Goal: Use online tool/utility: Utilize a website feature to perform a specific function

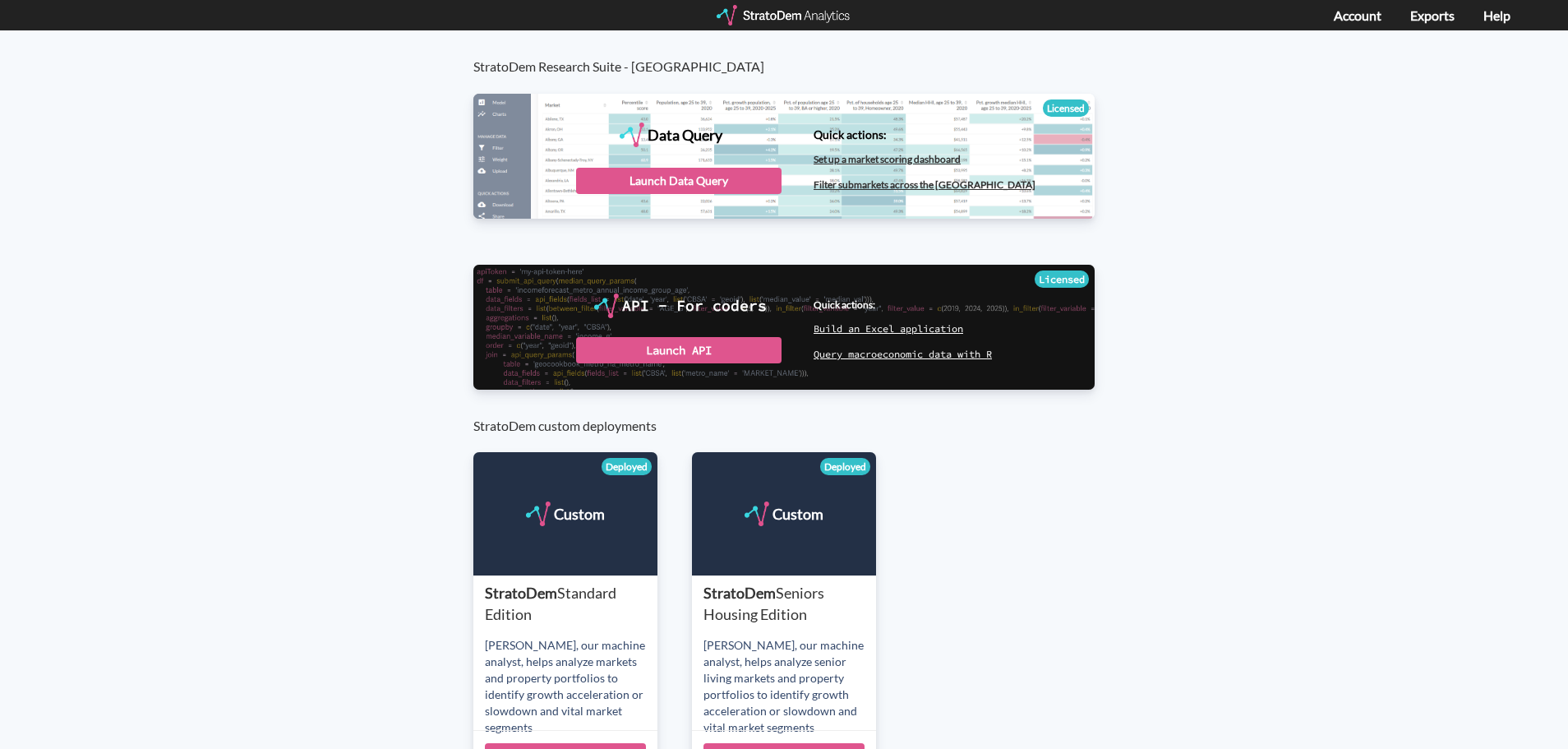
drag, startPoint x: 721, startPoint y: 179, endPoint x: 573, endPoint y: 166, distance: 148.6
click at [721, 178] on div "Launch Data Query" at bounding box center [678, 181] width 205 height 27
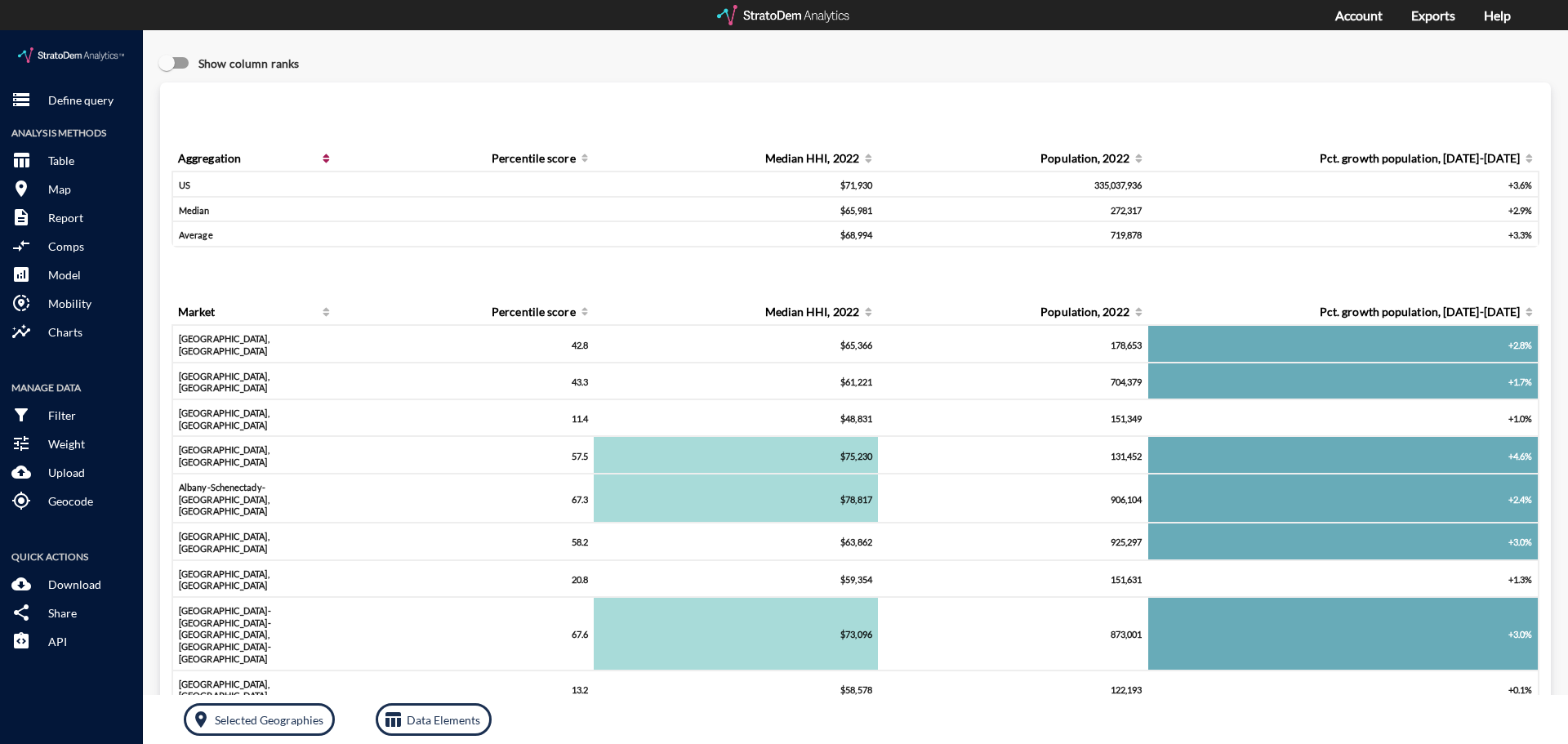
click span "Aggregation"
click div "Query progress Aggregation Percentile score Median HHI, 2022 Population, 2022 P…"
click p "Define query"
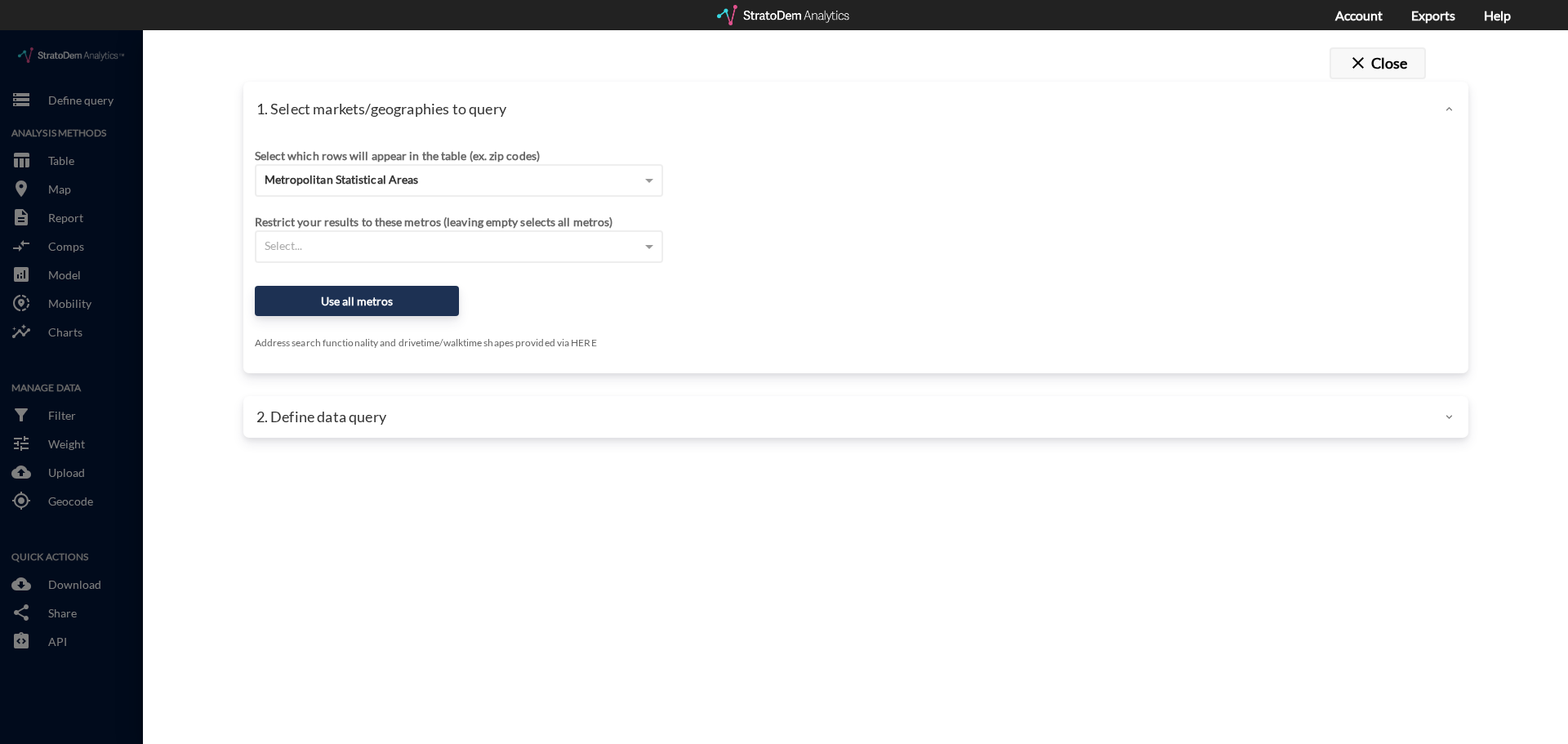
click button "close Close"
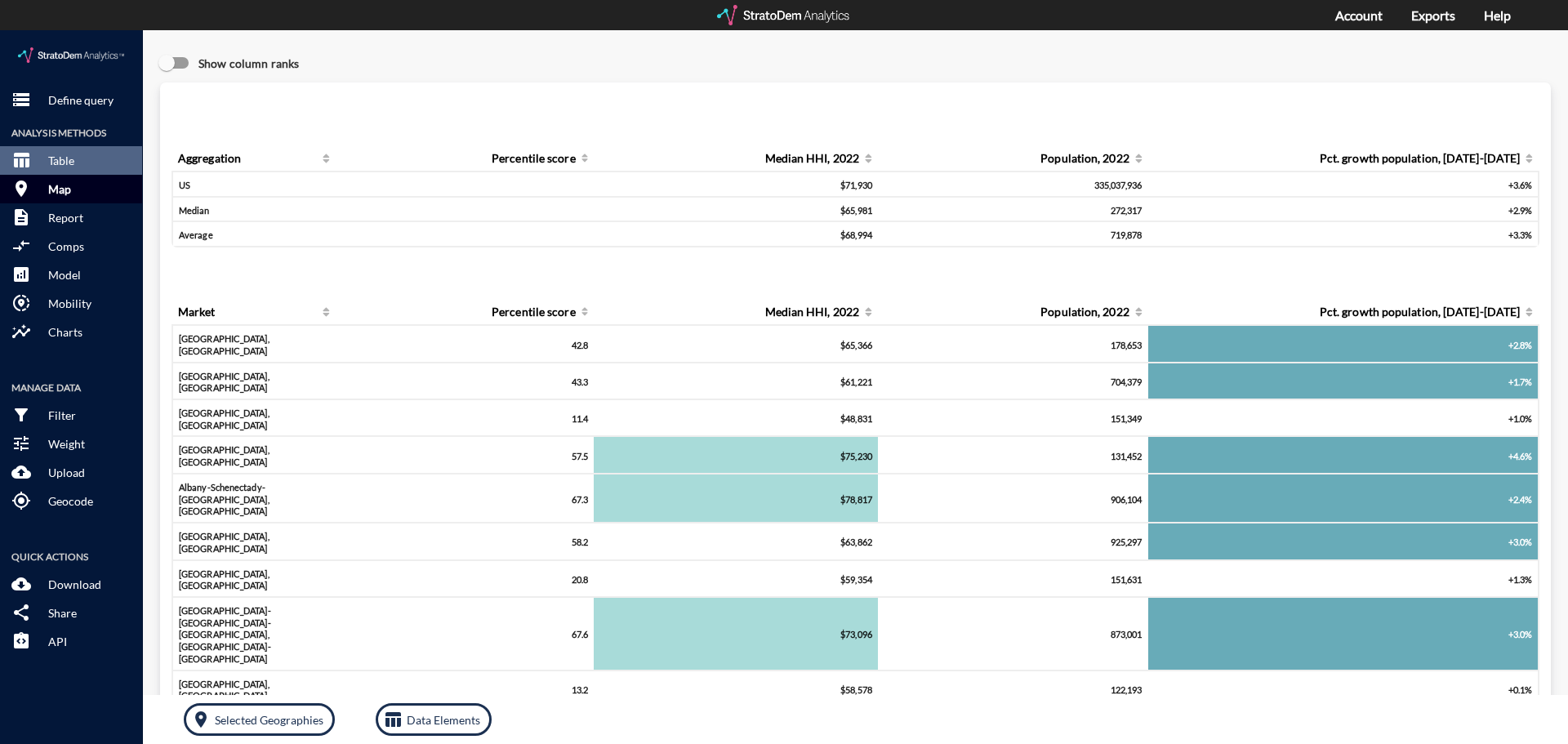
click button "room Map"
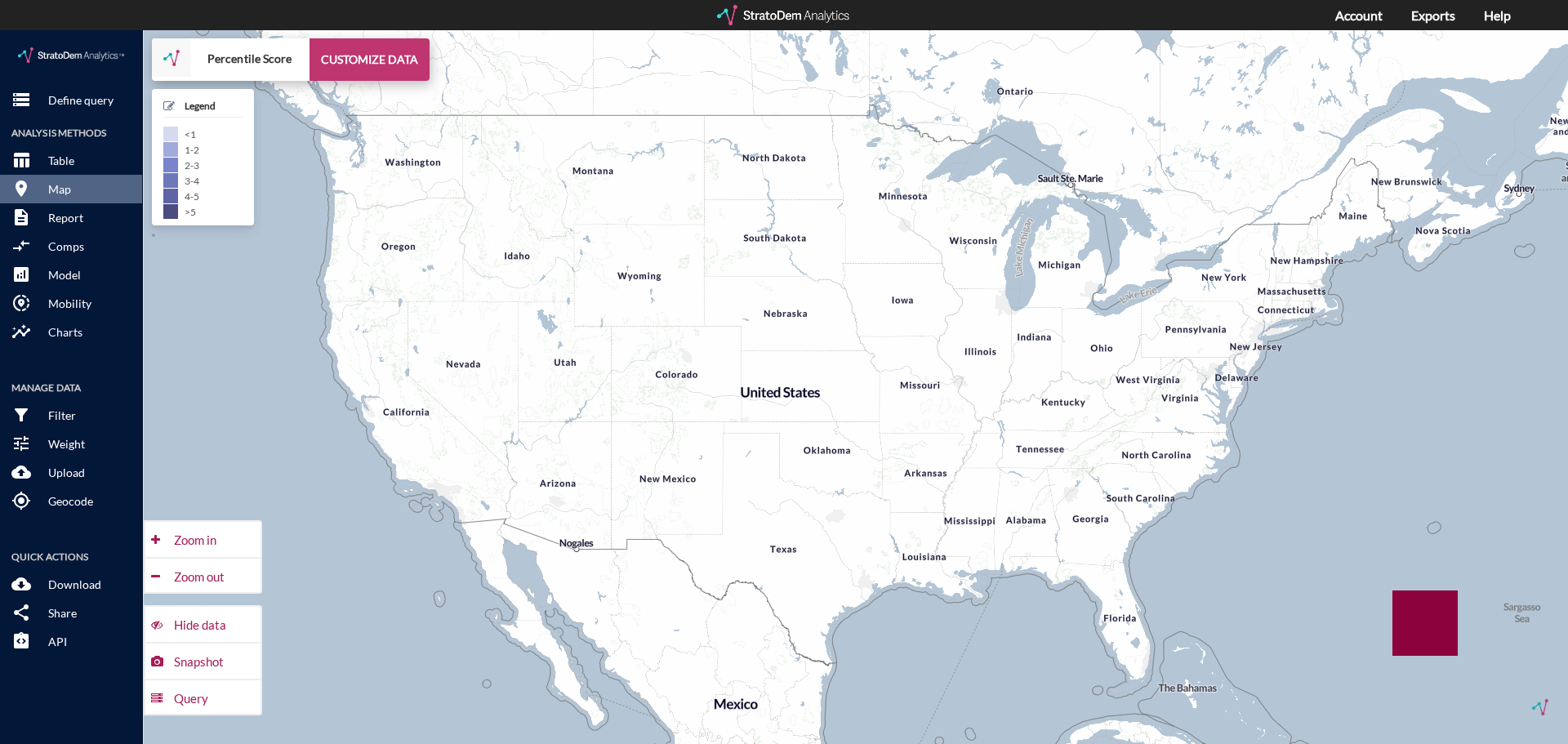
click button "CUSTOMIZE DATA"
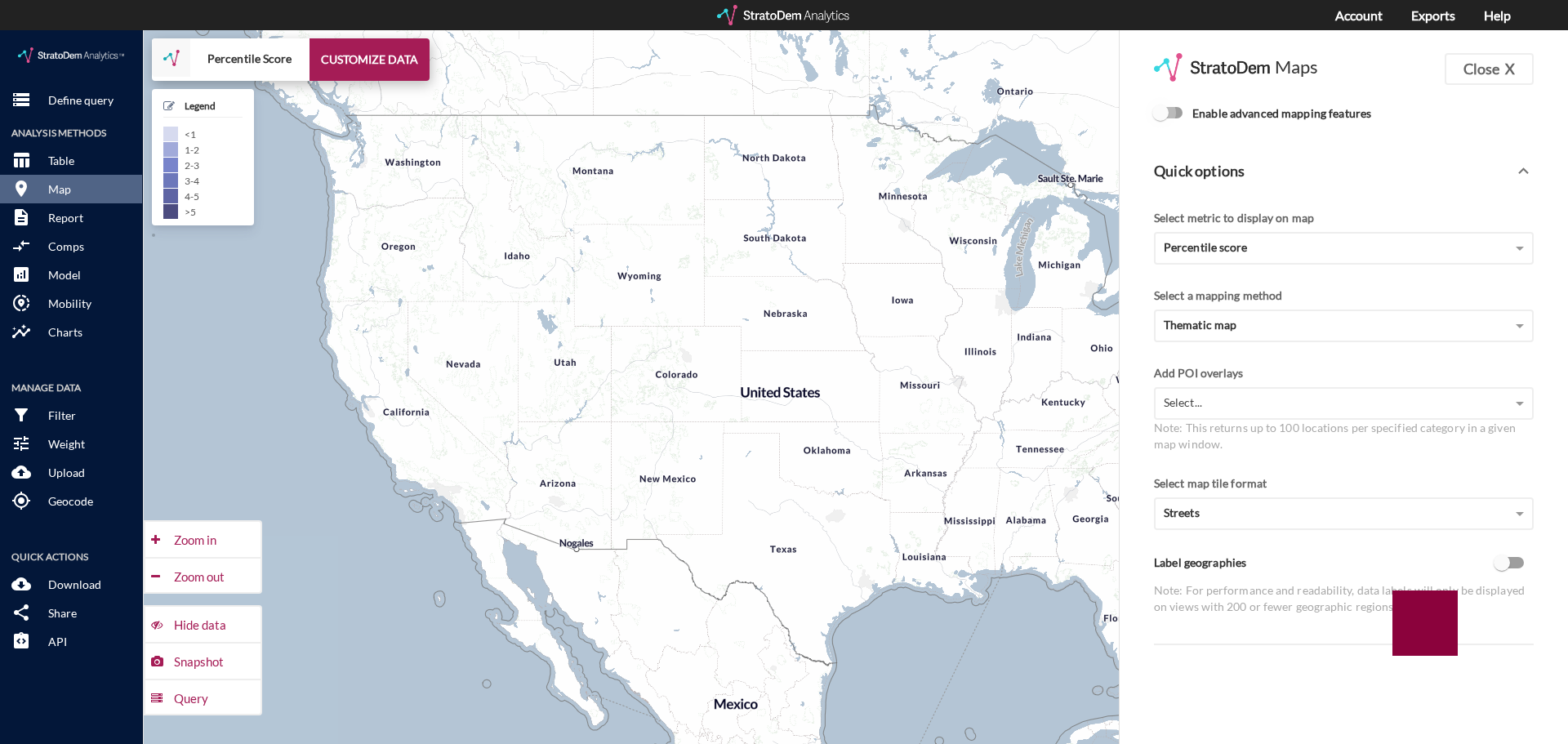
click input "Enable advanced mapping features"
checkbox input "true"
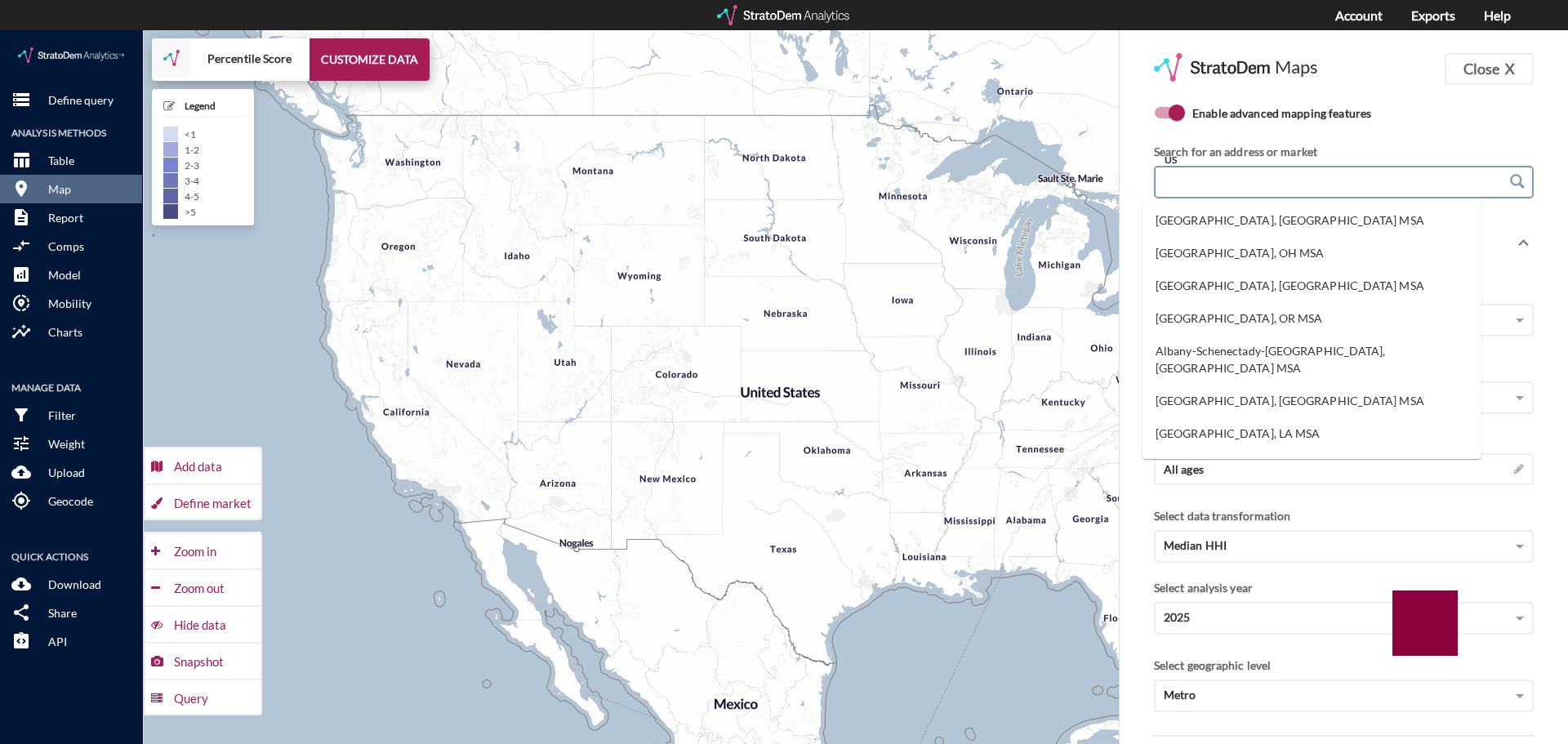
click input "US"
type input "f"
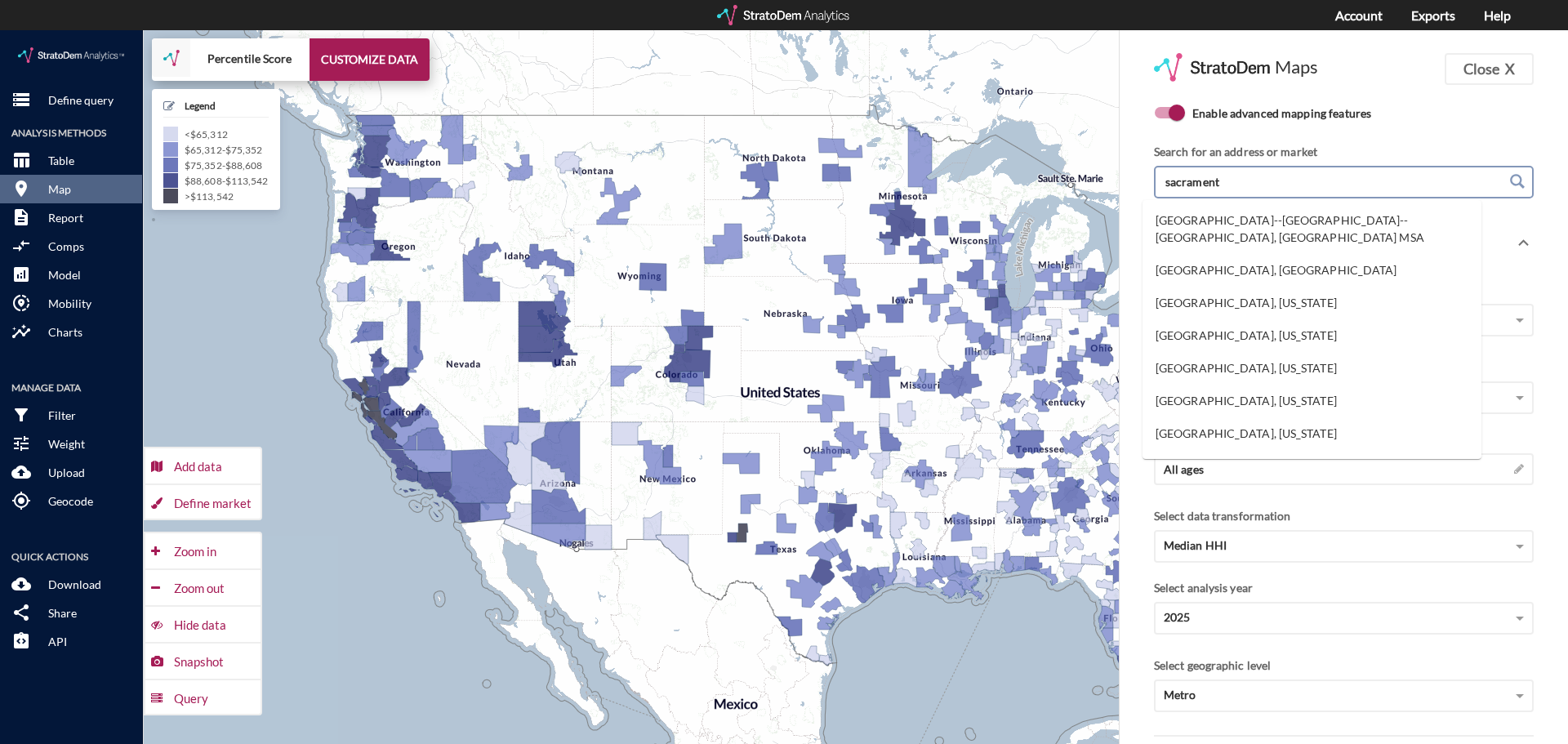
click input "sacrament"
click li "Sacramento--Roseville--Arden-Arcade, CA MSA"
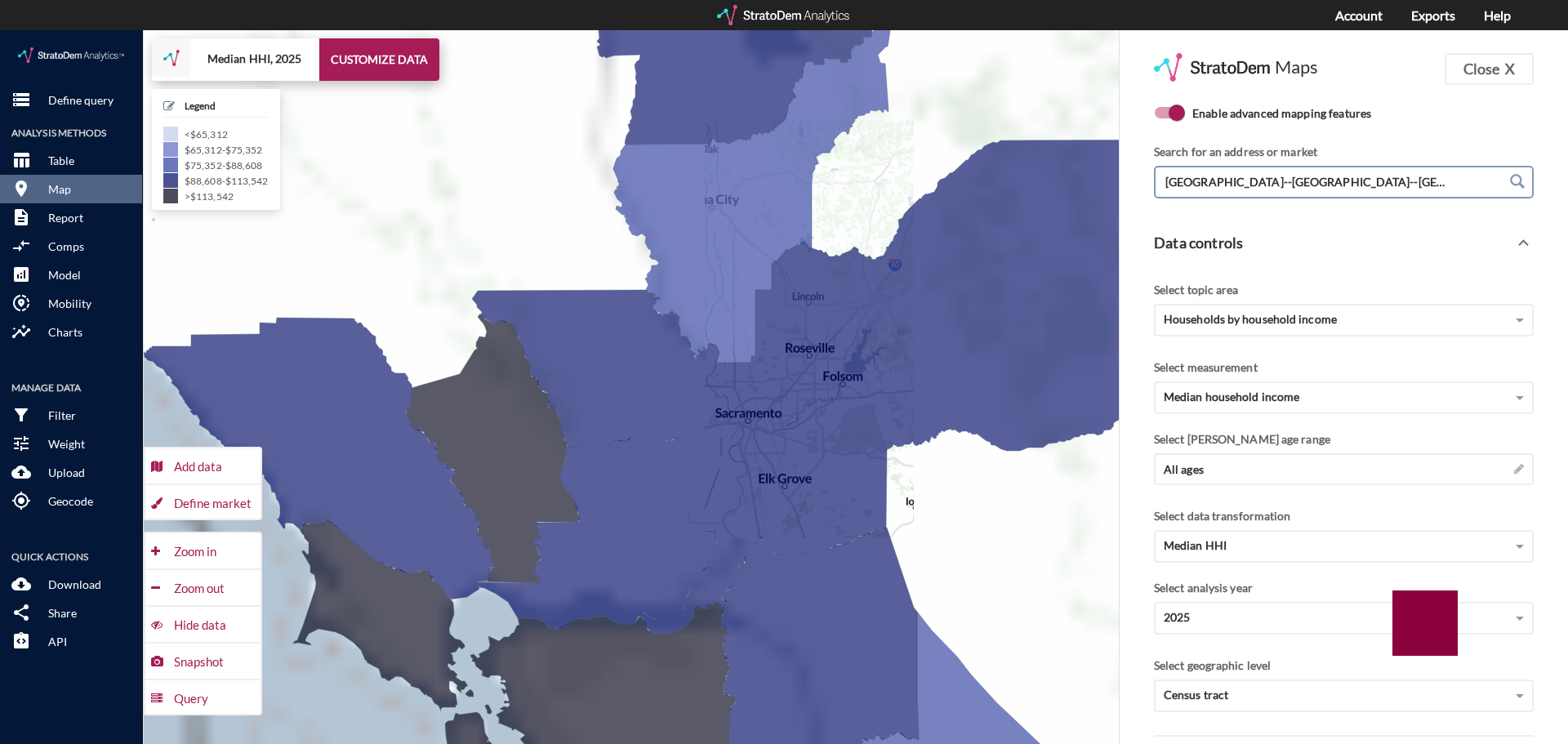
type input "Sacramento--Roseville--Arden-Arcade, CA MSA"
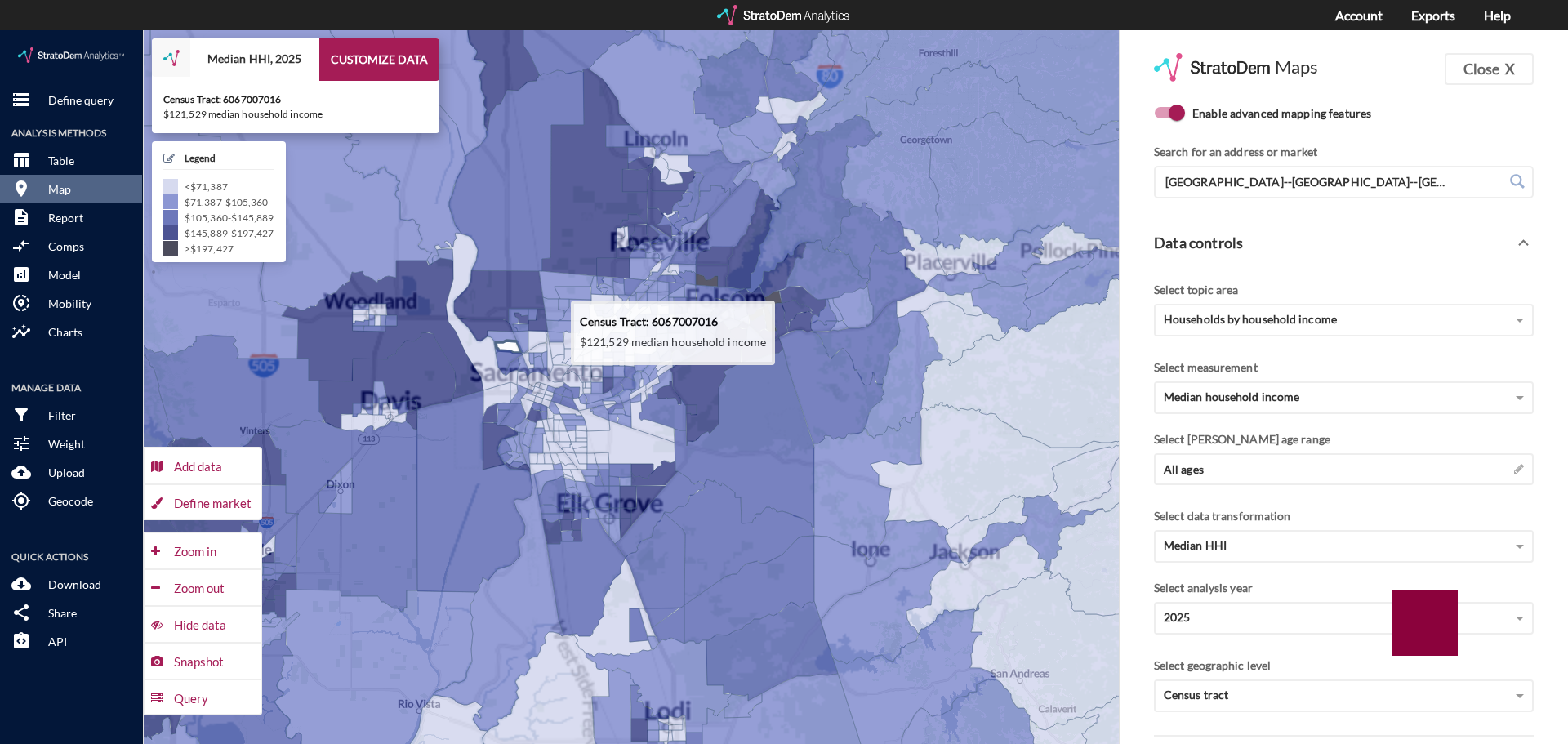
drag, startPoint x: 723, startPoint y: 319, endPoint x: 518, endPoint y: 312, distance: 205.1
click icon
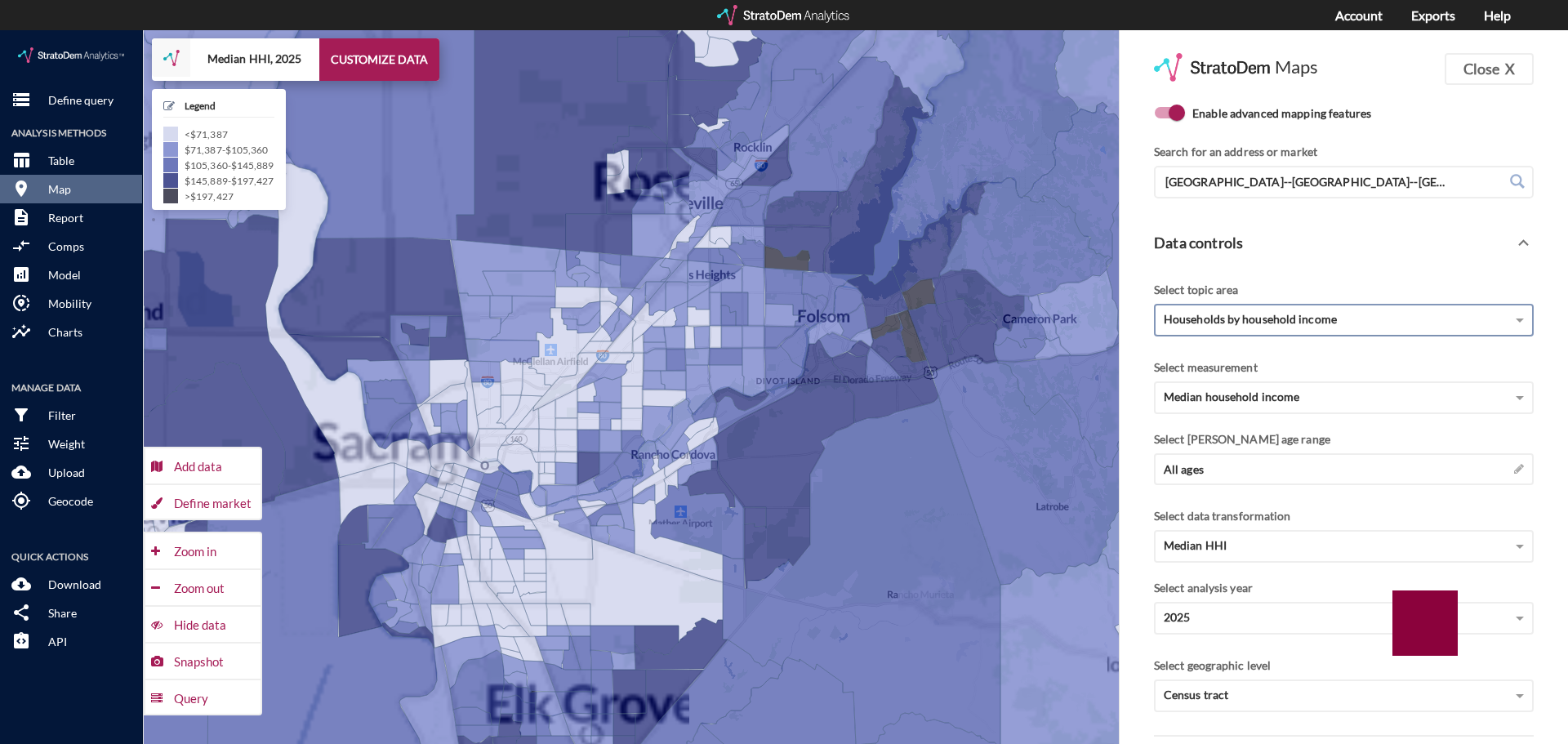
click div "Households by household income"
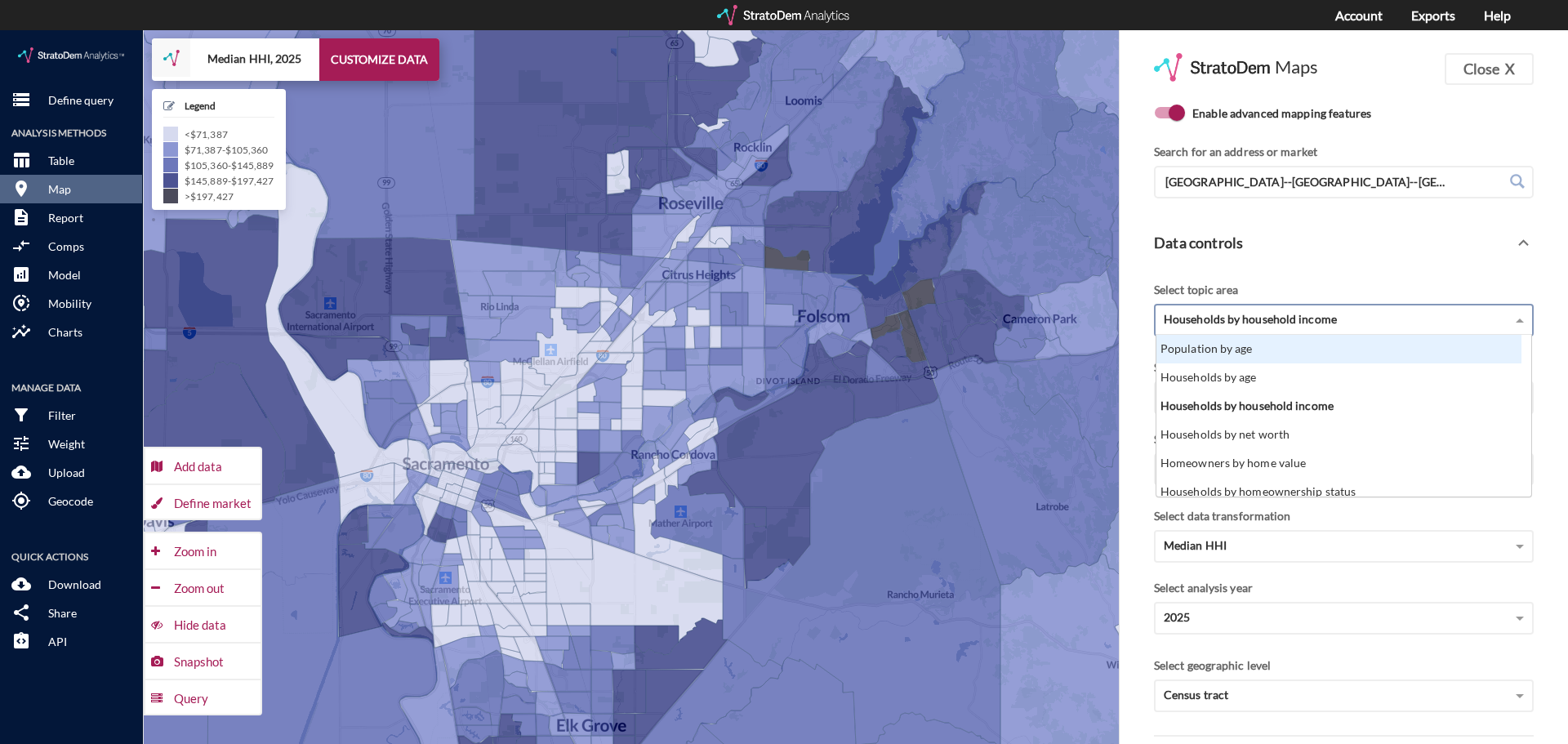
click div "Population by age"
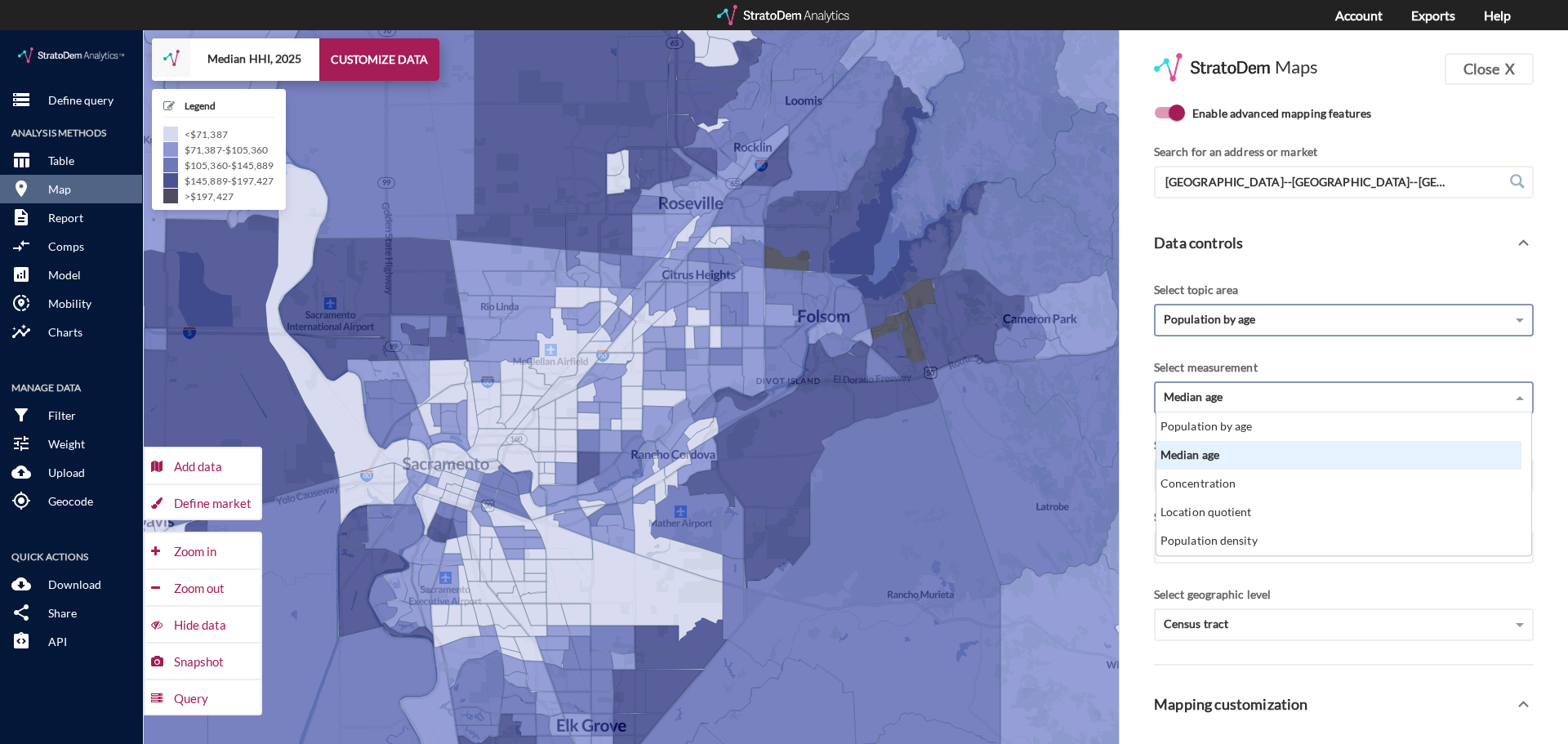
click div "Median age"
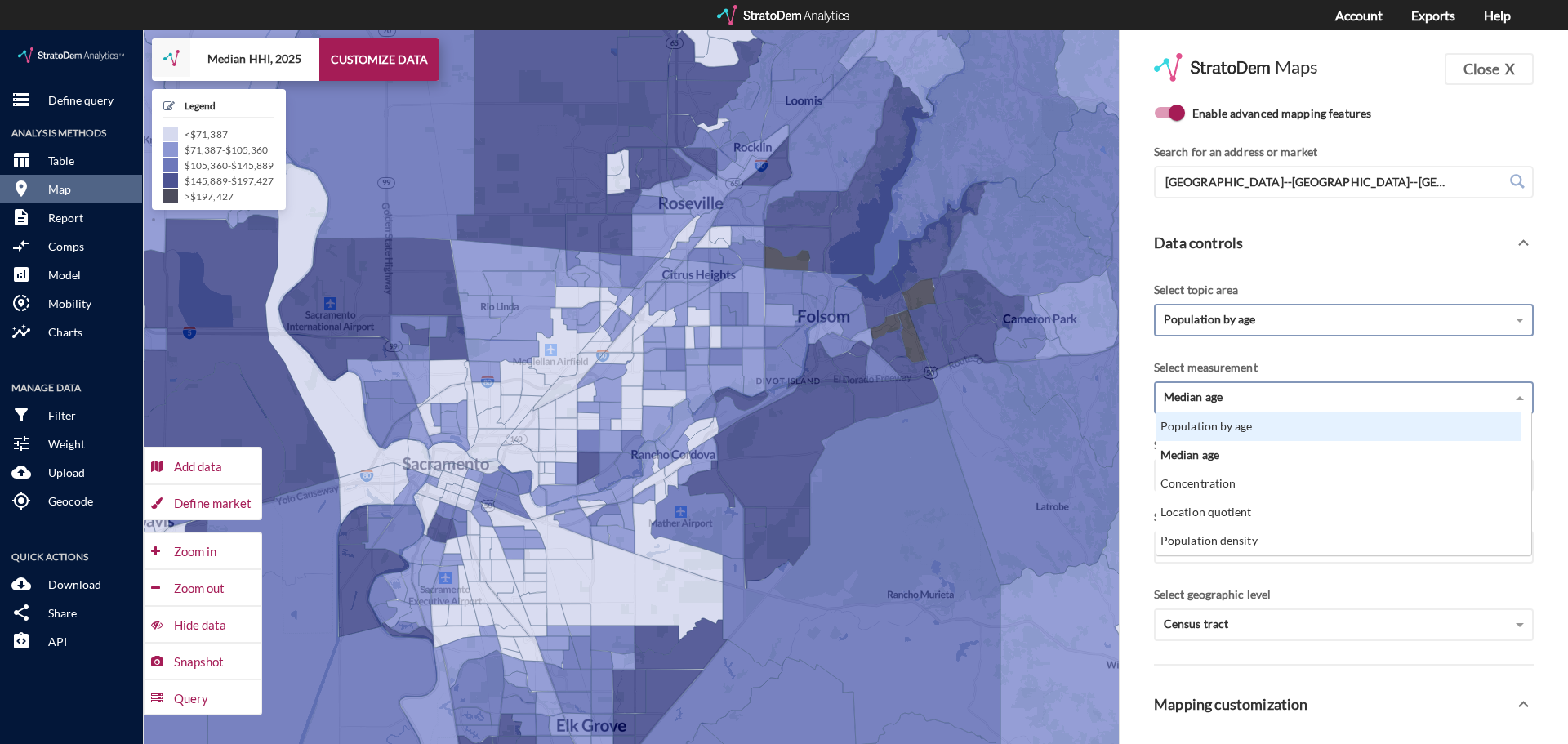
click div "Median age"
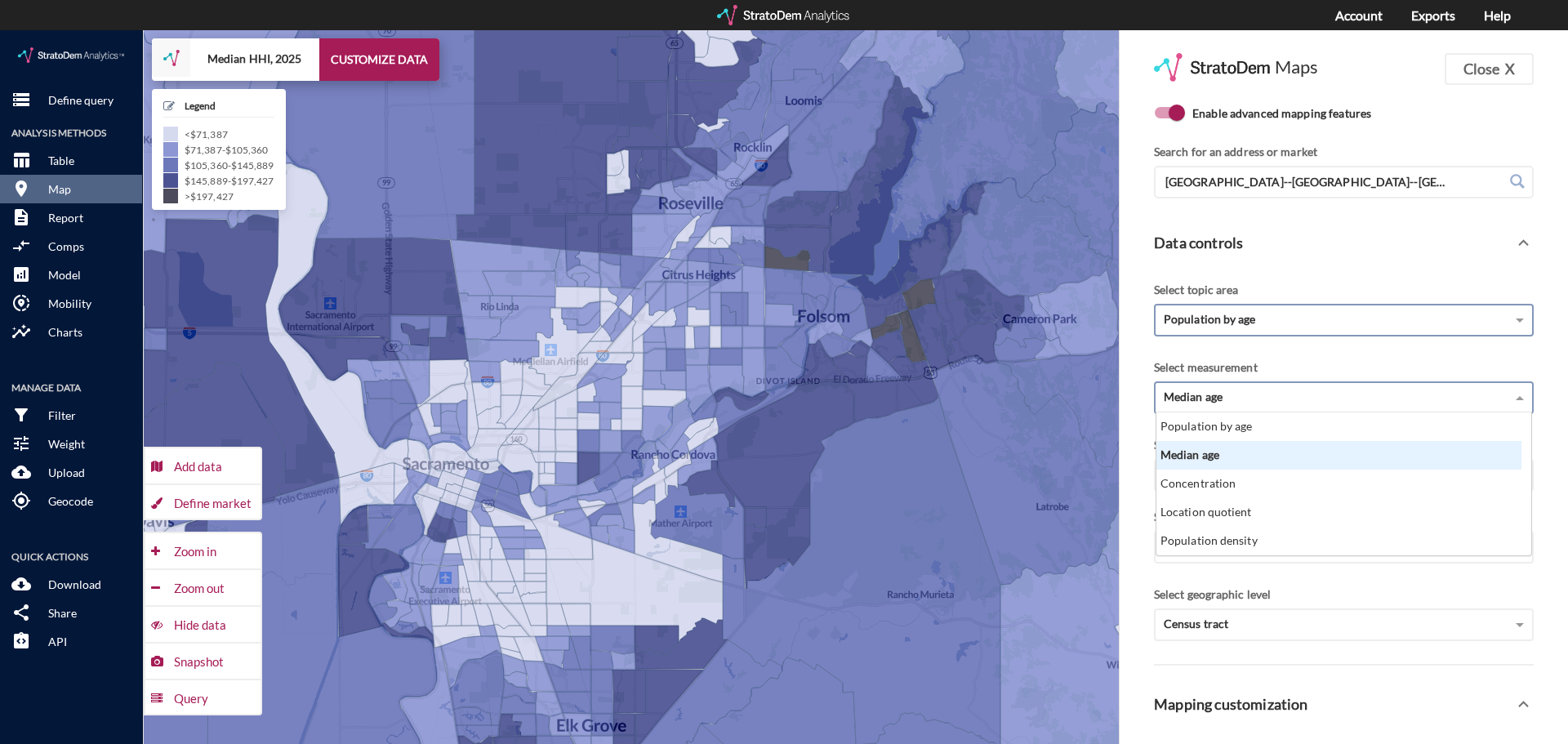
click div "Median age"
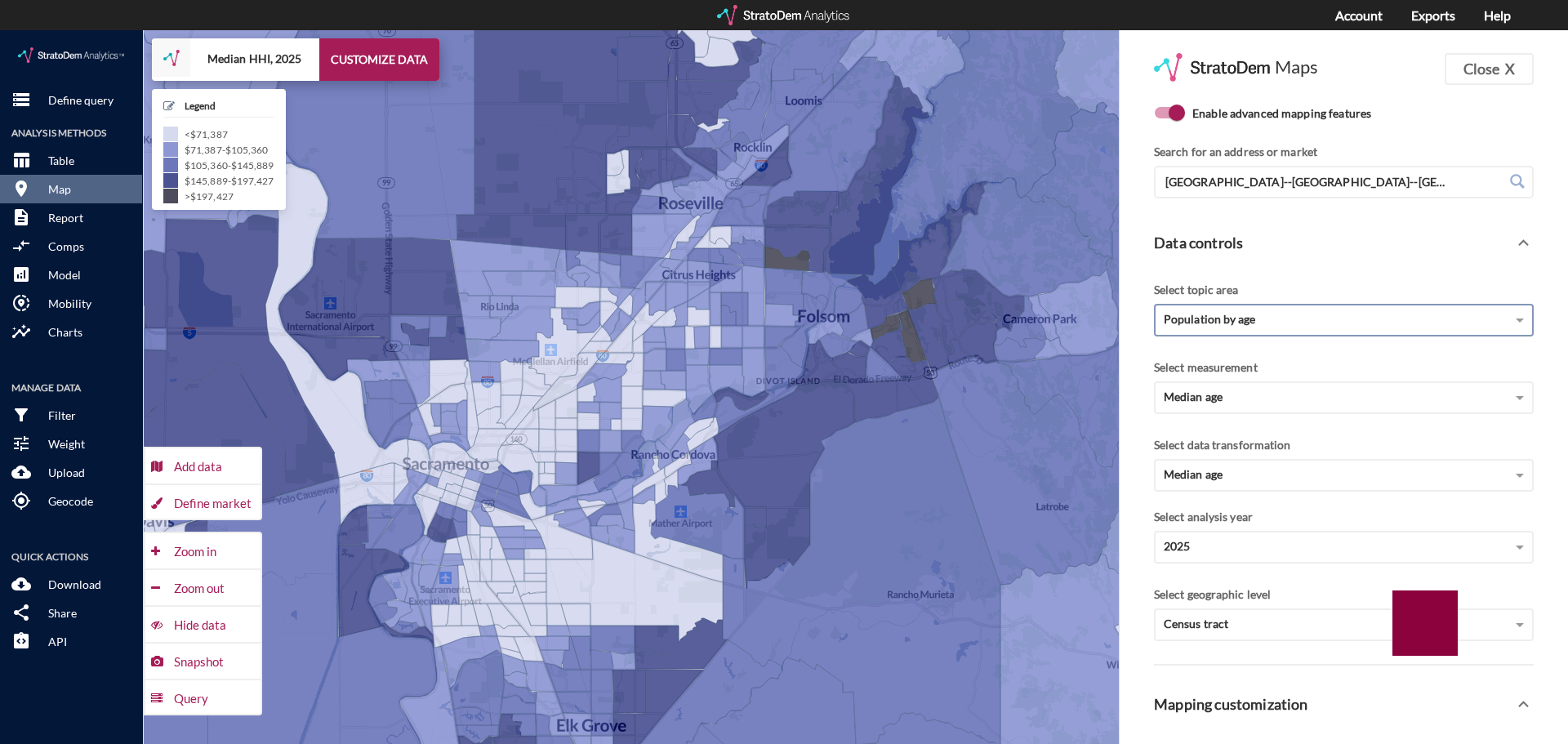
click div "Select measurement"
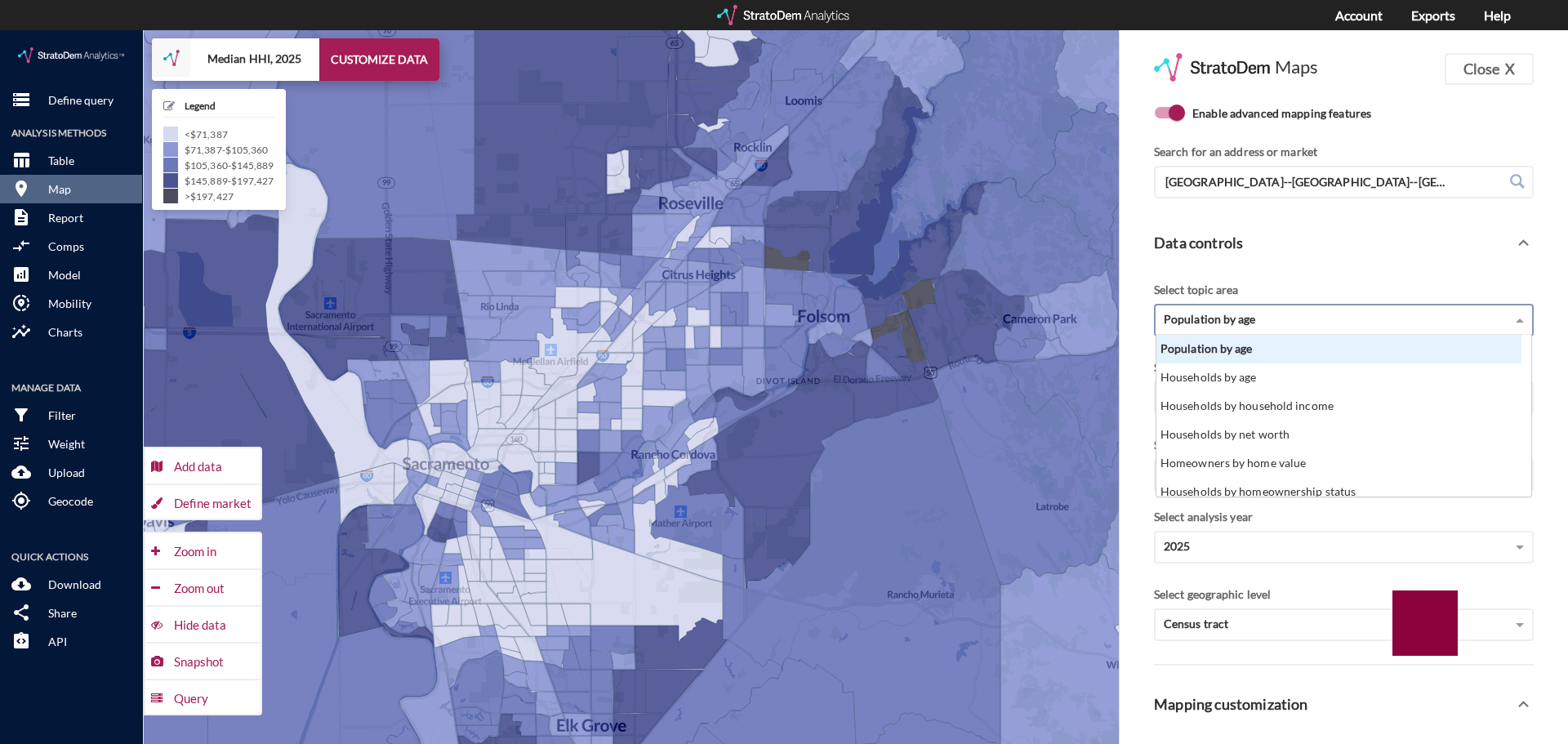
click div "Population by age"
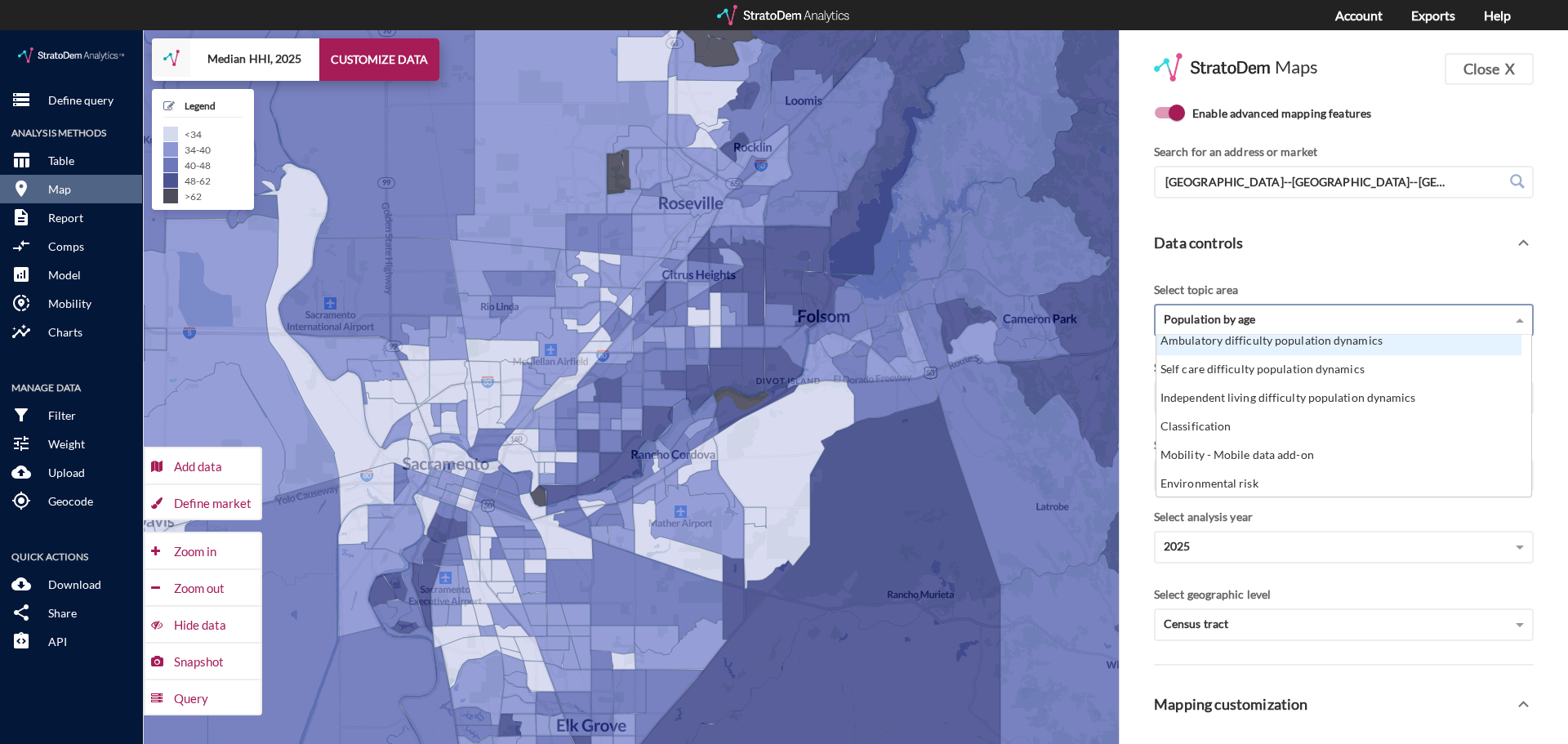
scroll to position [628, 0]
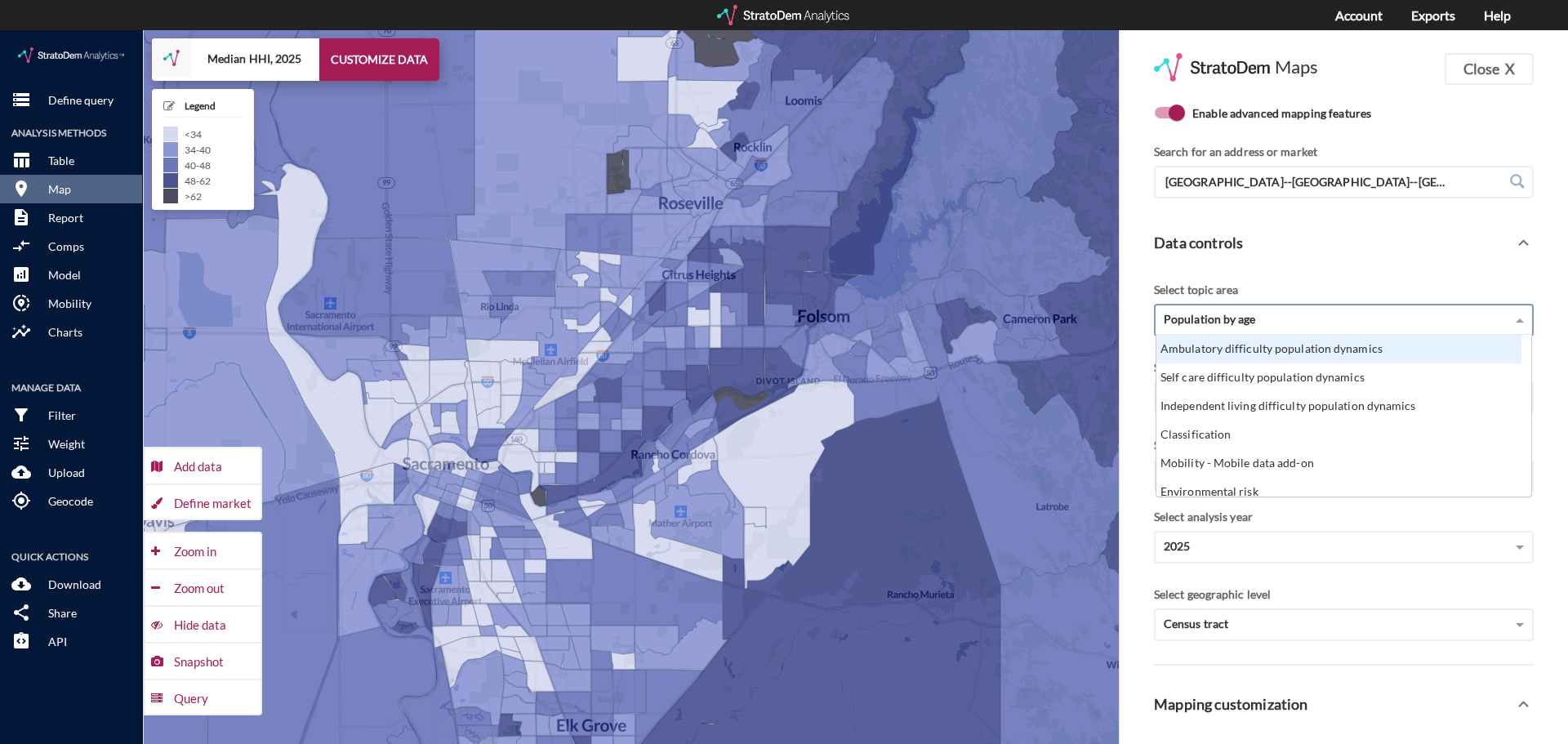
click div "Population by age"
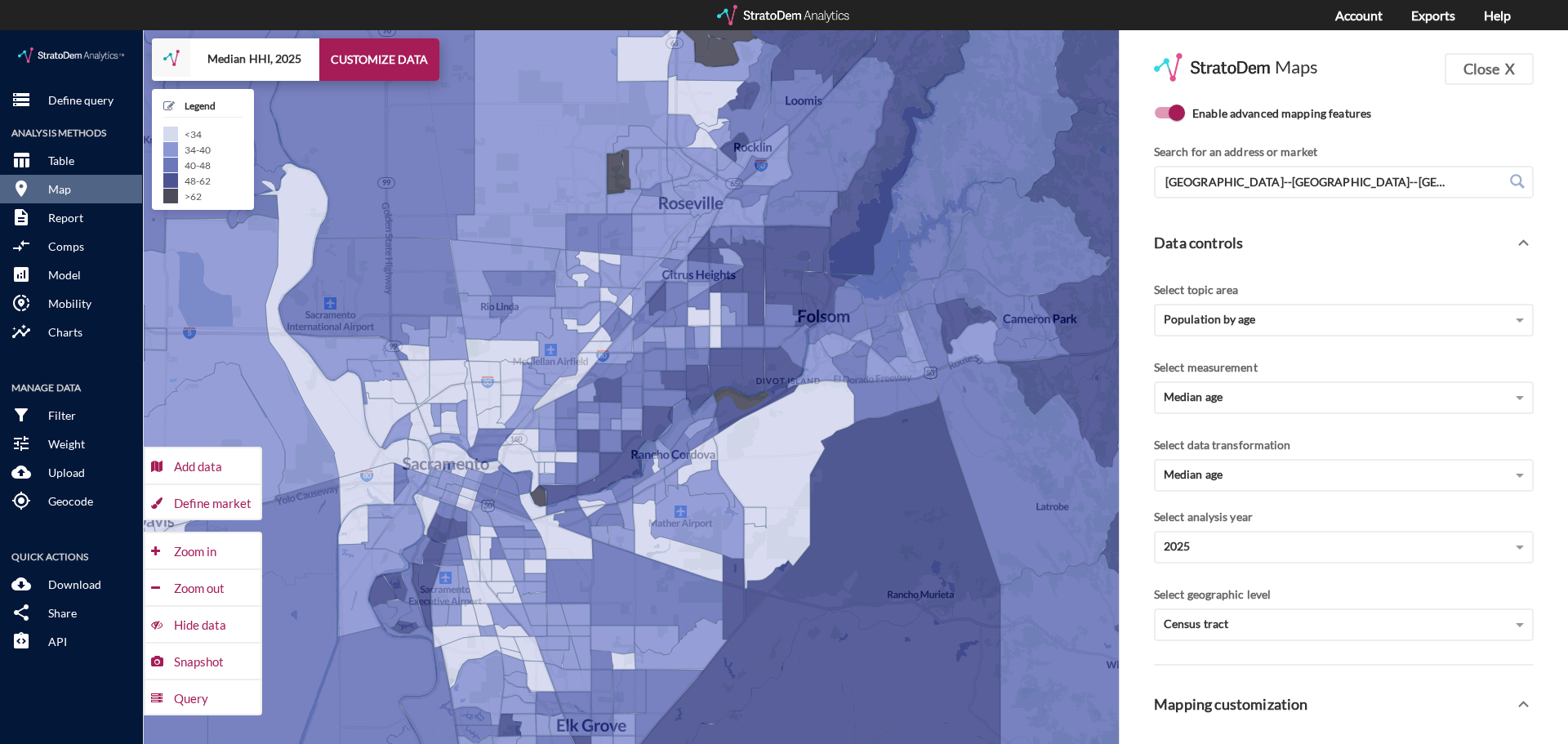
click div "Select topic area"
click div "Median age"
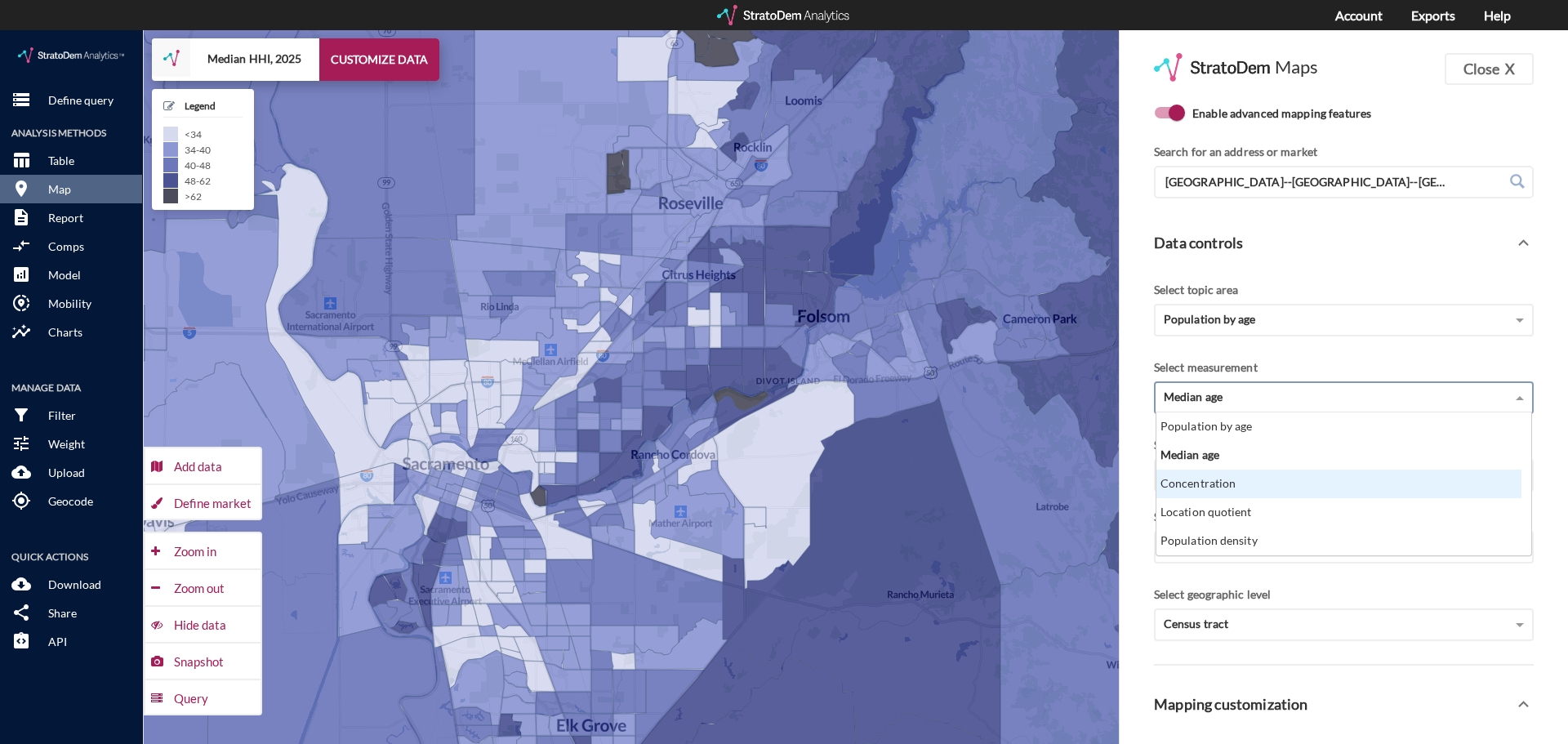
scroll to position [163, 0]
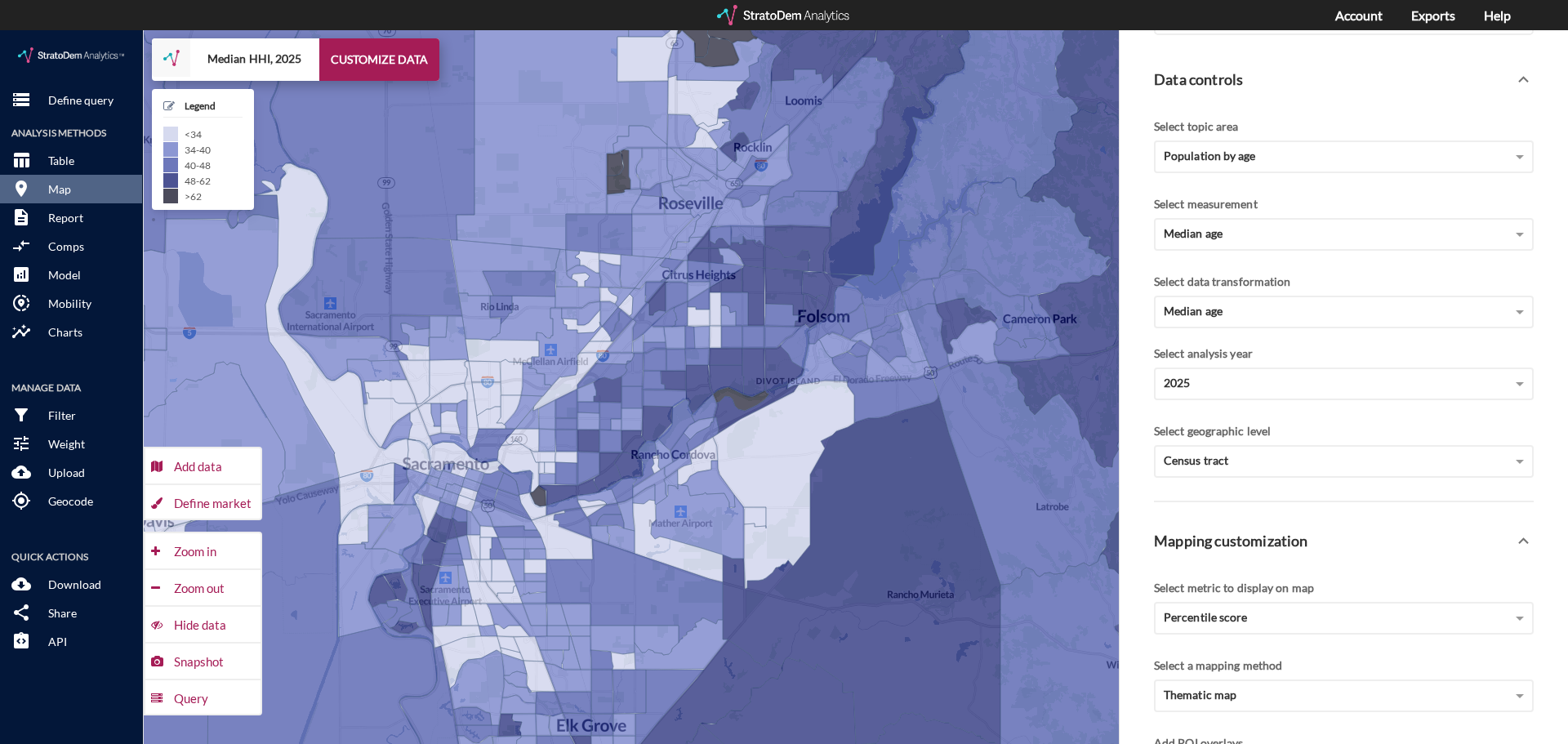
click div "Select measurement"
click div "Population by age"
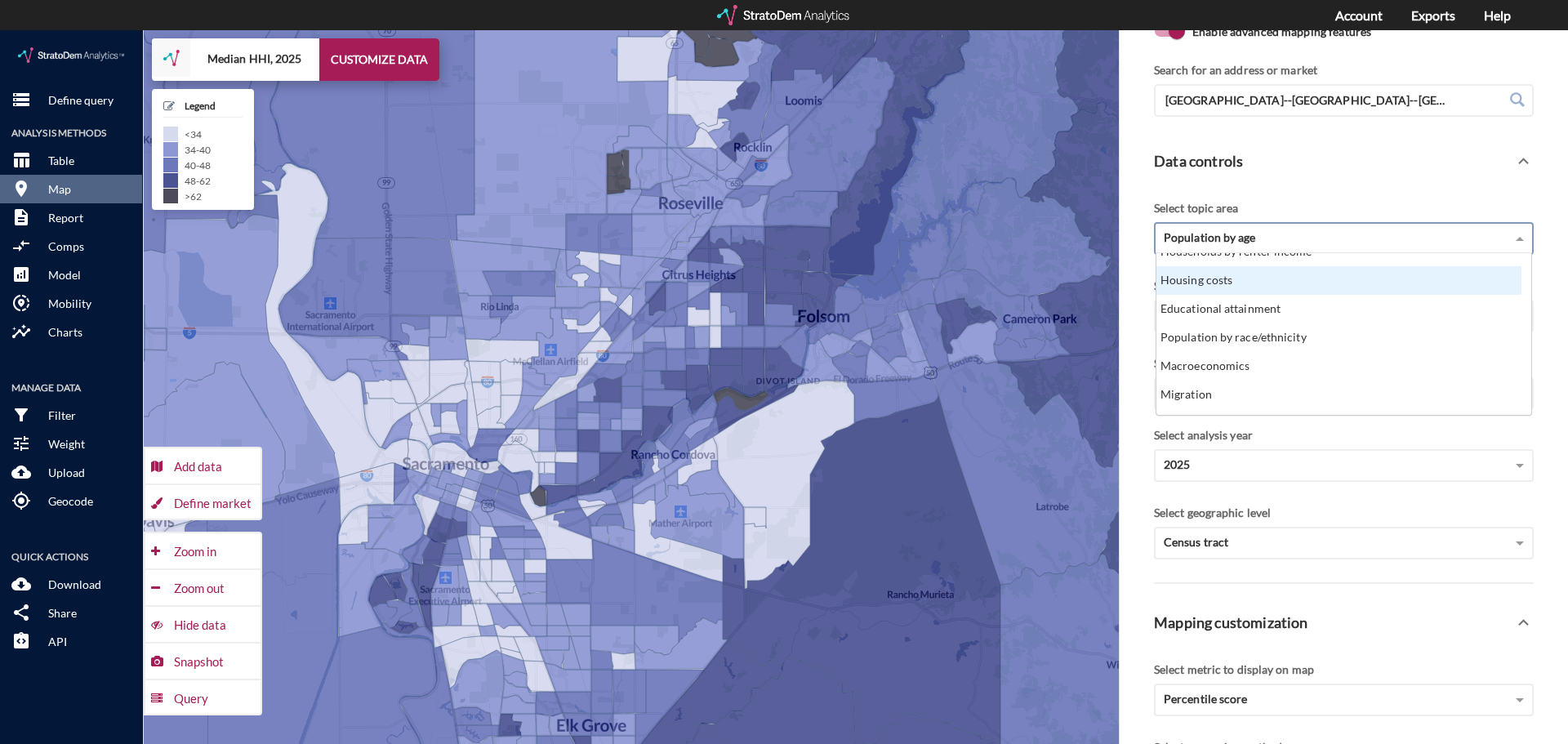
scroll to position [245, 0]
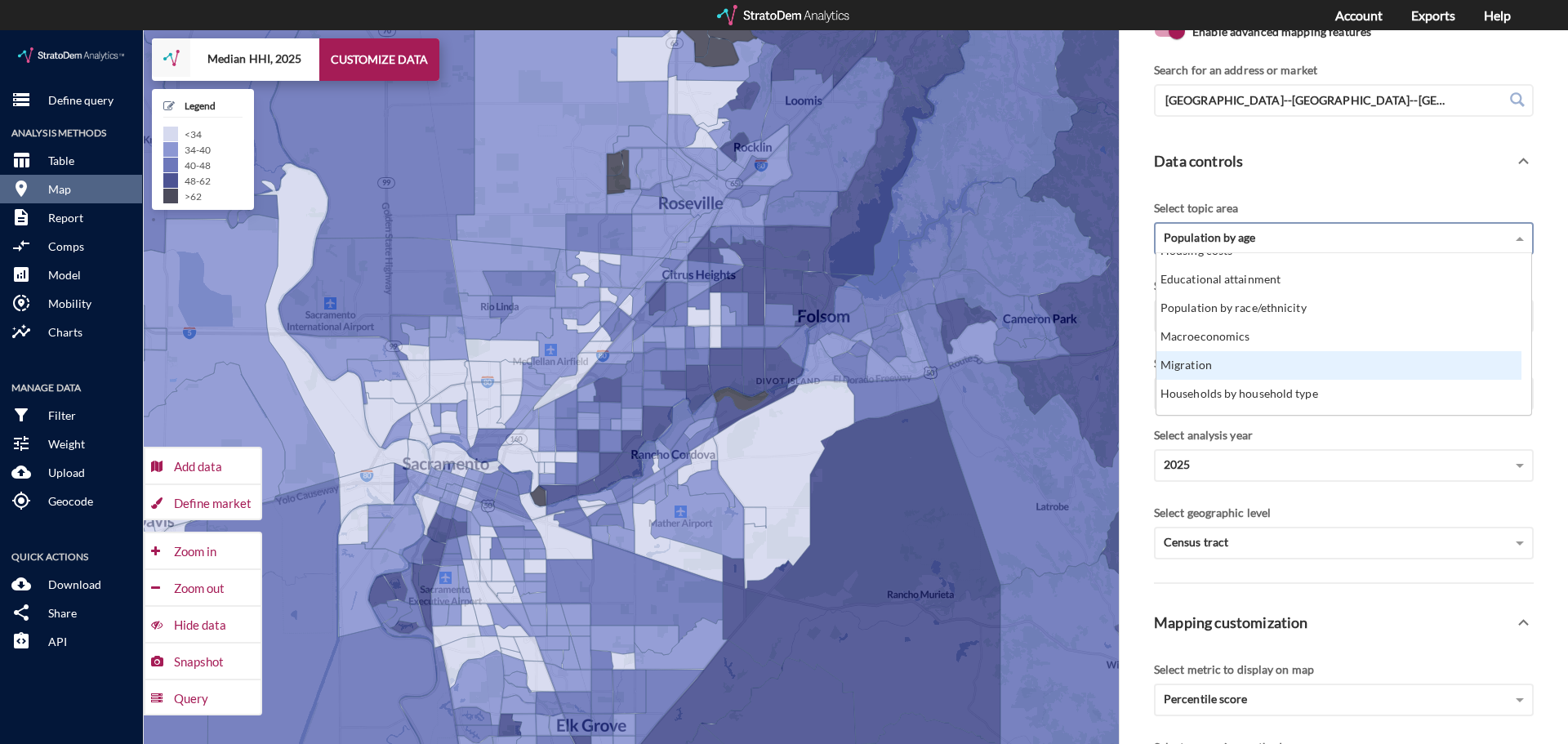
click div "Migration"
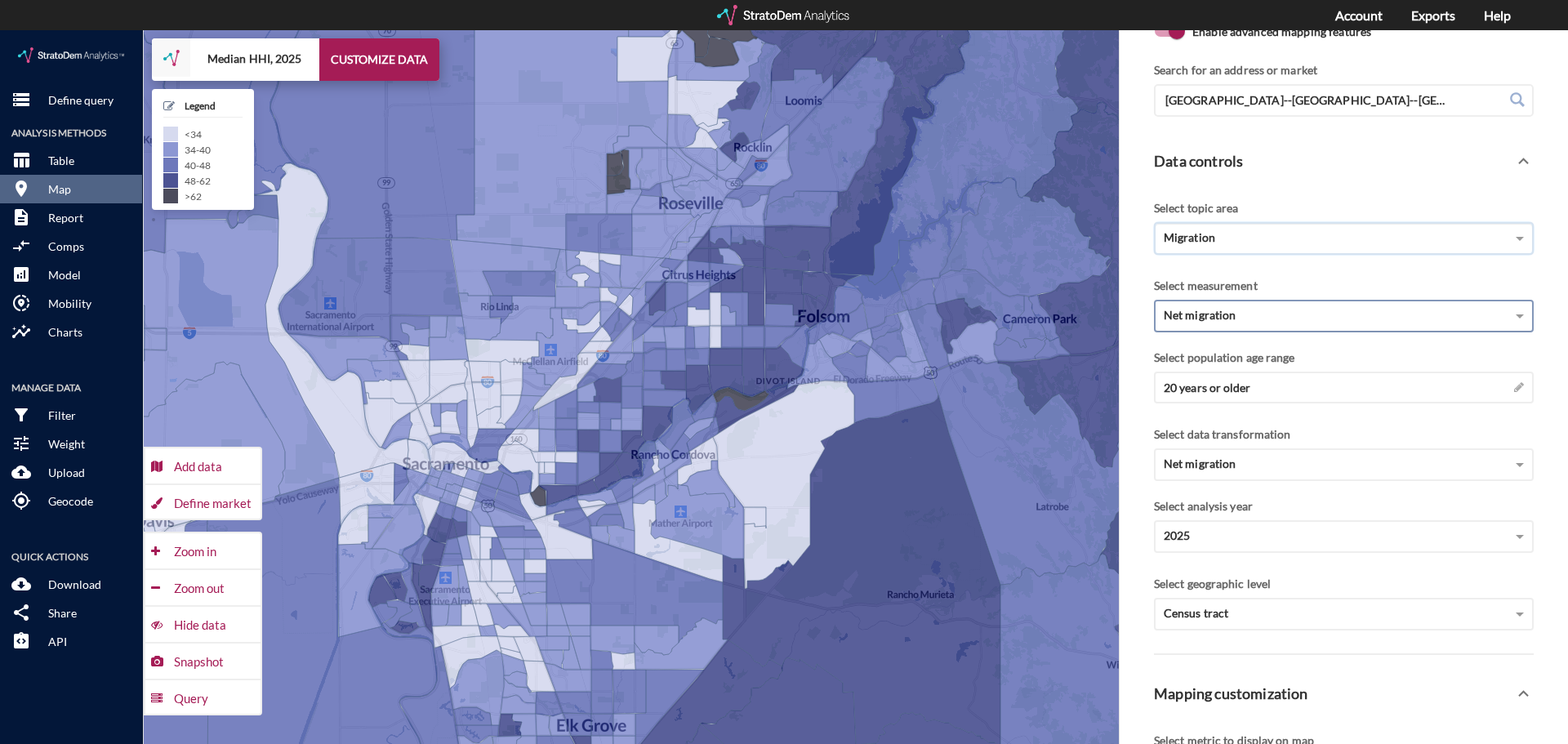
click div "Net migration"
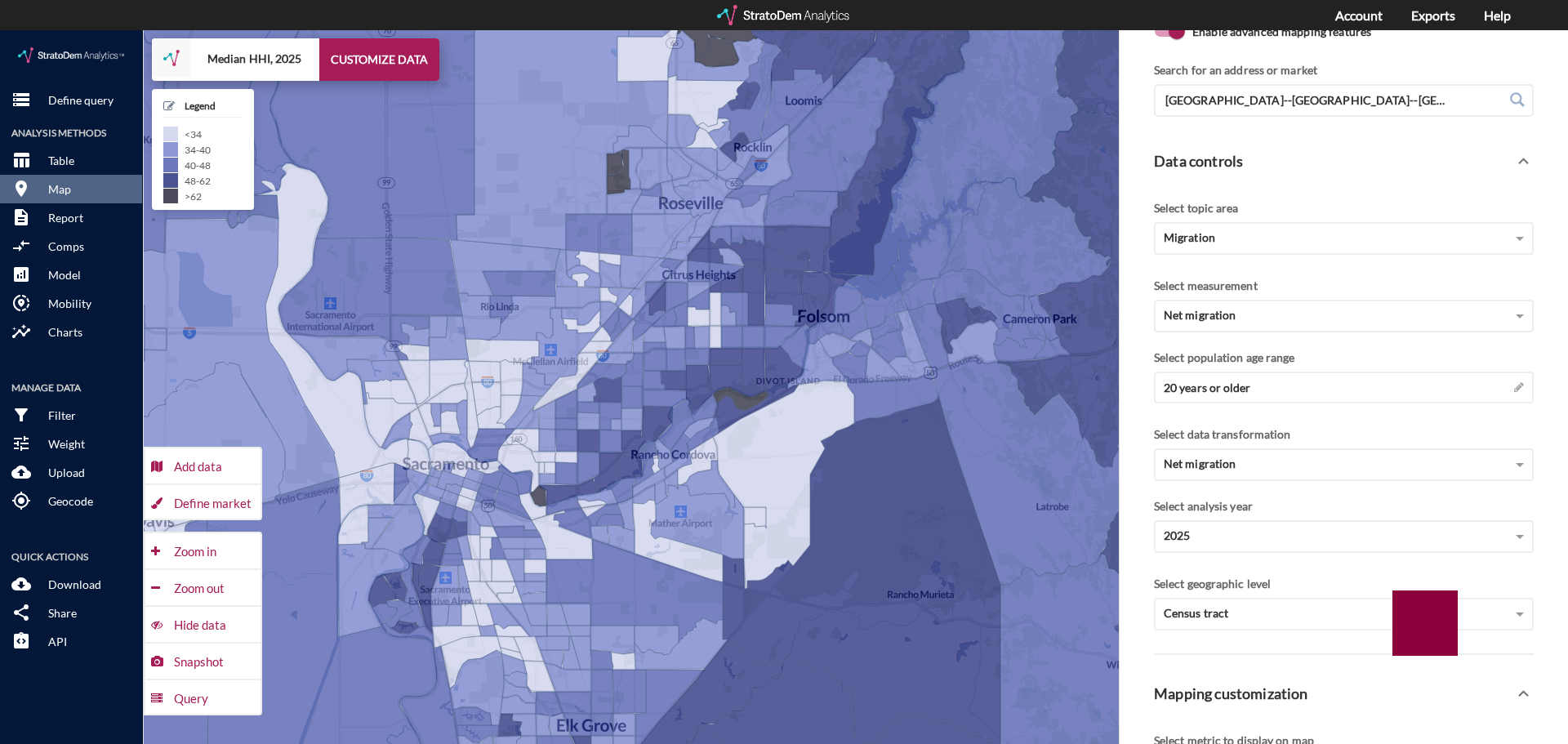
click div "Select measurement Net migration"
click div "Select population age range"
click div "20 years or older →"
click span
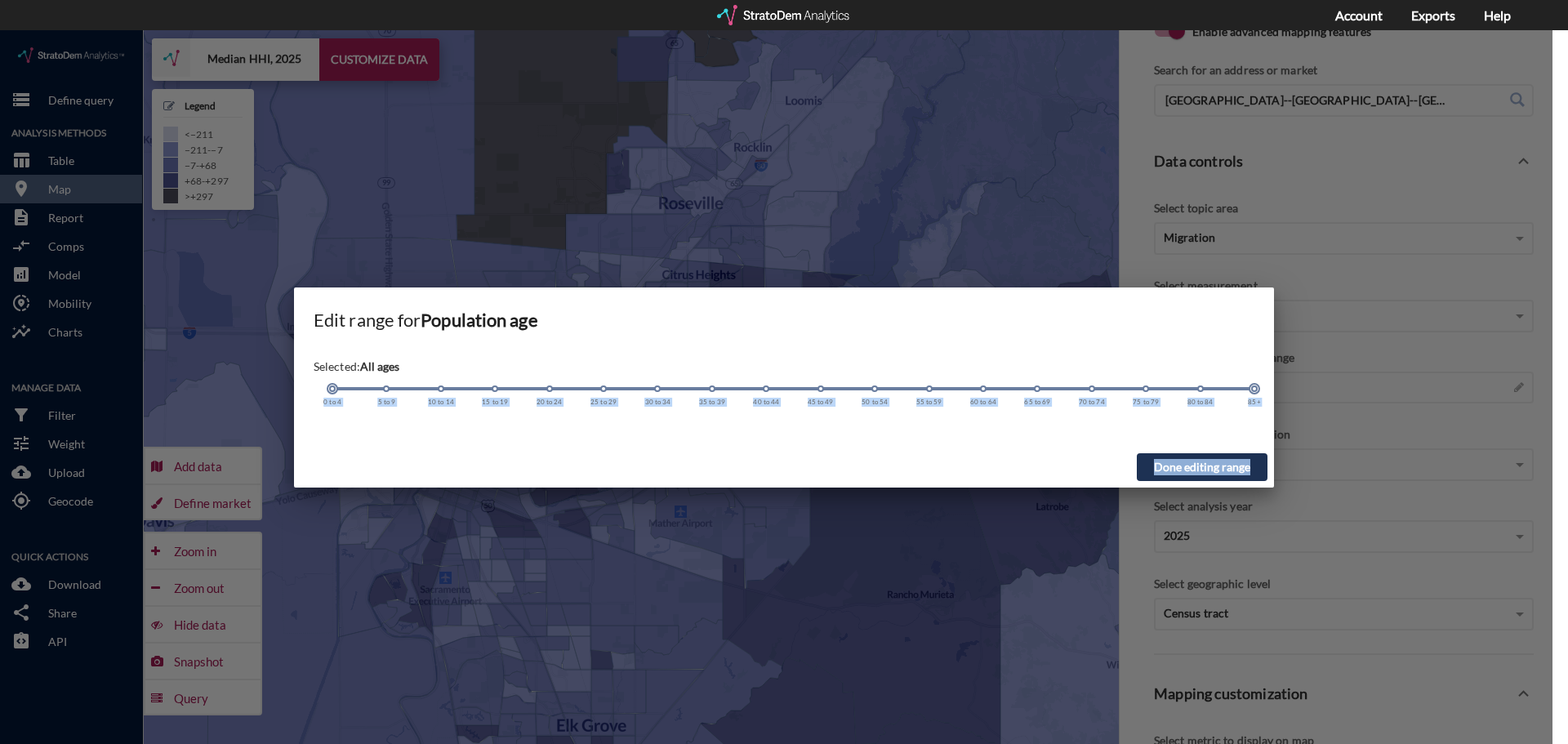
drag, startPoint x: 548, startPoint y: 358, endPoint x: 412, endPoint y: 323, distance: 140.4
click div "Edit range for Population age Selected: All ages 0 to 4 5 to 9 10 to 14 15 to 1…"
click button "Done editing range"
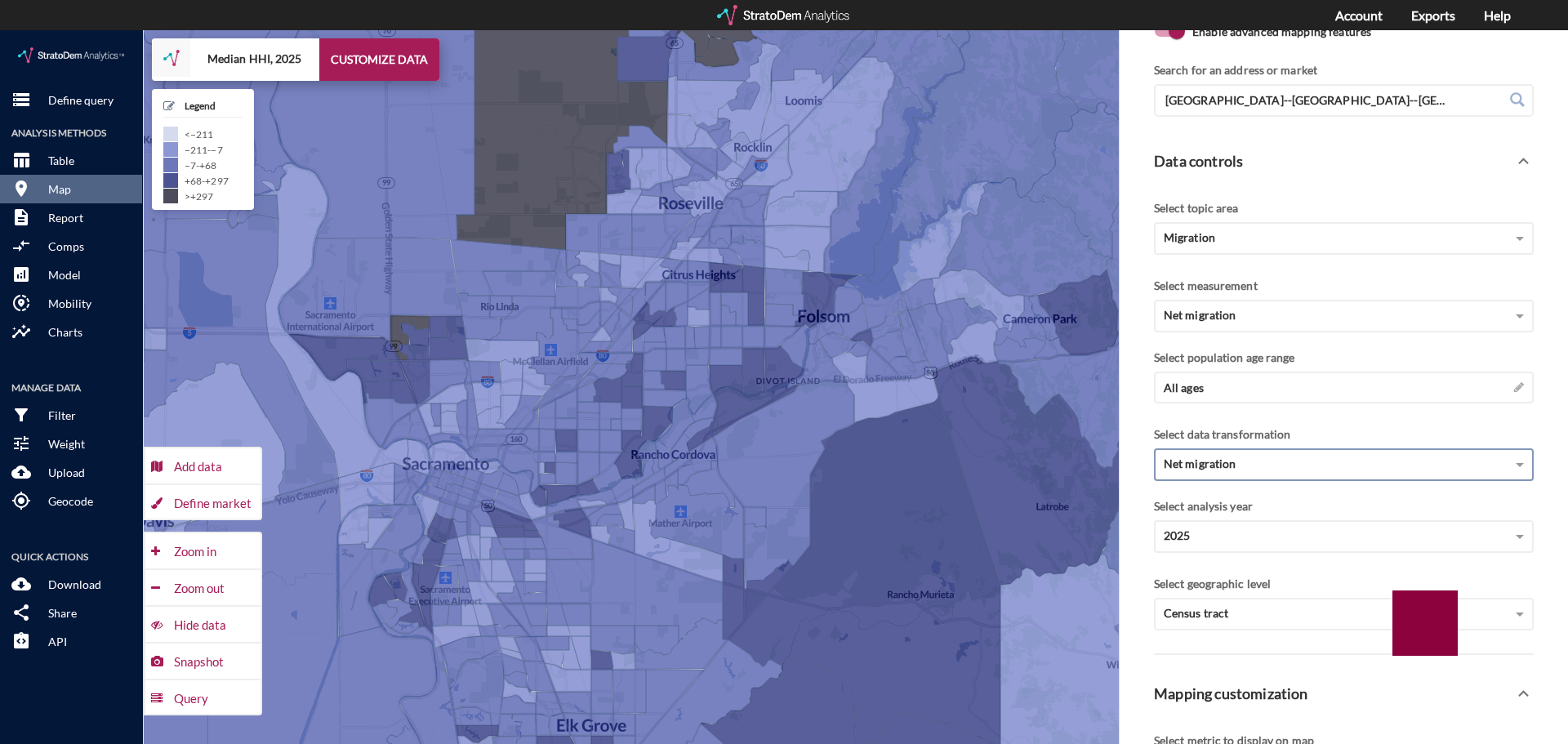
click div "Net migration"
click div "Select data transformation"
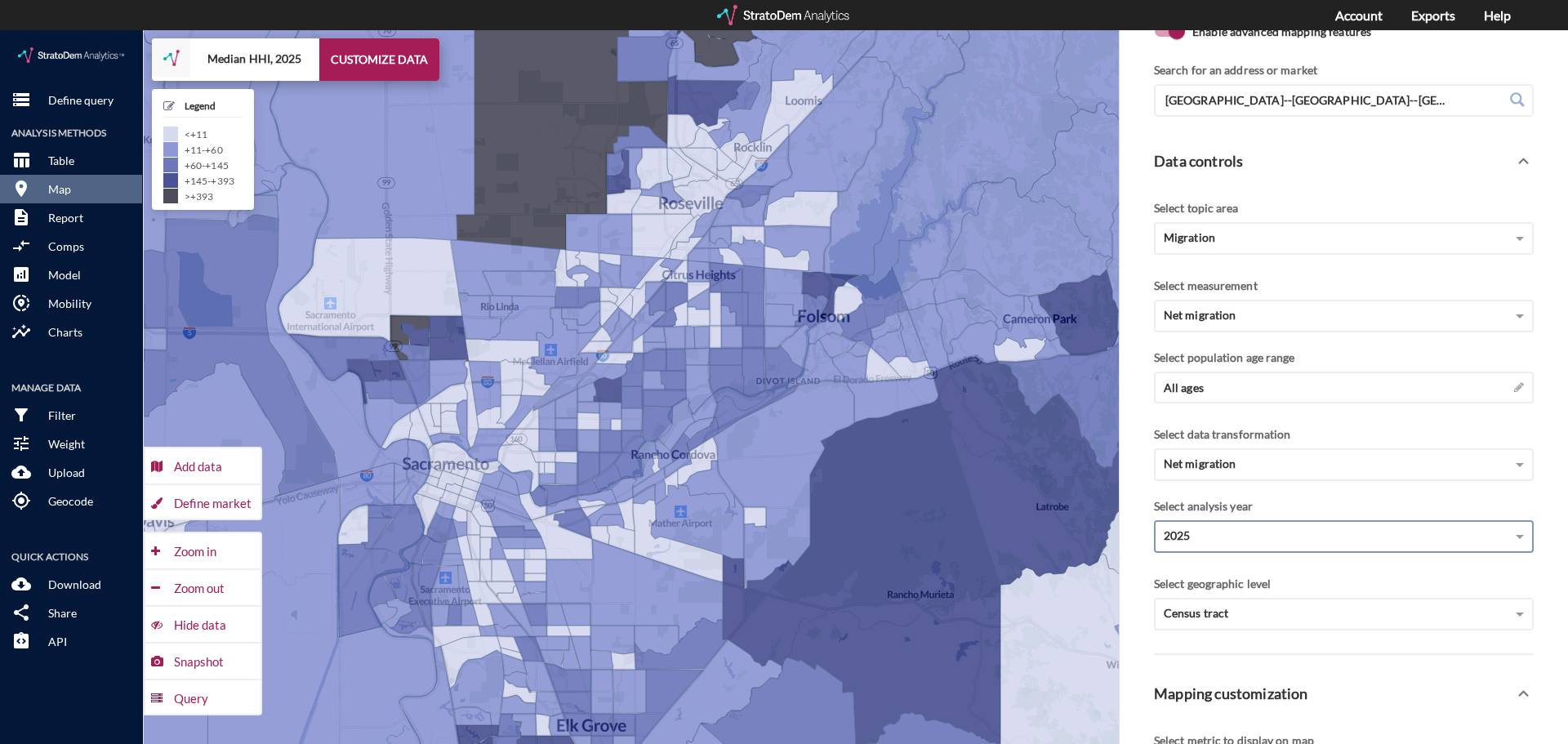
click div "2025"
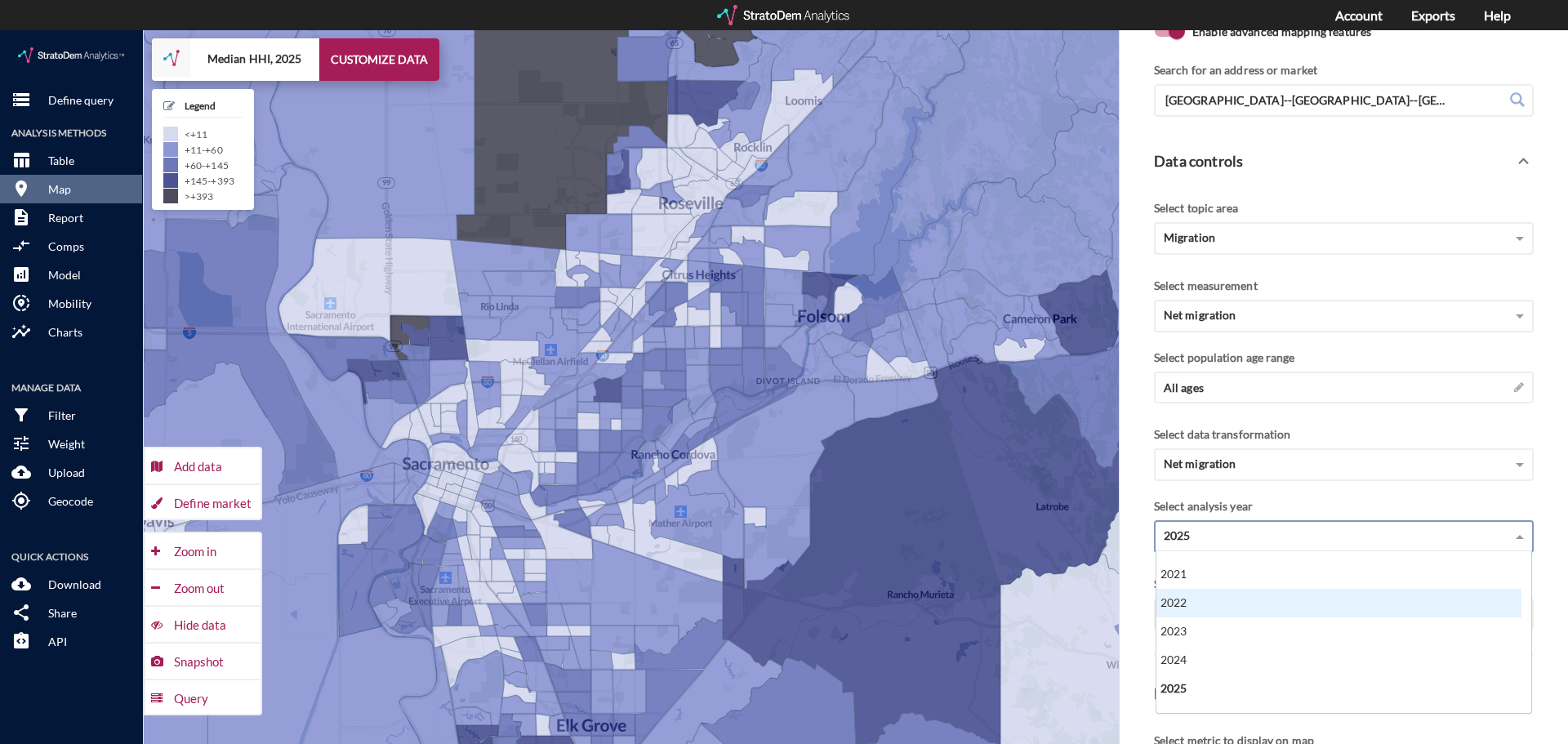
scroll to position [580, 0]
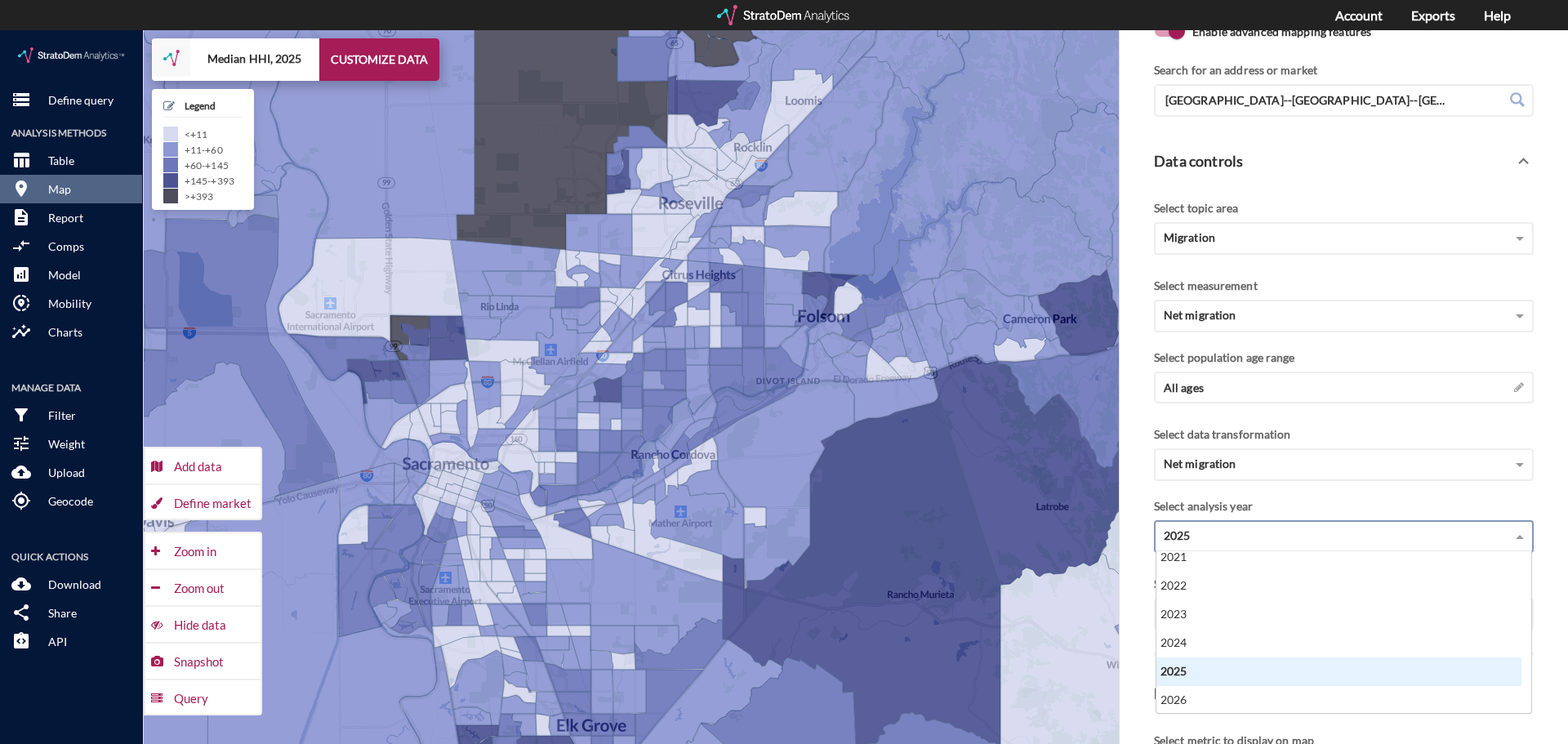
click div "2025"
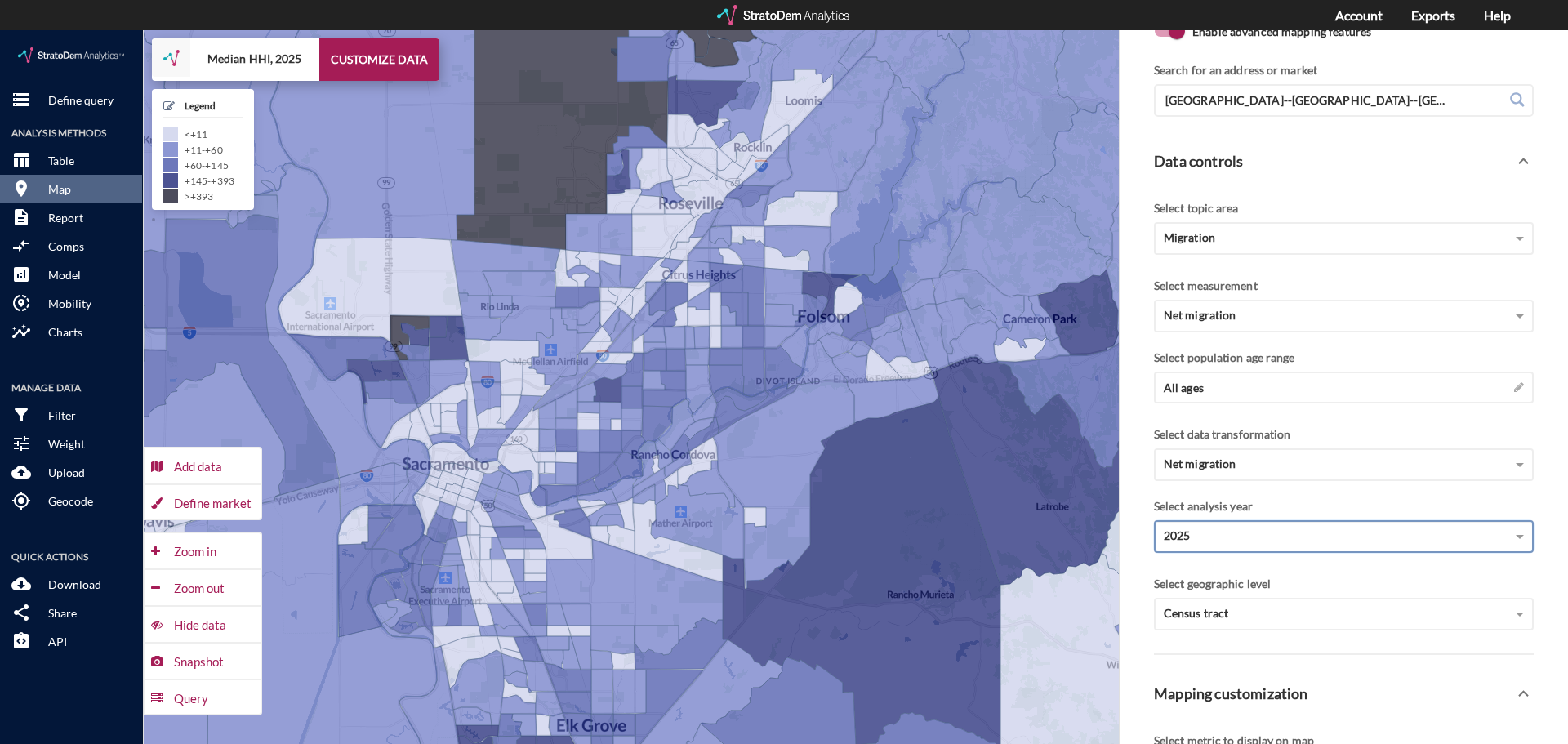
click div "Select analysis year"
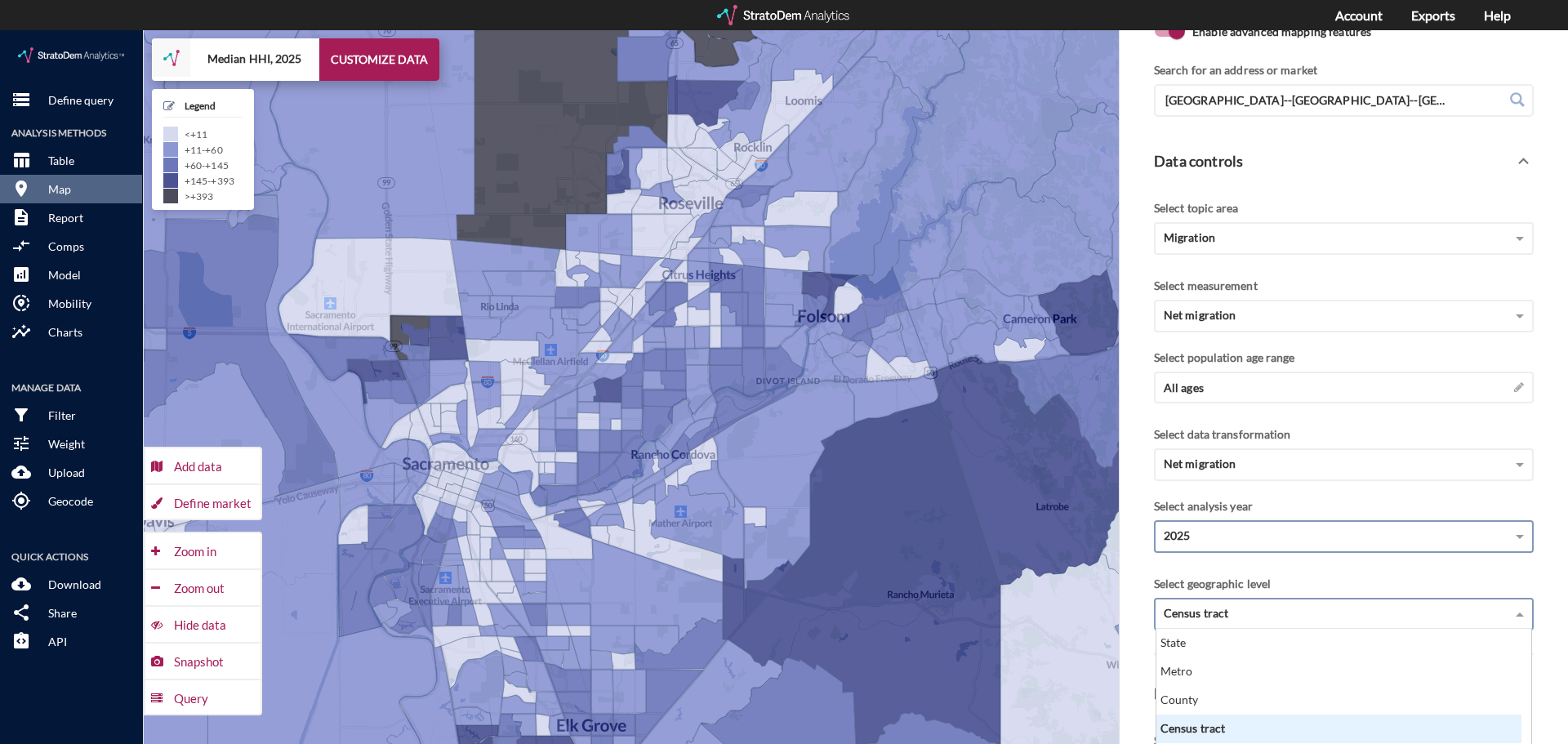
scroll to position [28, 0]
click div "Census tract"
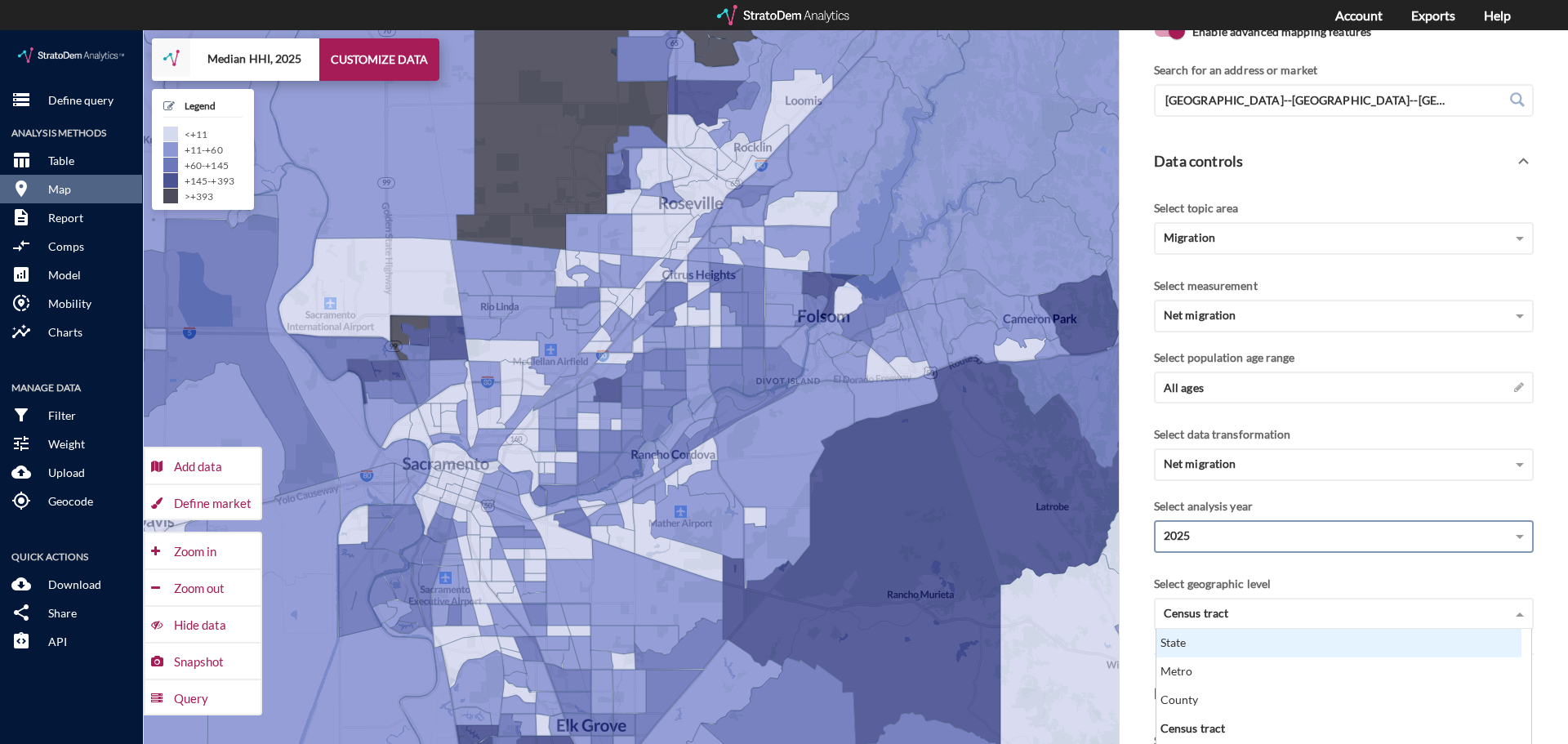
click div "Select geographic level"
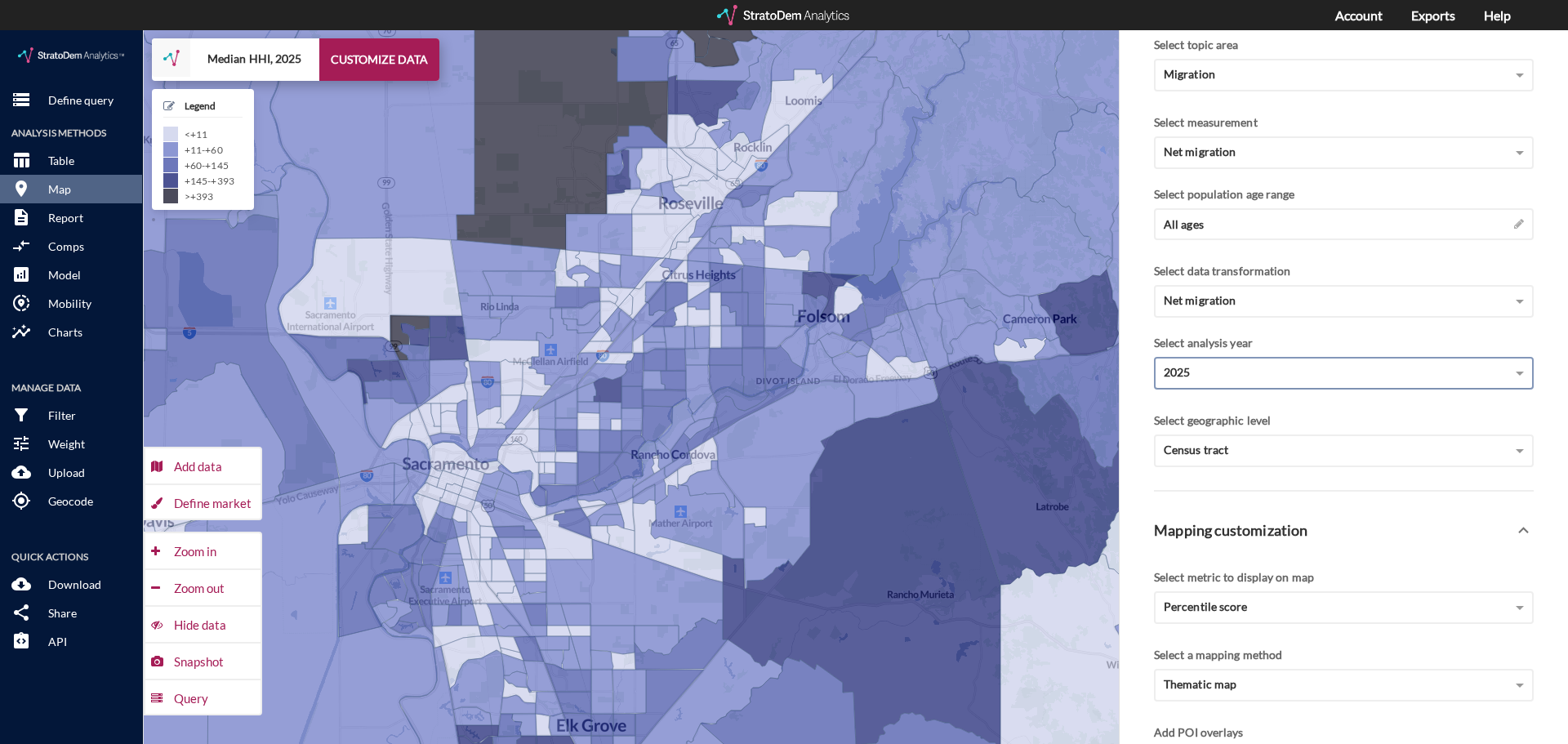
click div "2025"
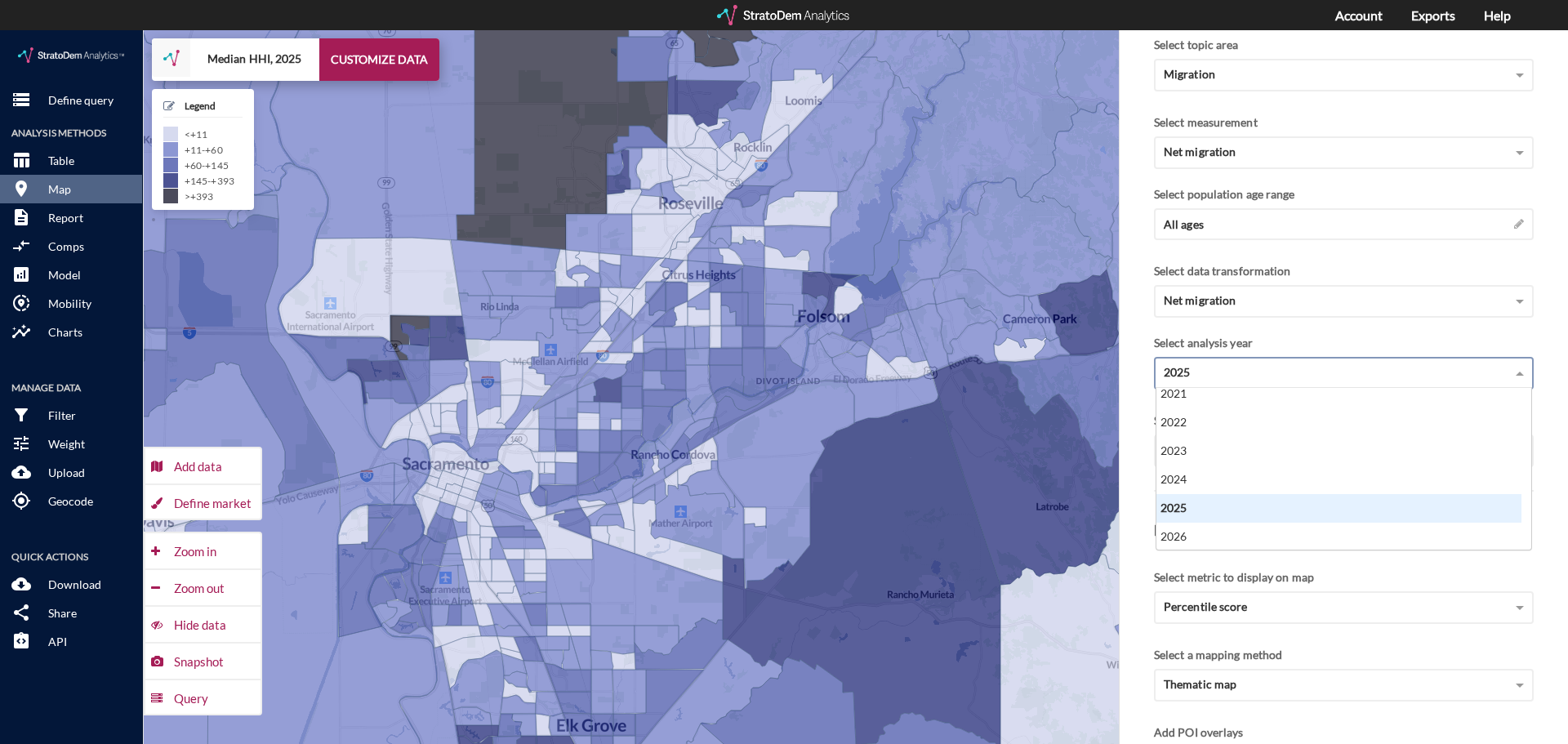
click div "2025"
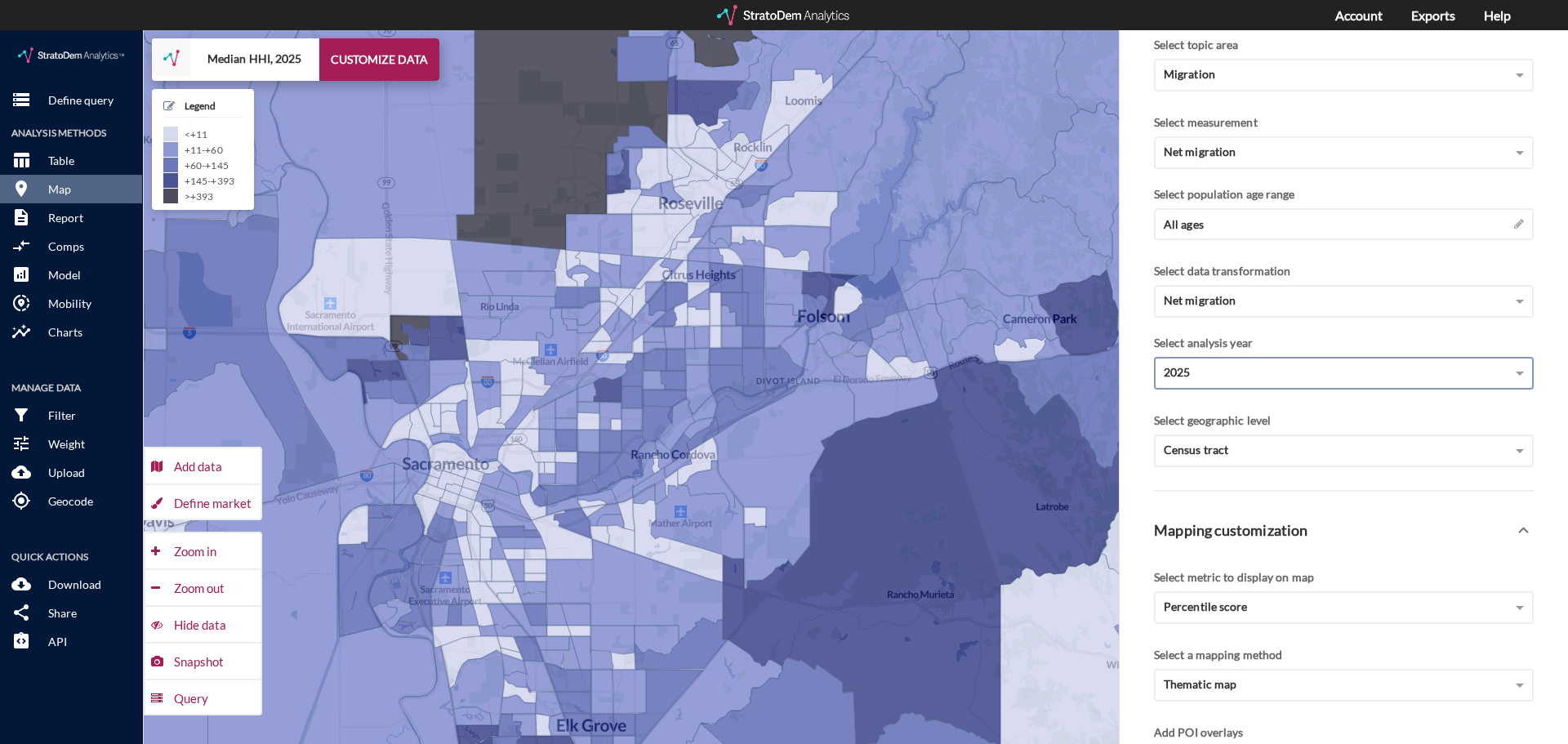
click div "Select analysis year"
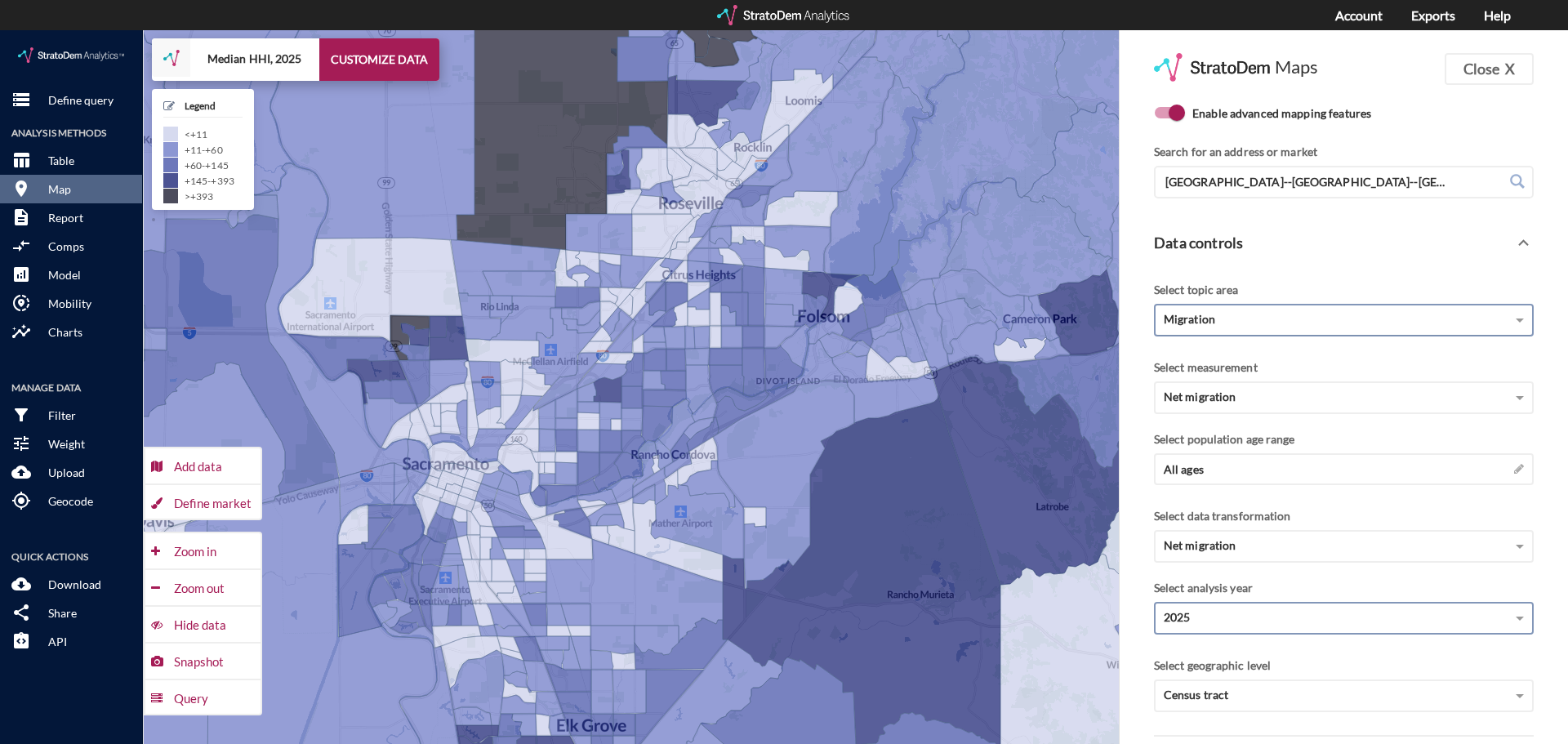
click div "Migration"
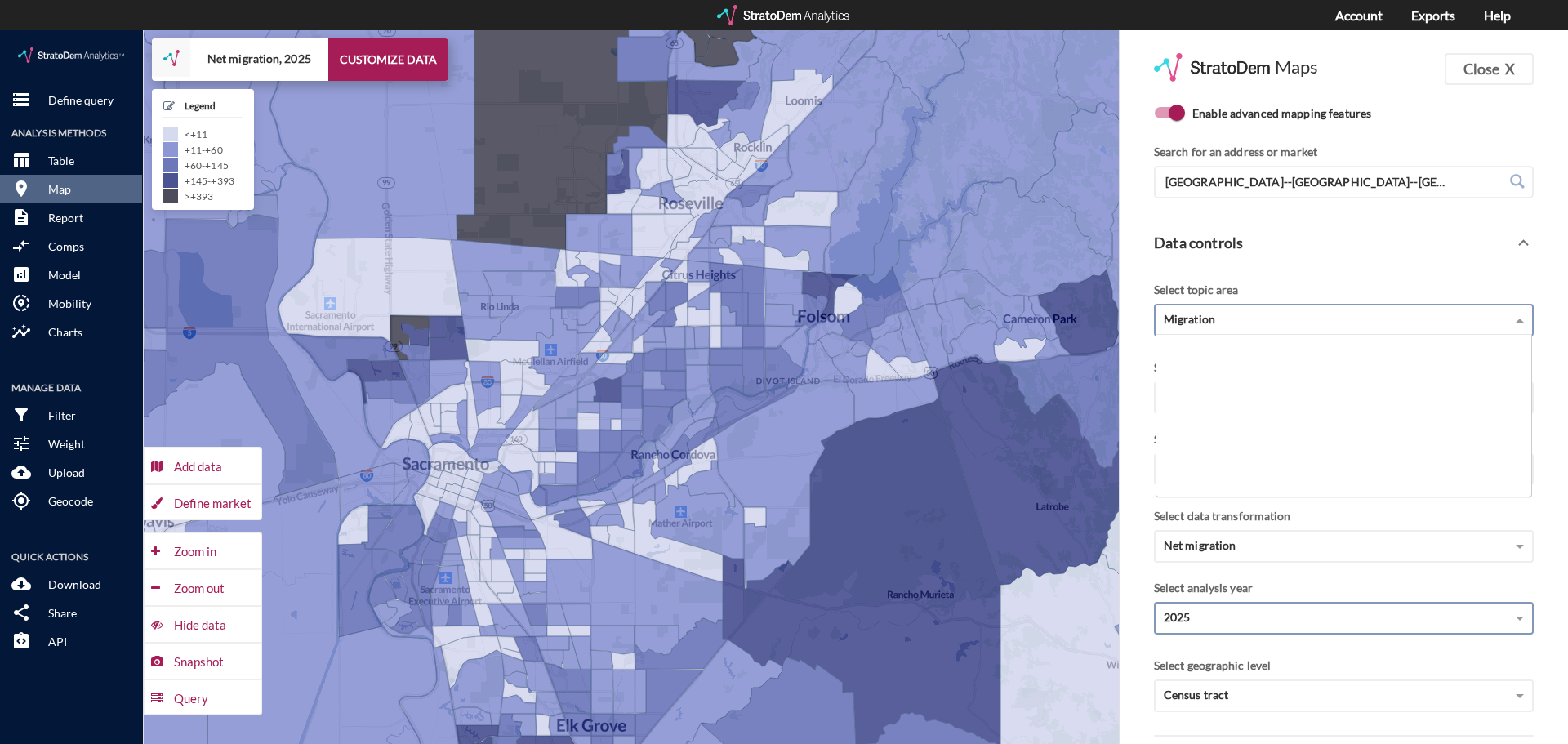
click div "Migration"
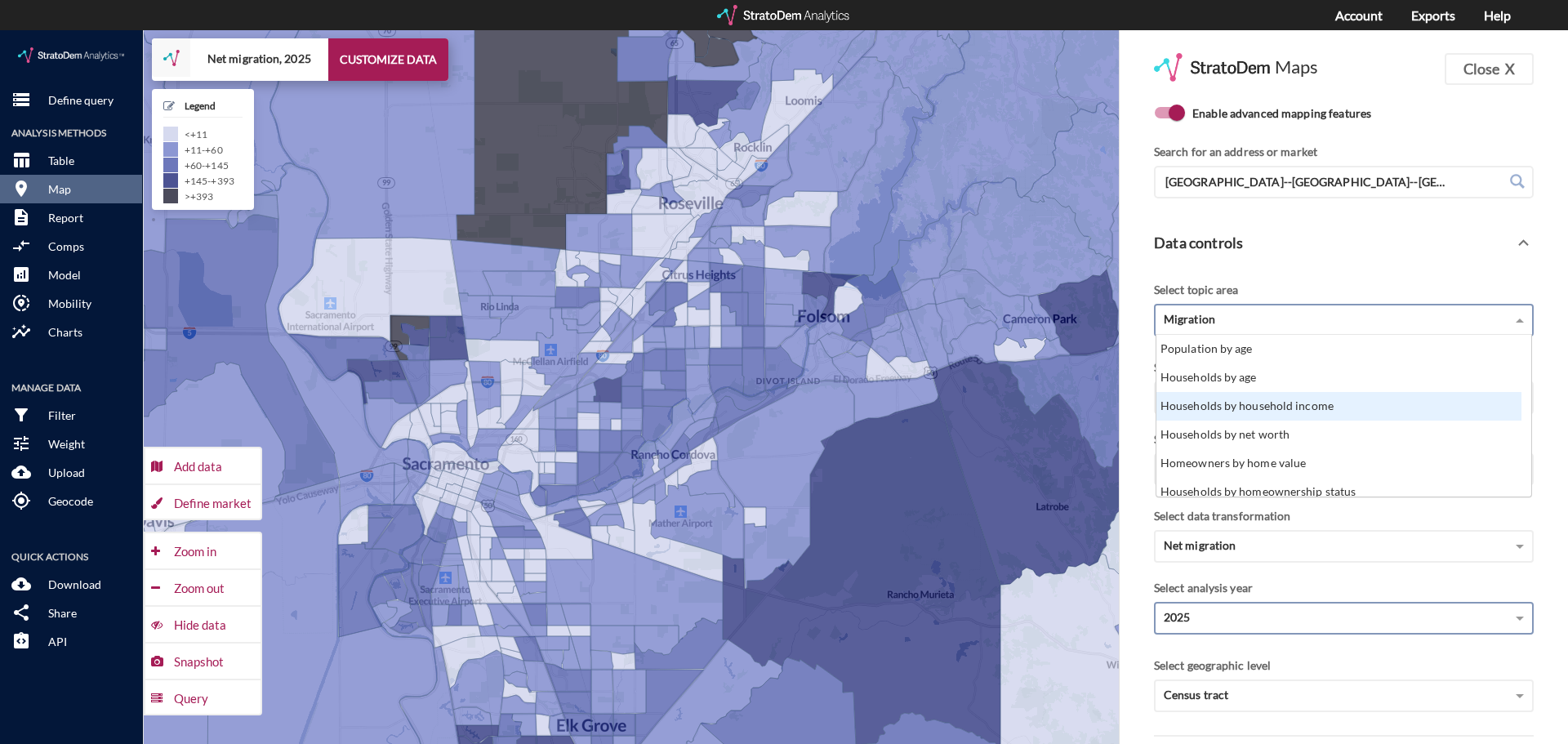
scroll to position [9, 0]
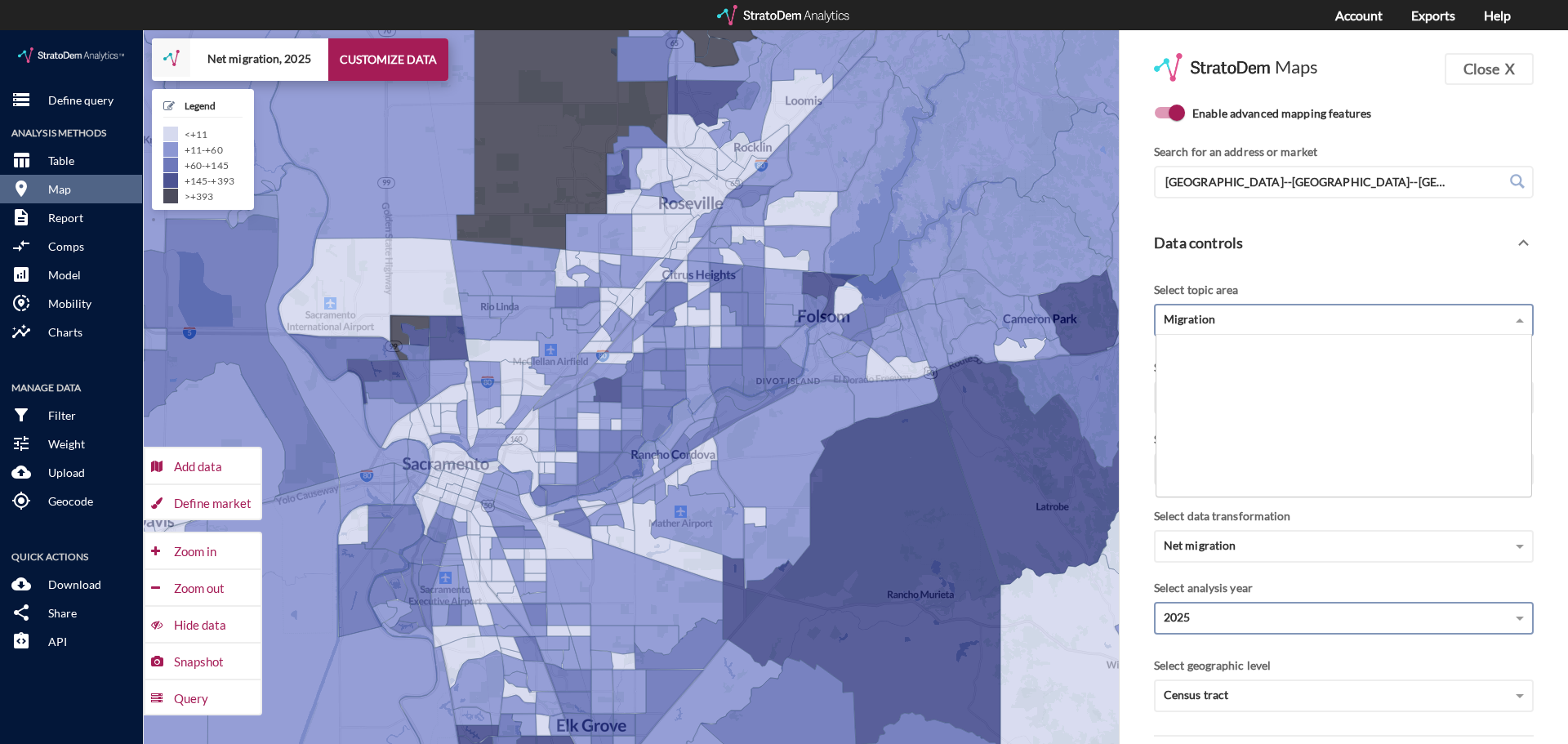
click div "Migration"
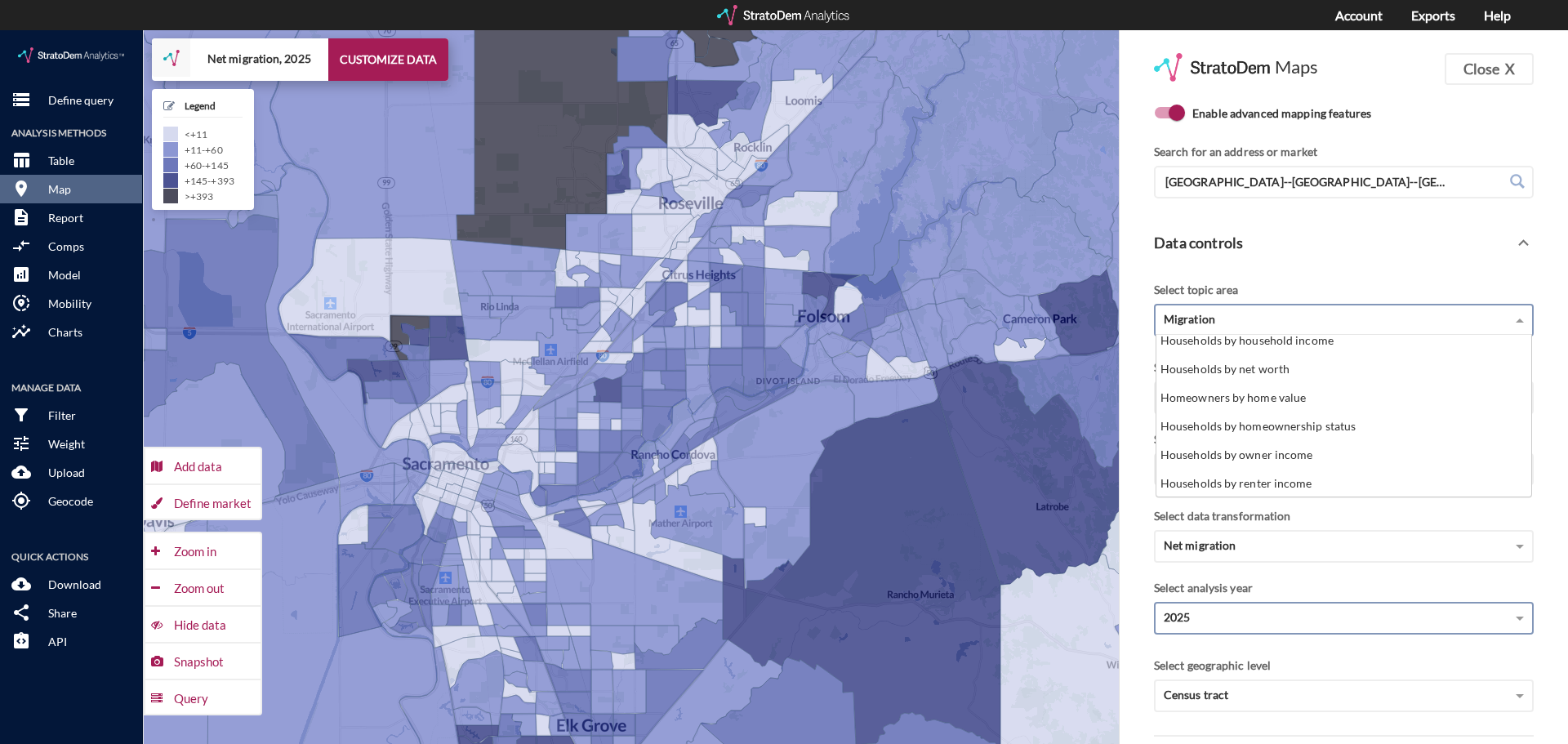
scroll to position [0, 0]
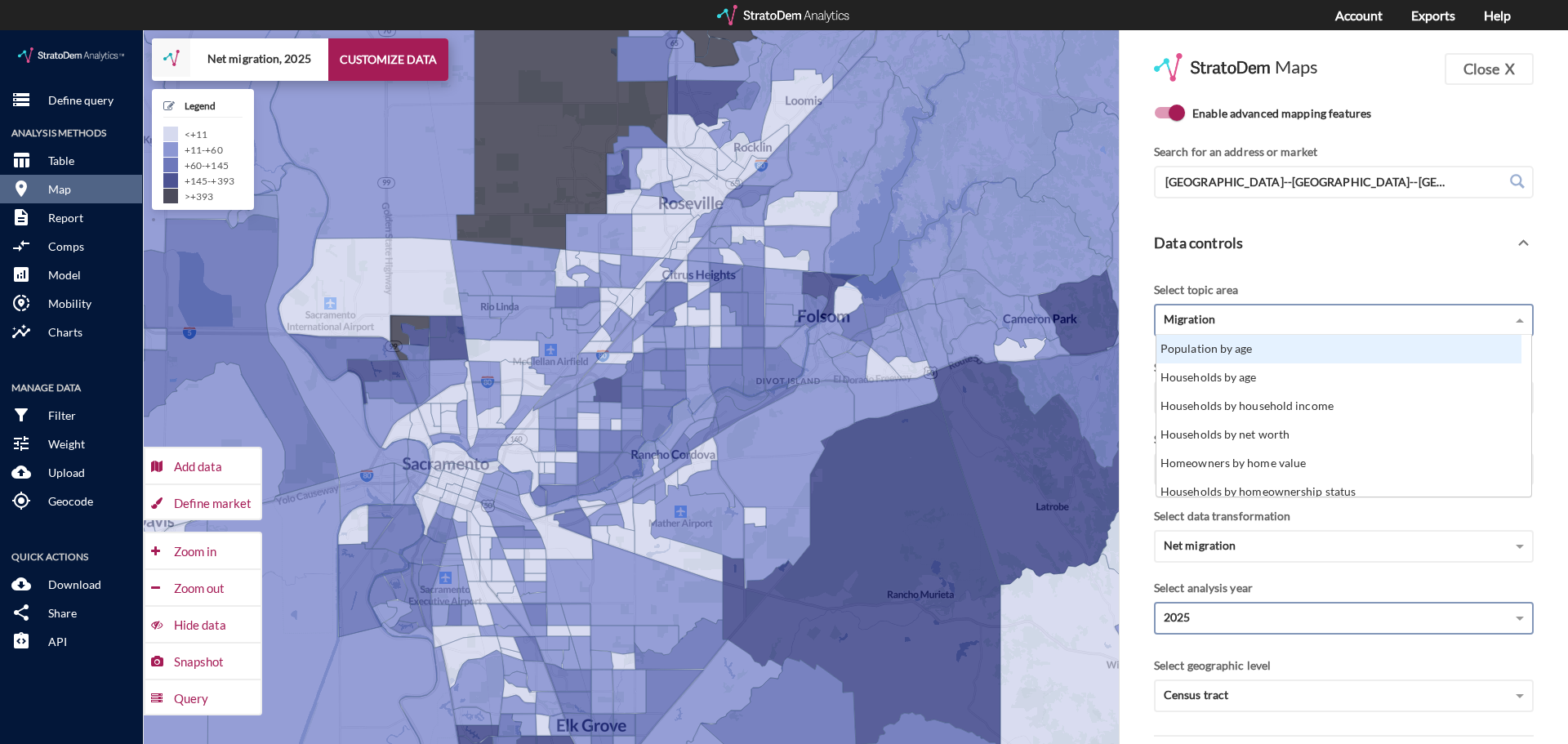
click div "Select topic area Migration Population by age Households by age Households by h…"
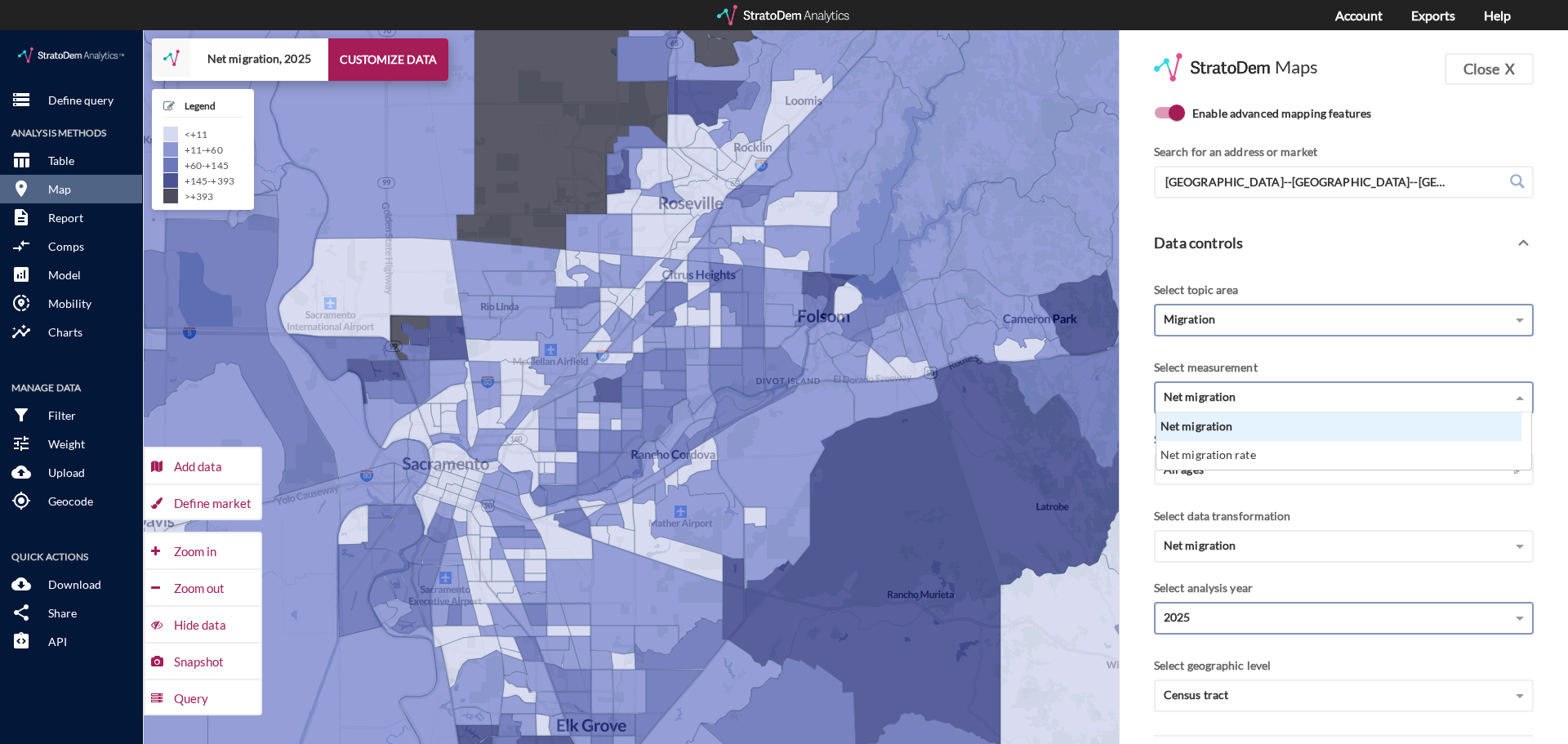
click div "Net migration Net migration Net migration rate"
click div "Net migration"
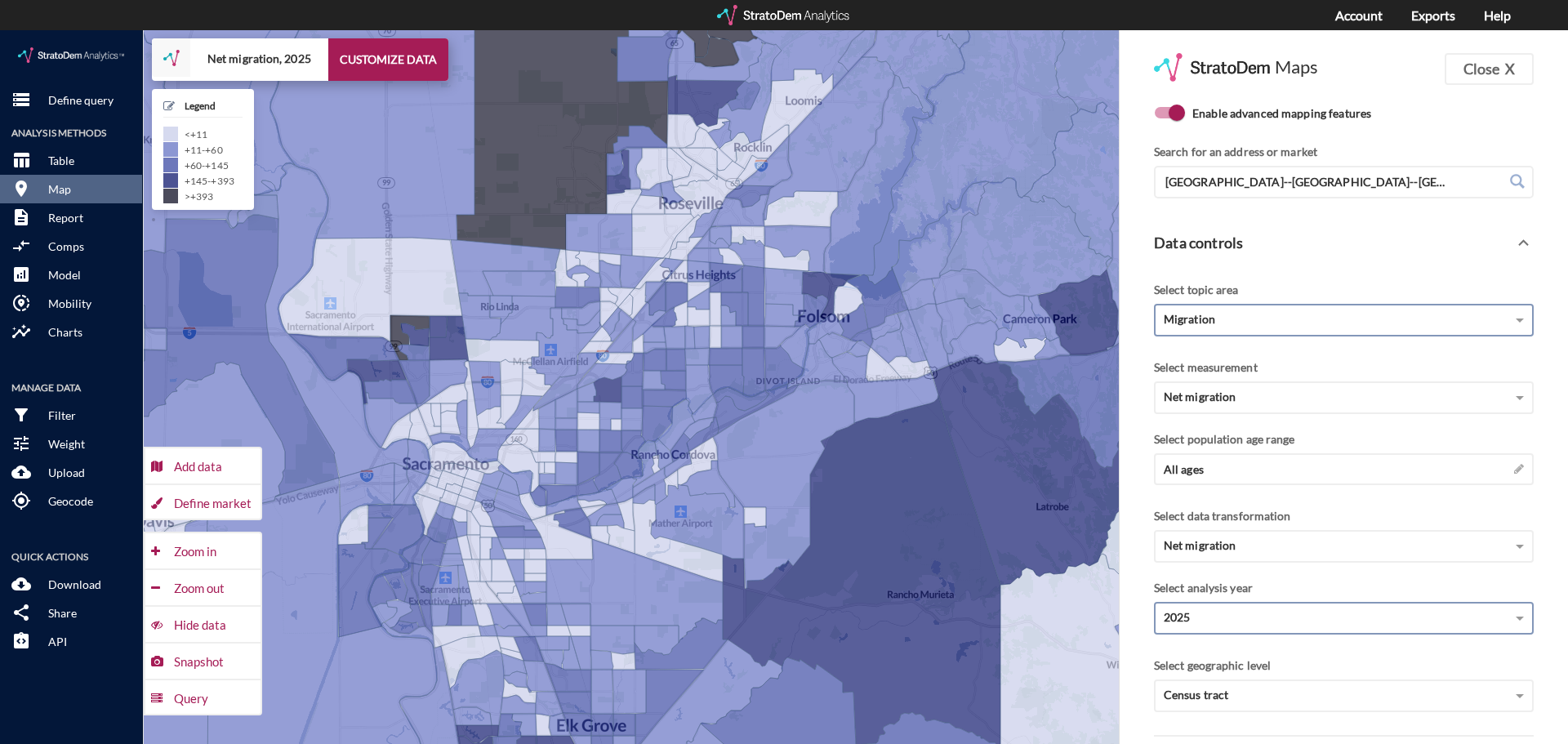
click div "Select measurement"
click button "CUSTOMIZE DATA"
click div "Net migration"
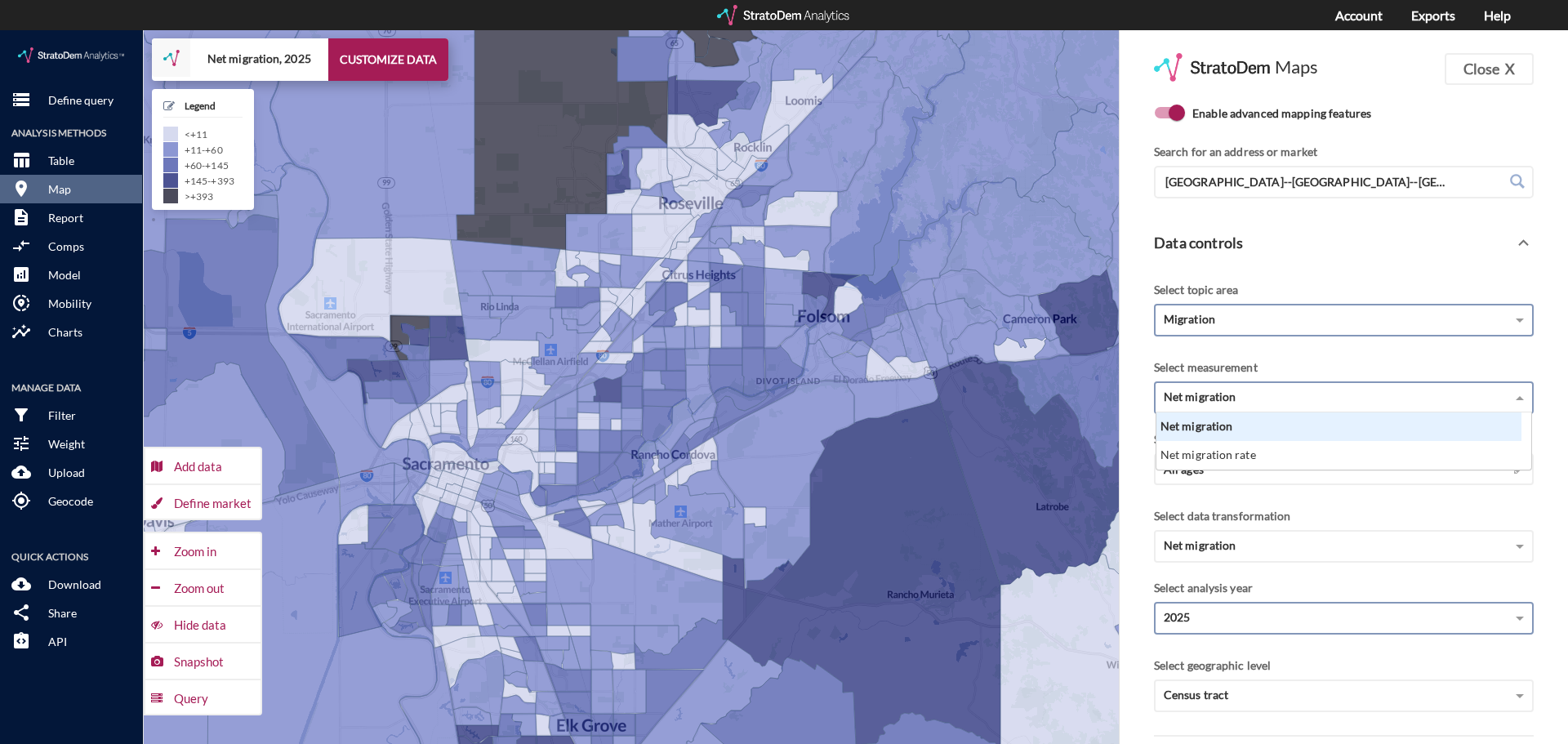
click div "Net migration"
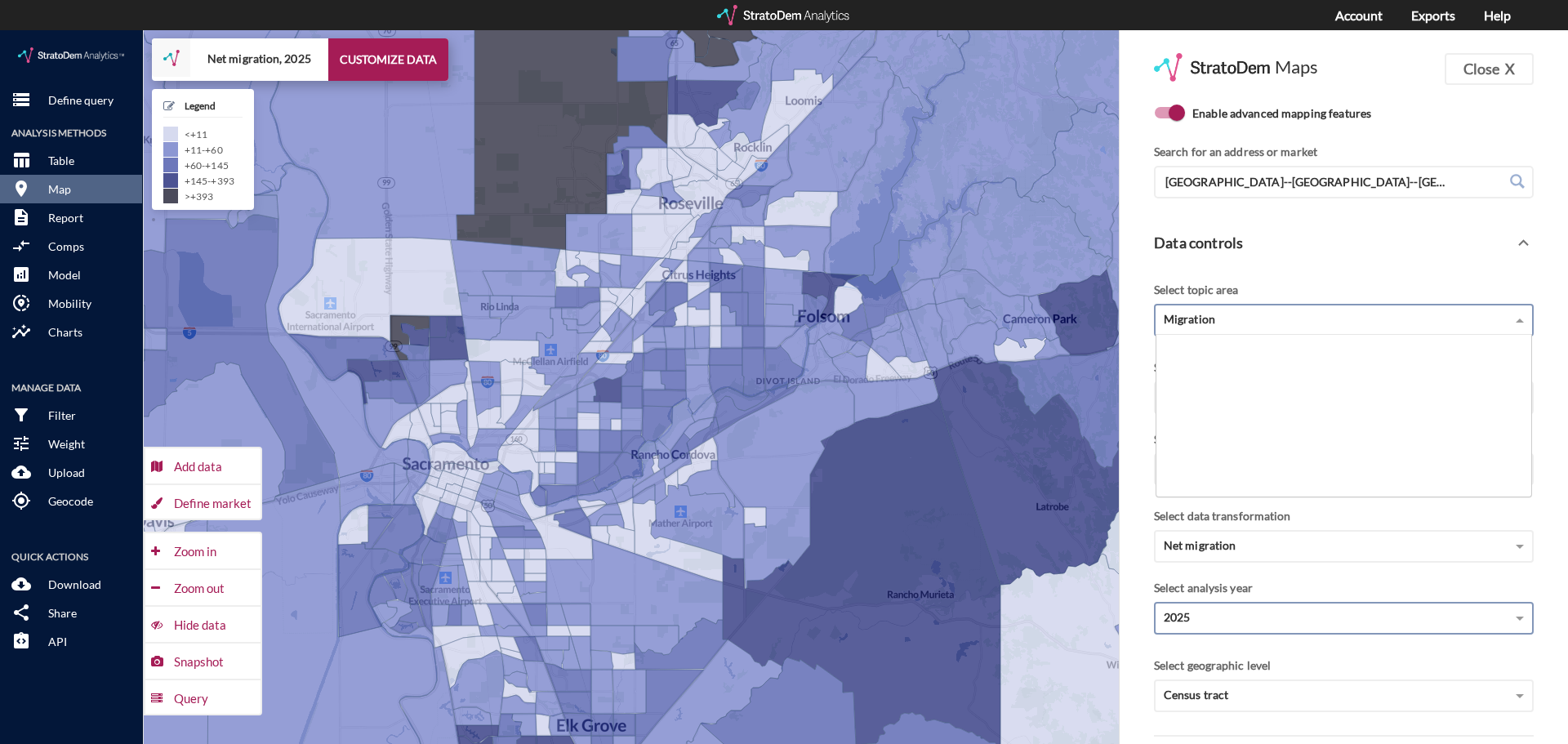
click div "Migration"
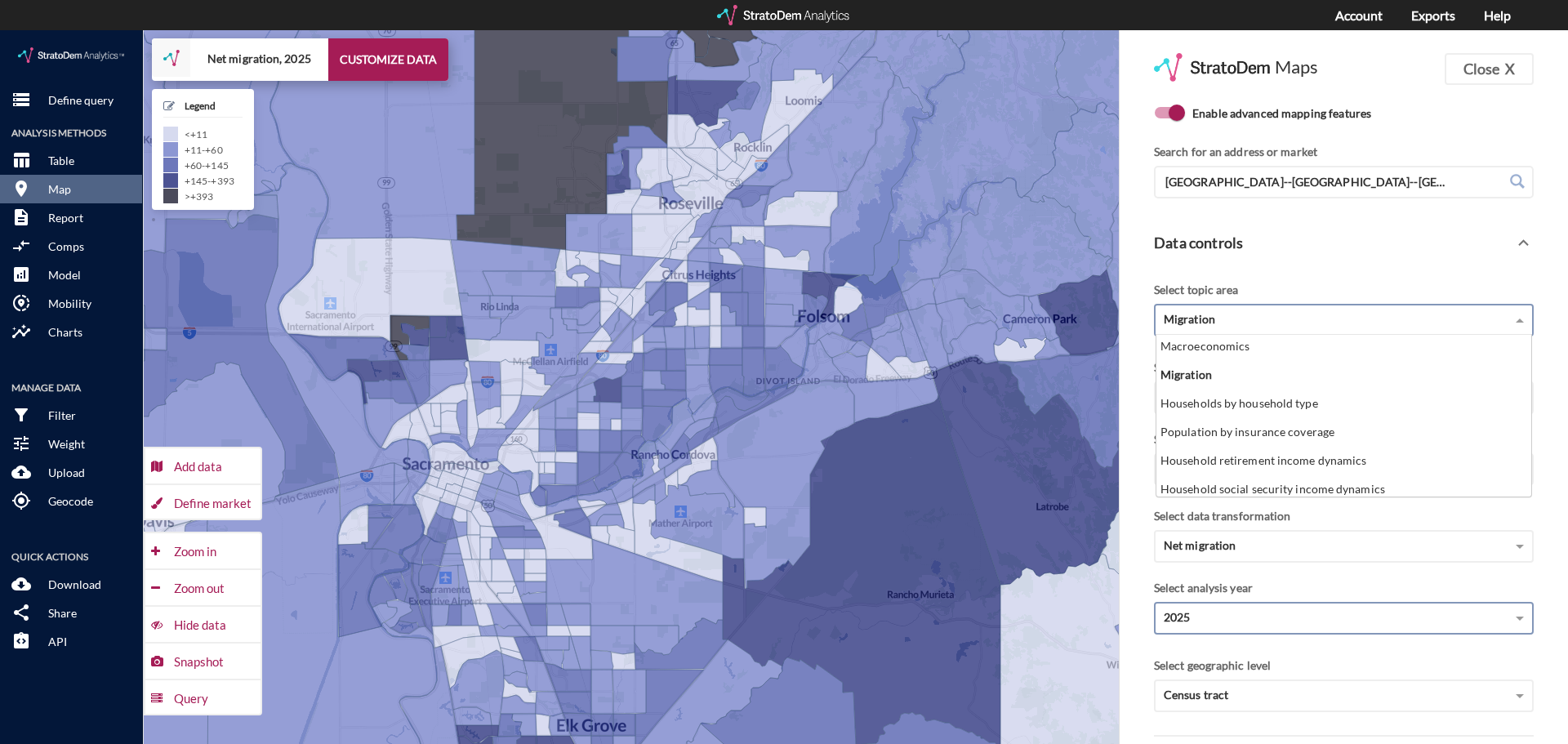
scroll to position [0, 0]
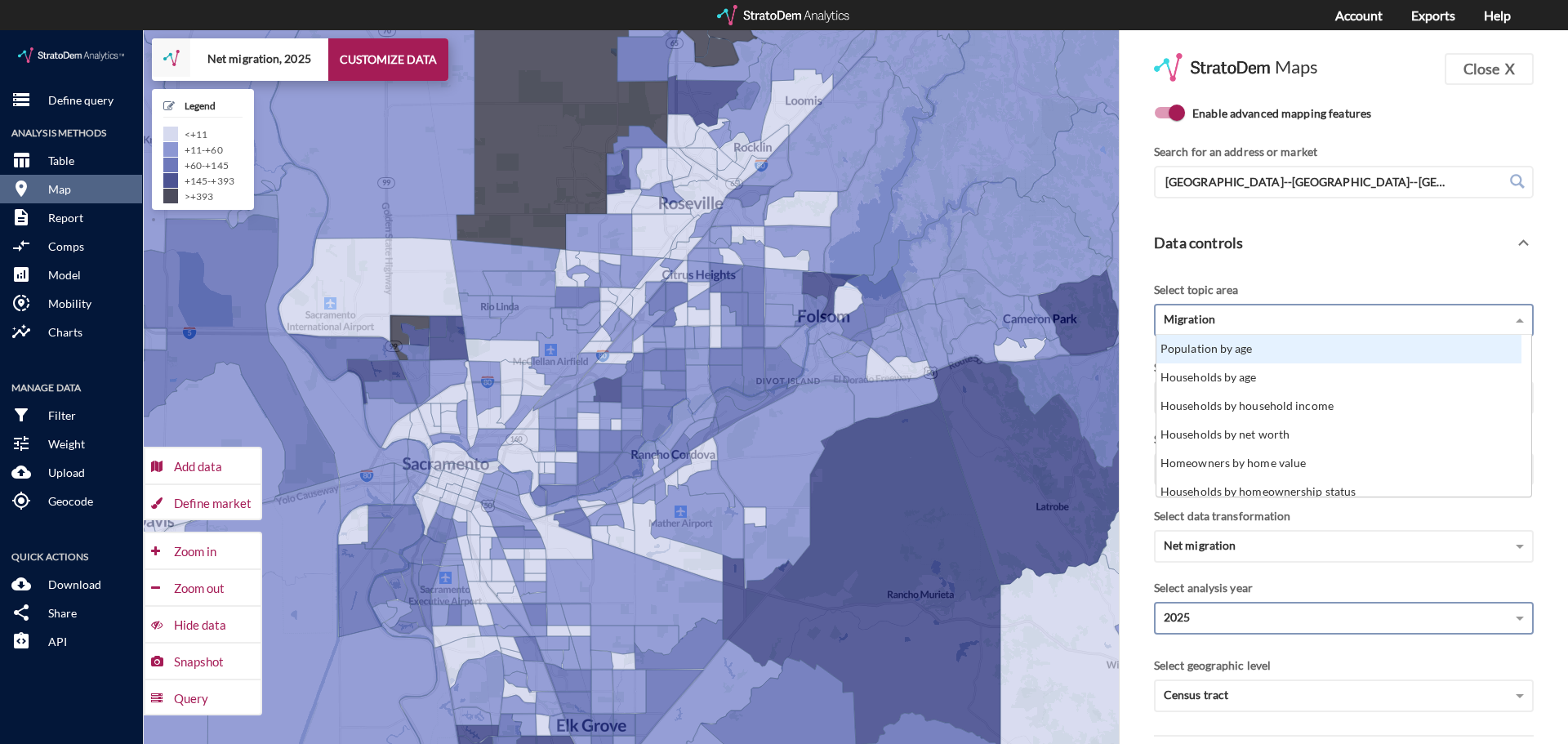
click div "Population by age"
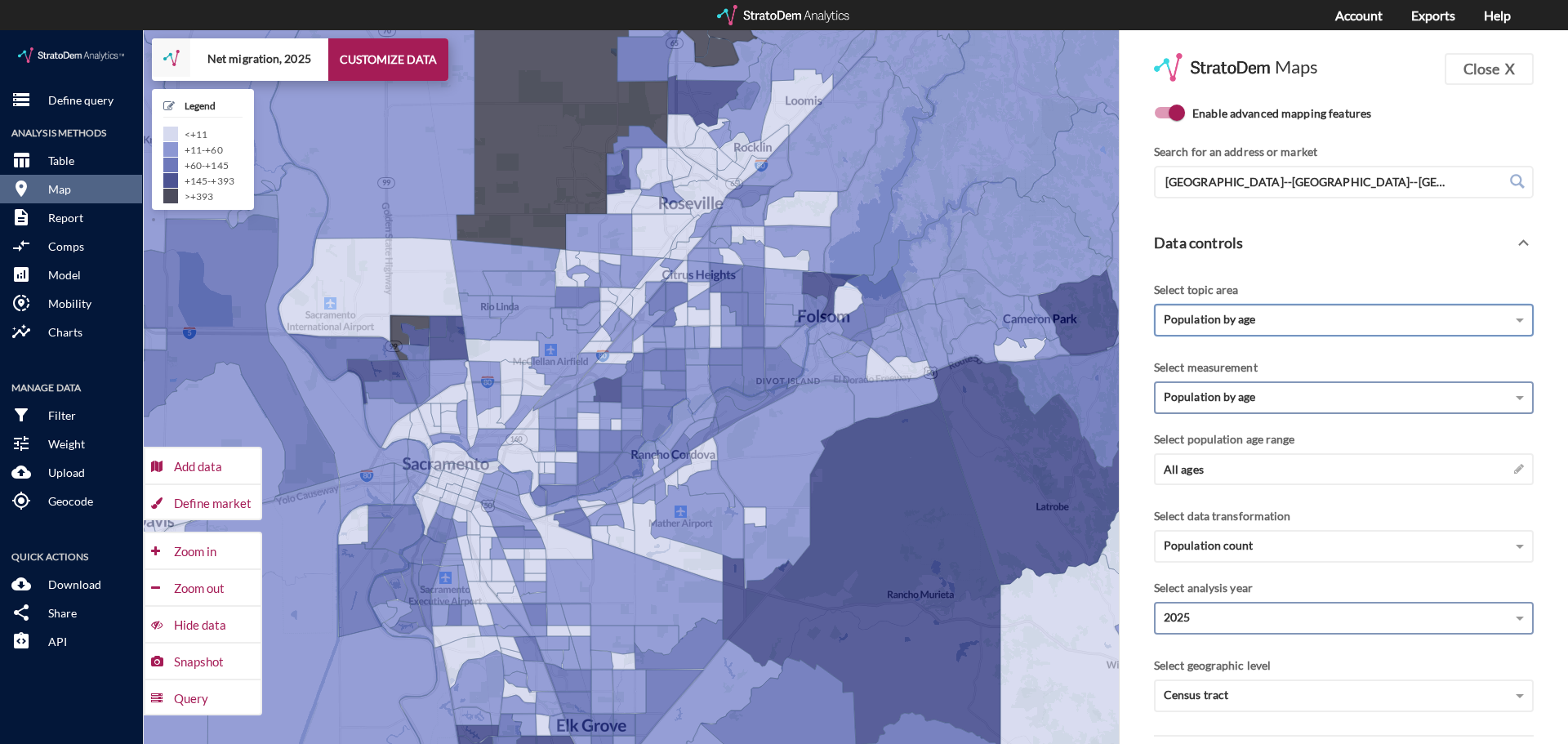
click div "Population by age"
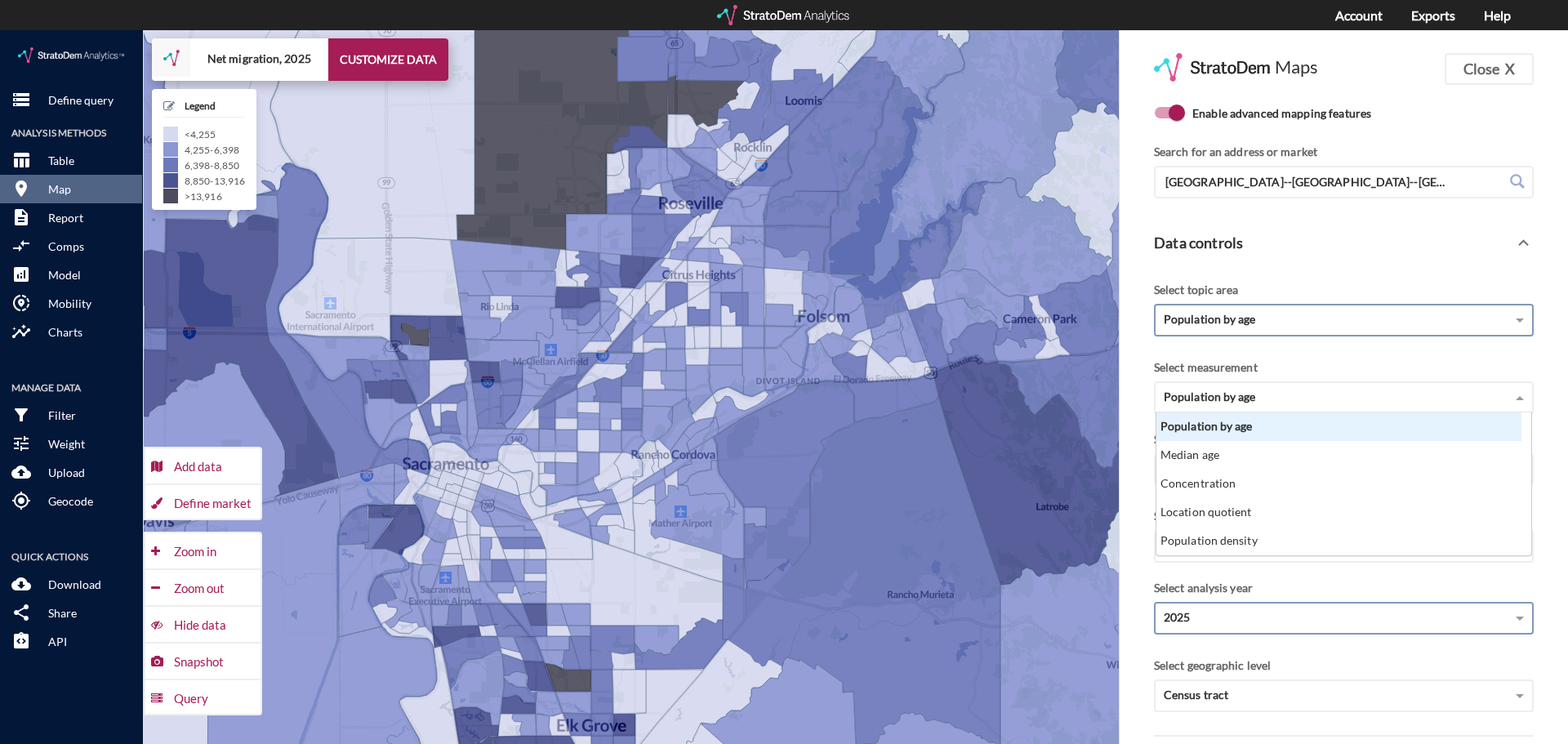
click div "Select measurement"
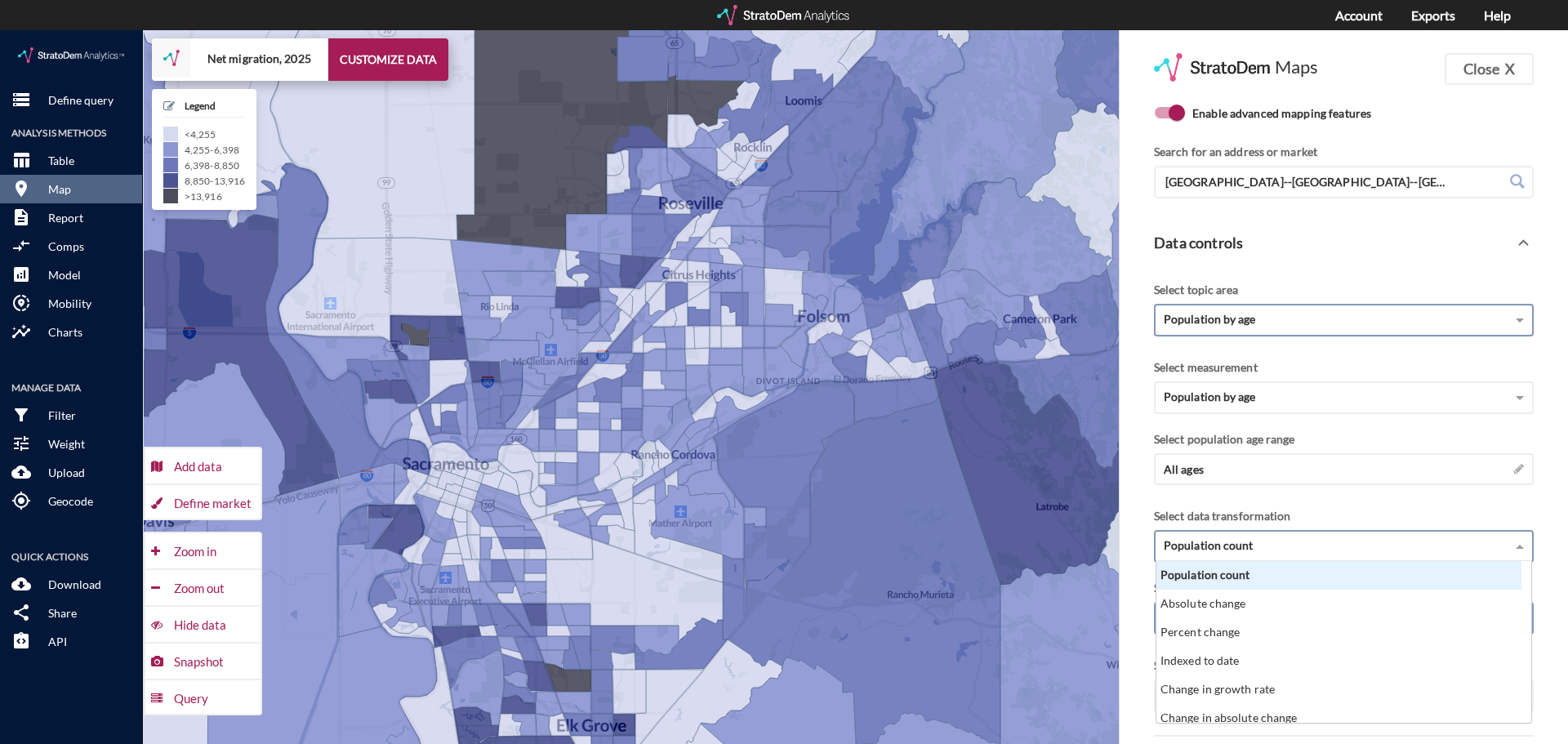
click div "Population count"
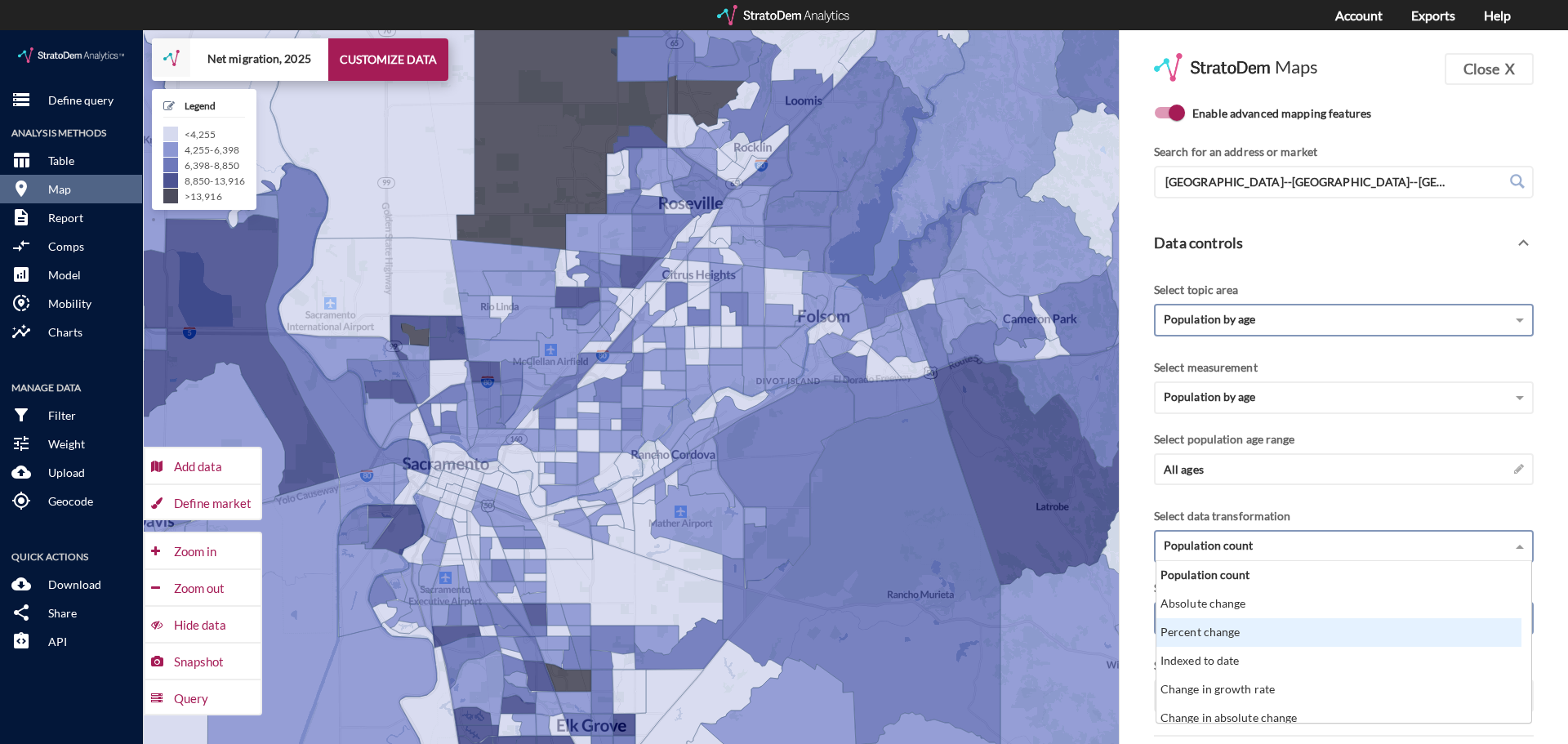
click div "Percent change"
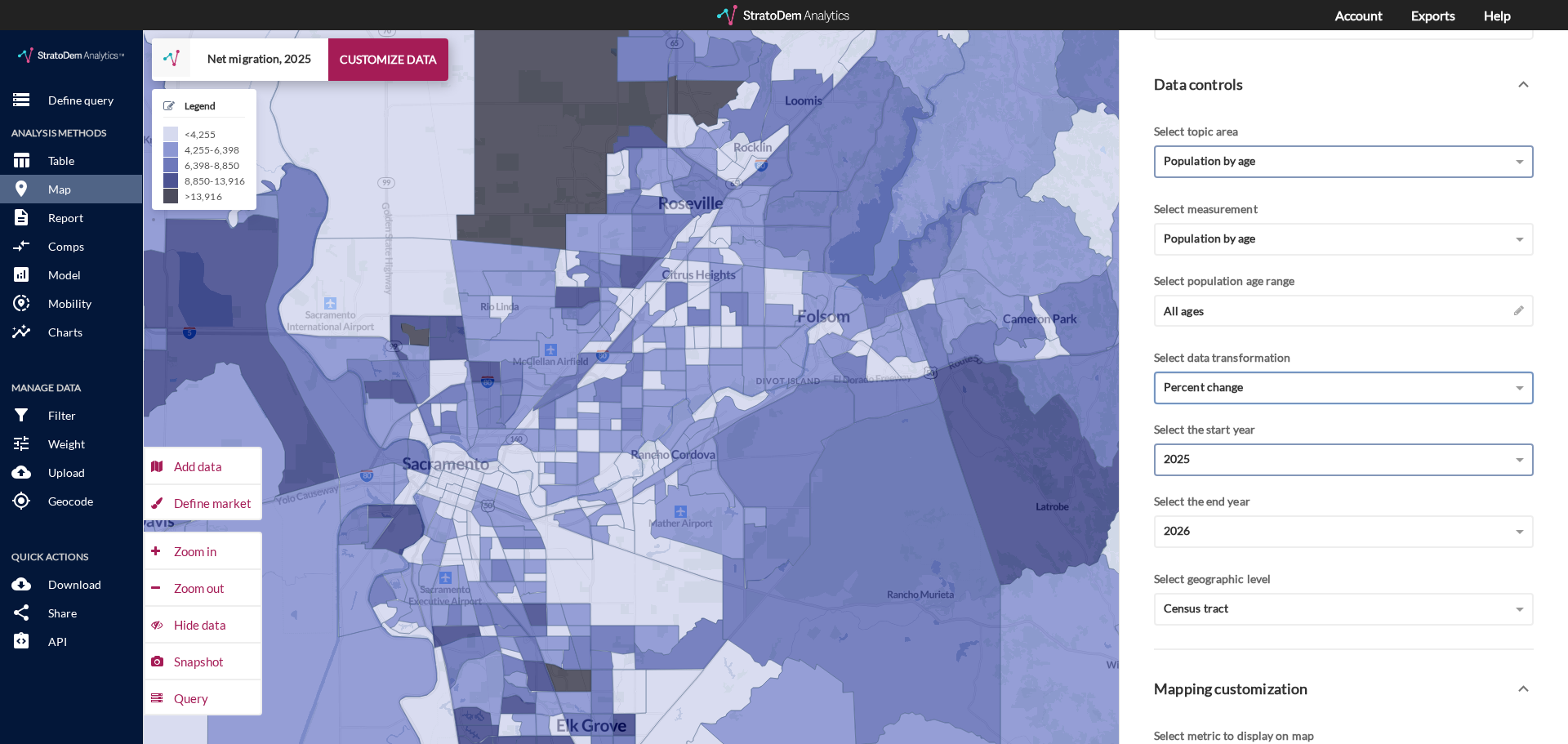
scroll to position [163, 0]
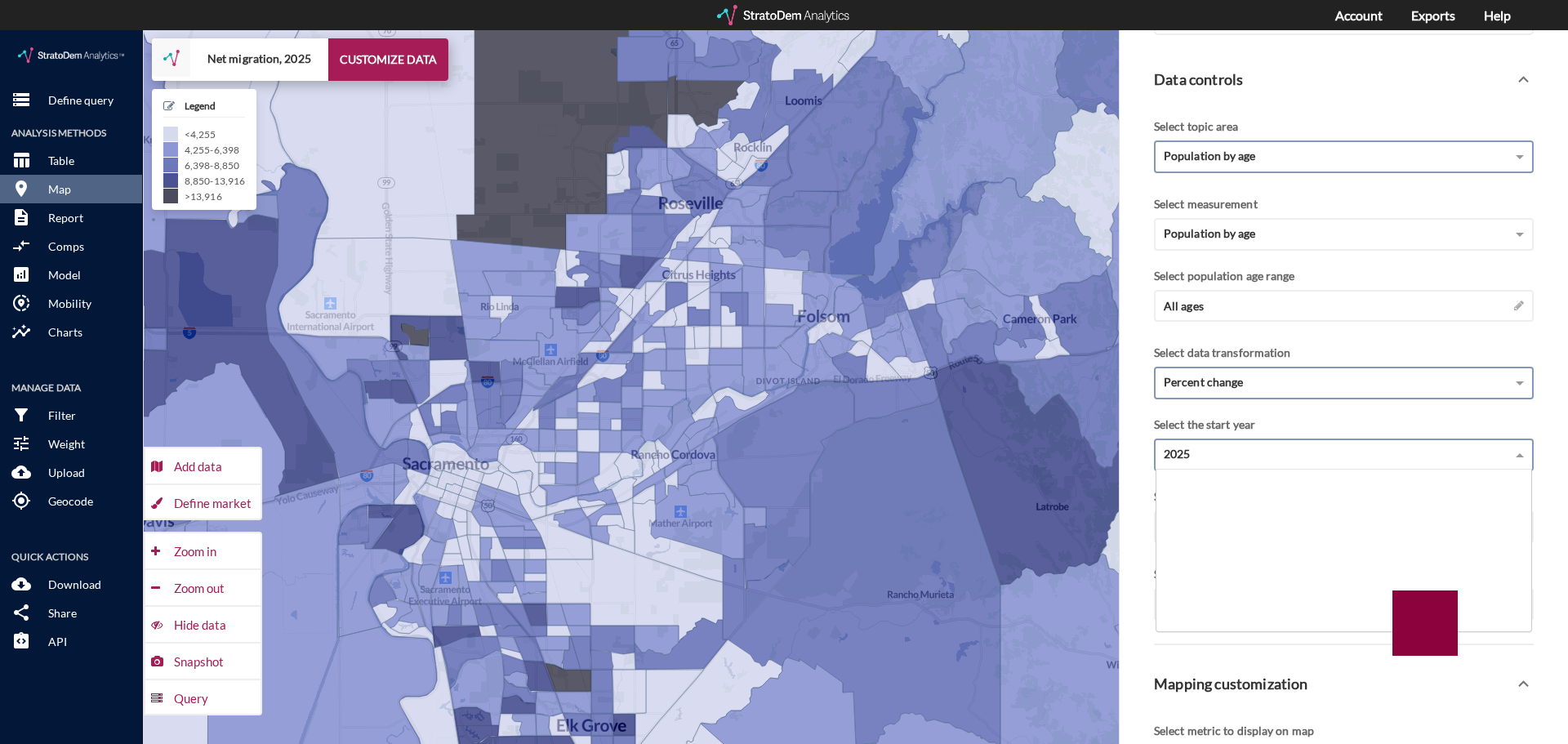
click div "2025"
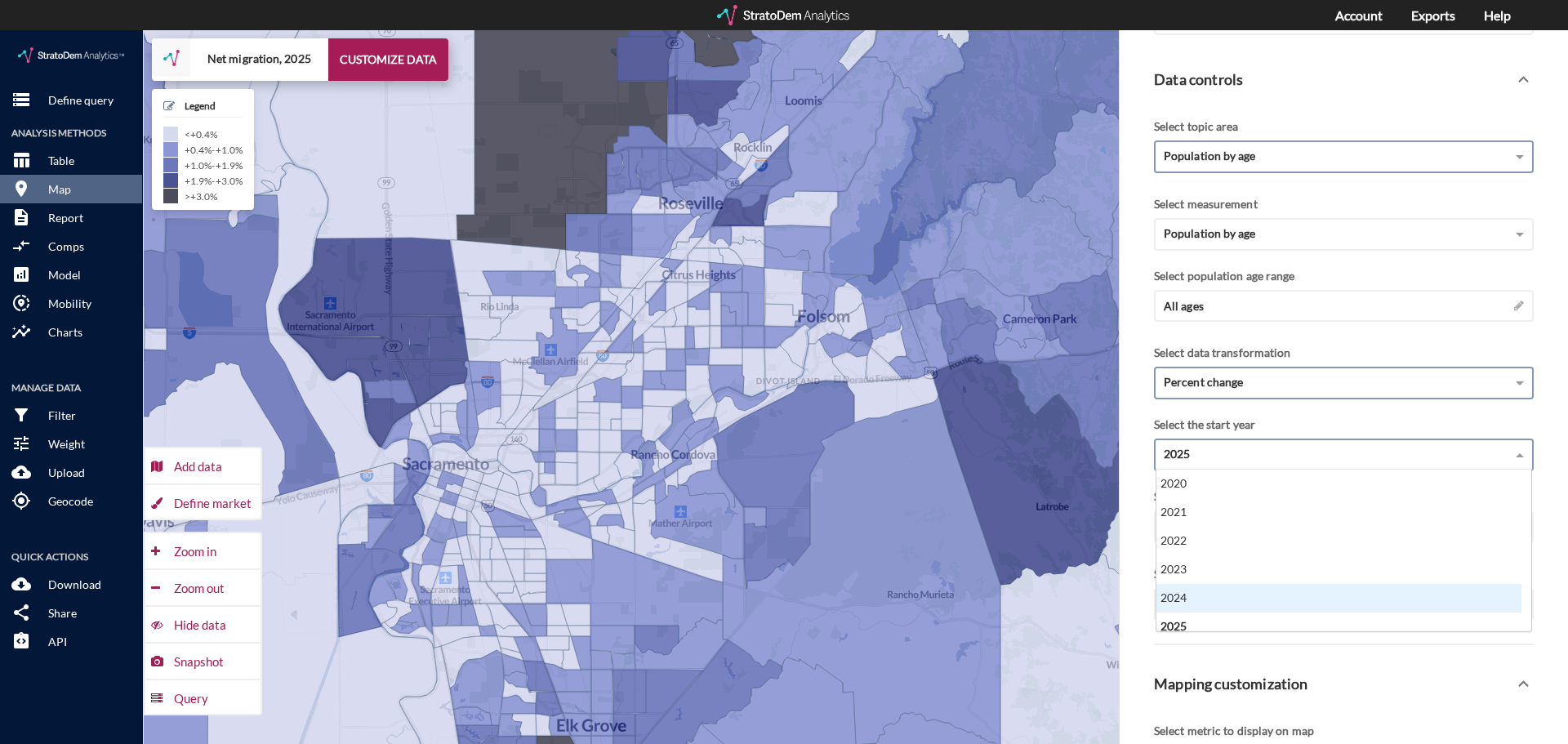
click div "2024"
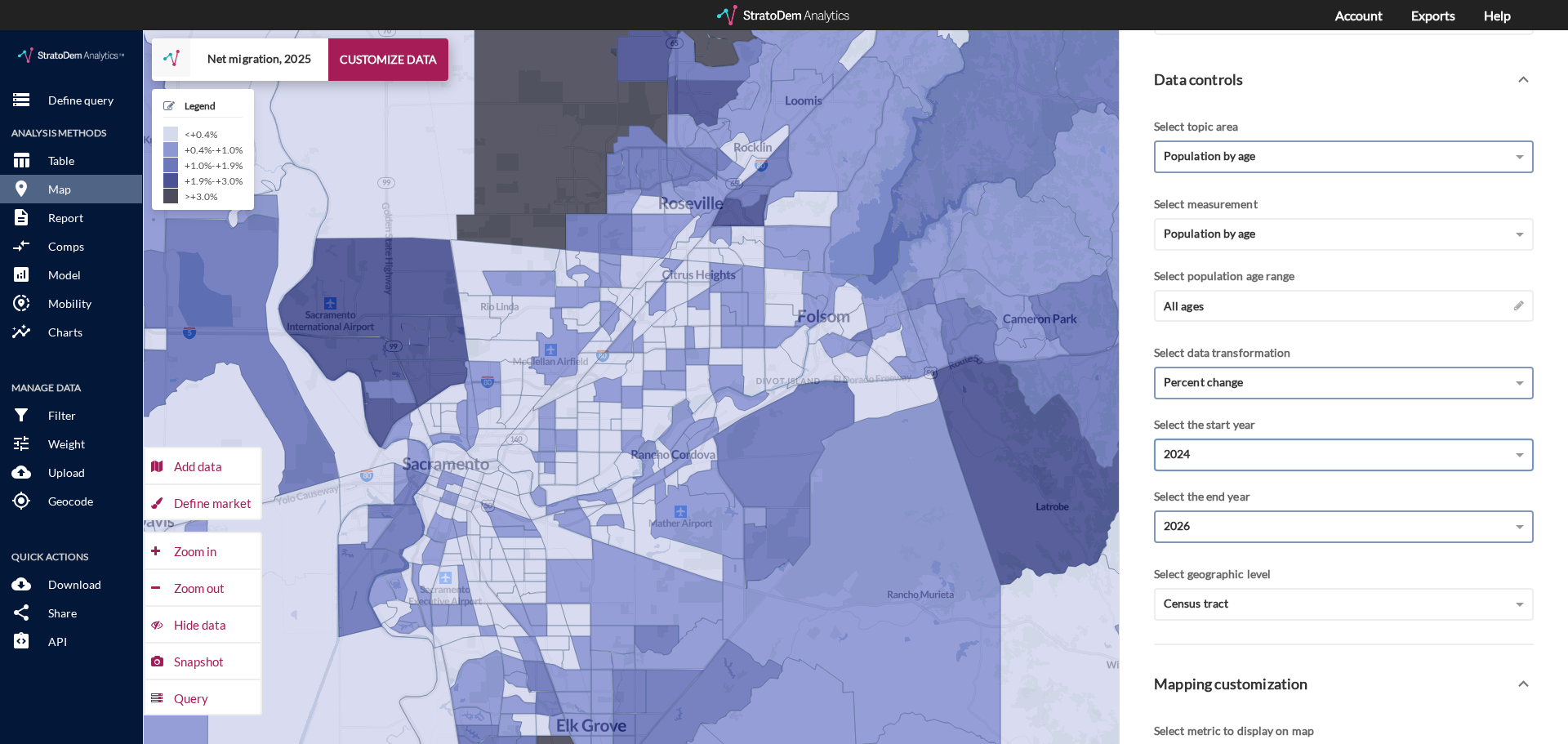
click div "2026"
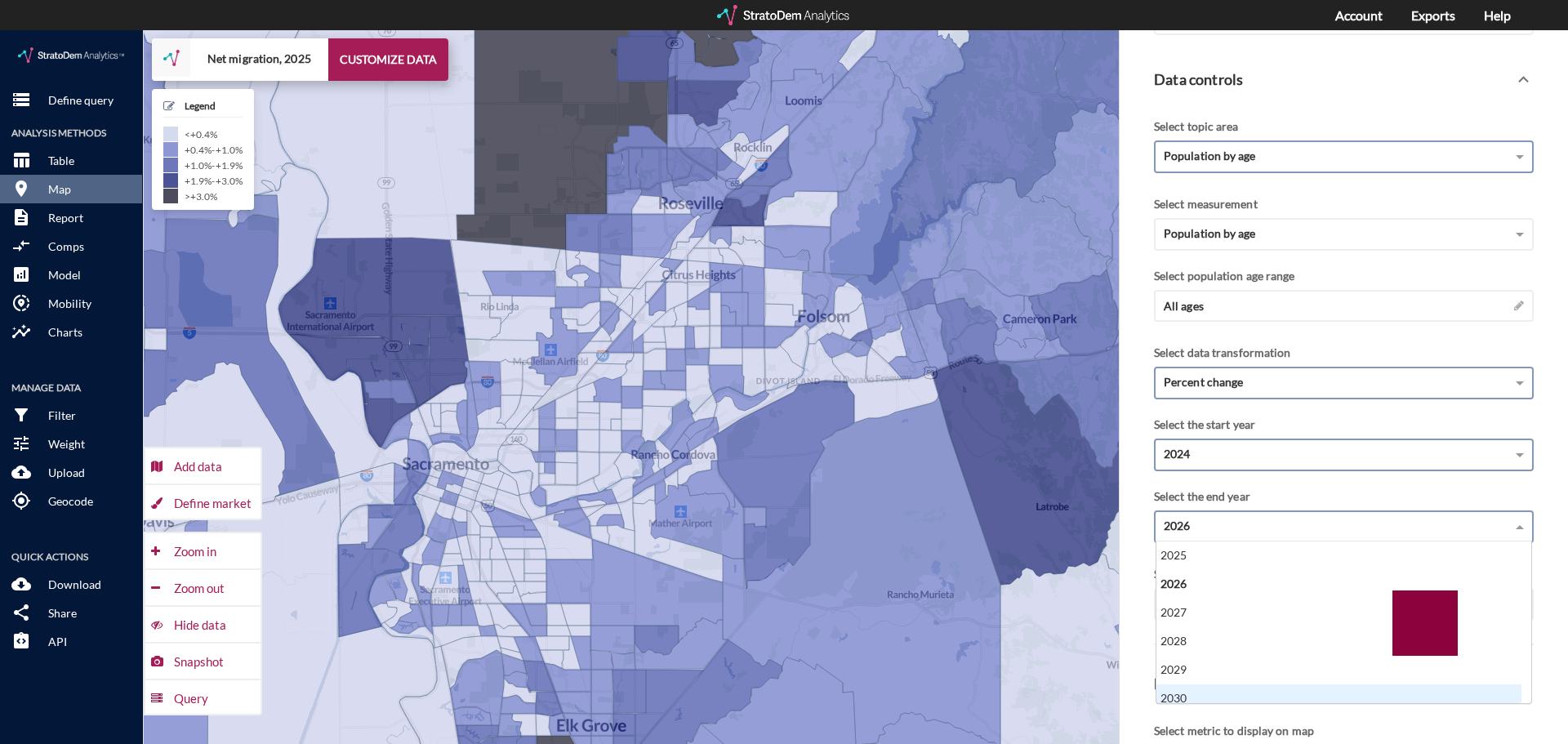
scroll to position [9, 0]
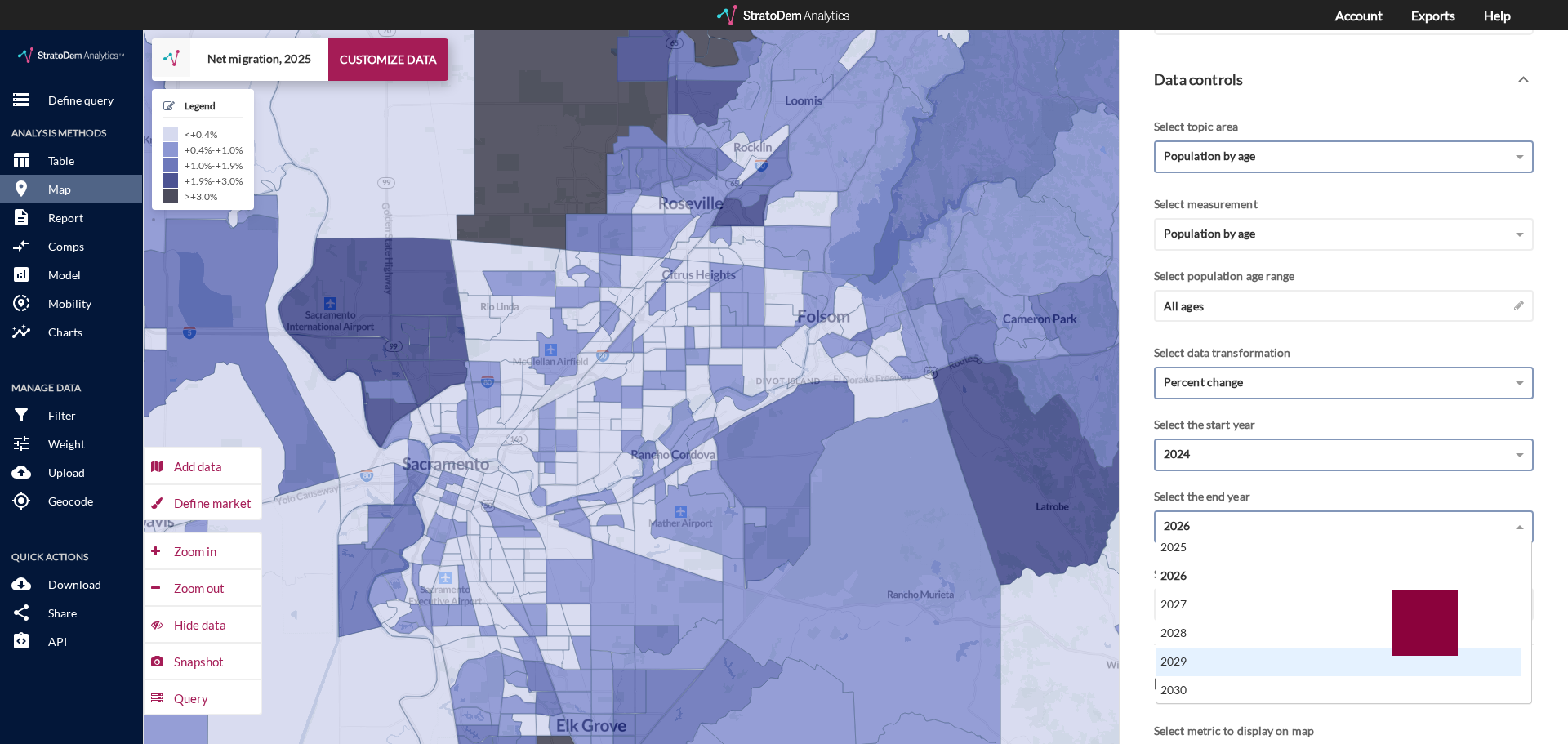
click div "2029"
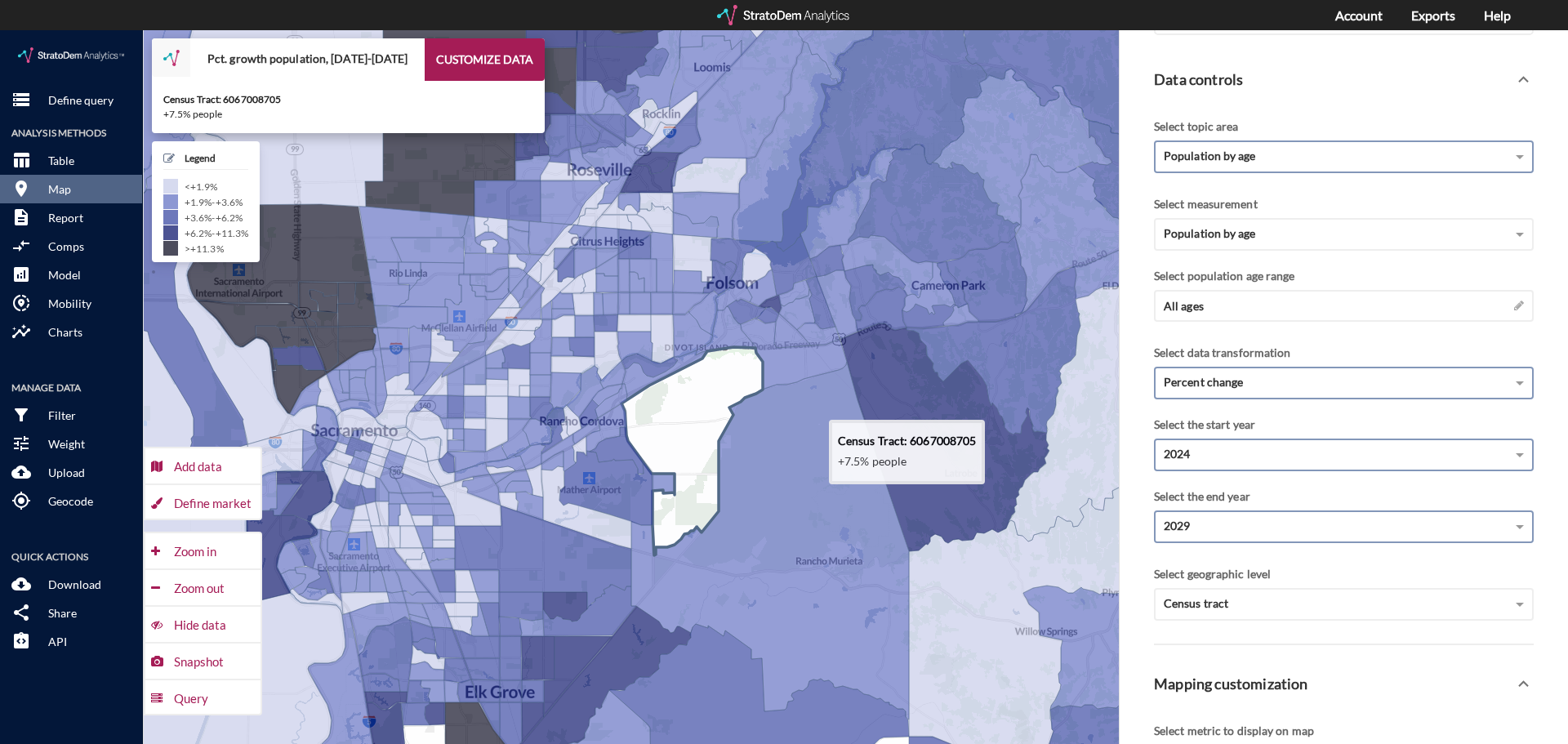
drag, startPoint x: 725, startPoint y: 384, endPoint x: 672, endPoint y: 366, distance: 56.0
click icon
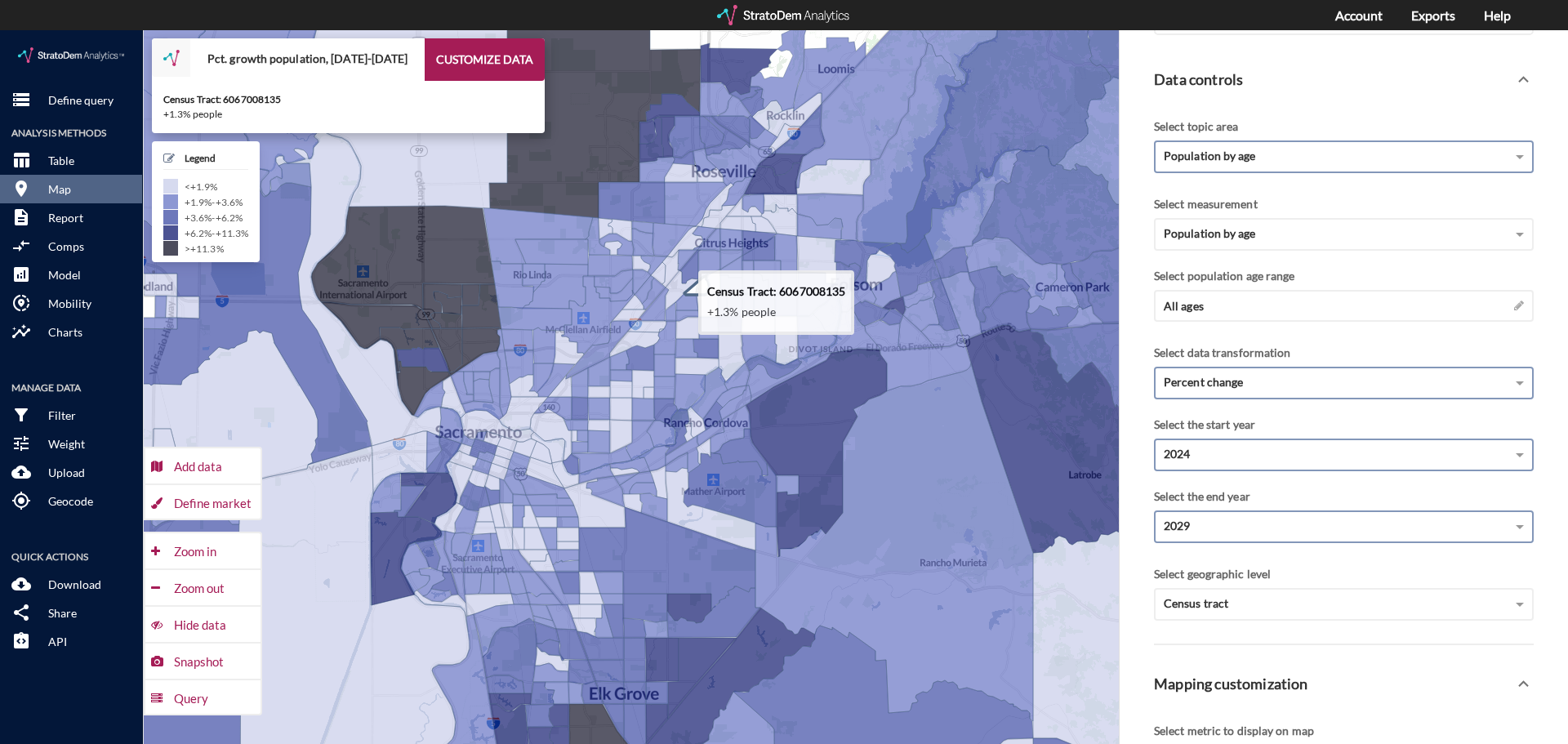
drag, startPoint x: 660, startPoint y: 213, endPoint x: 686, endPoint y: 263, distance: 56.4
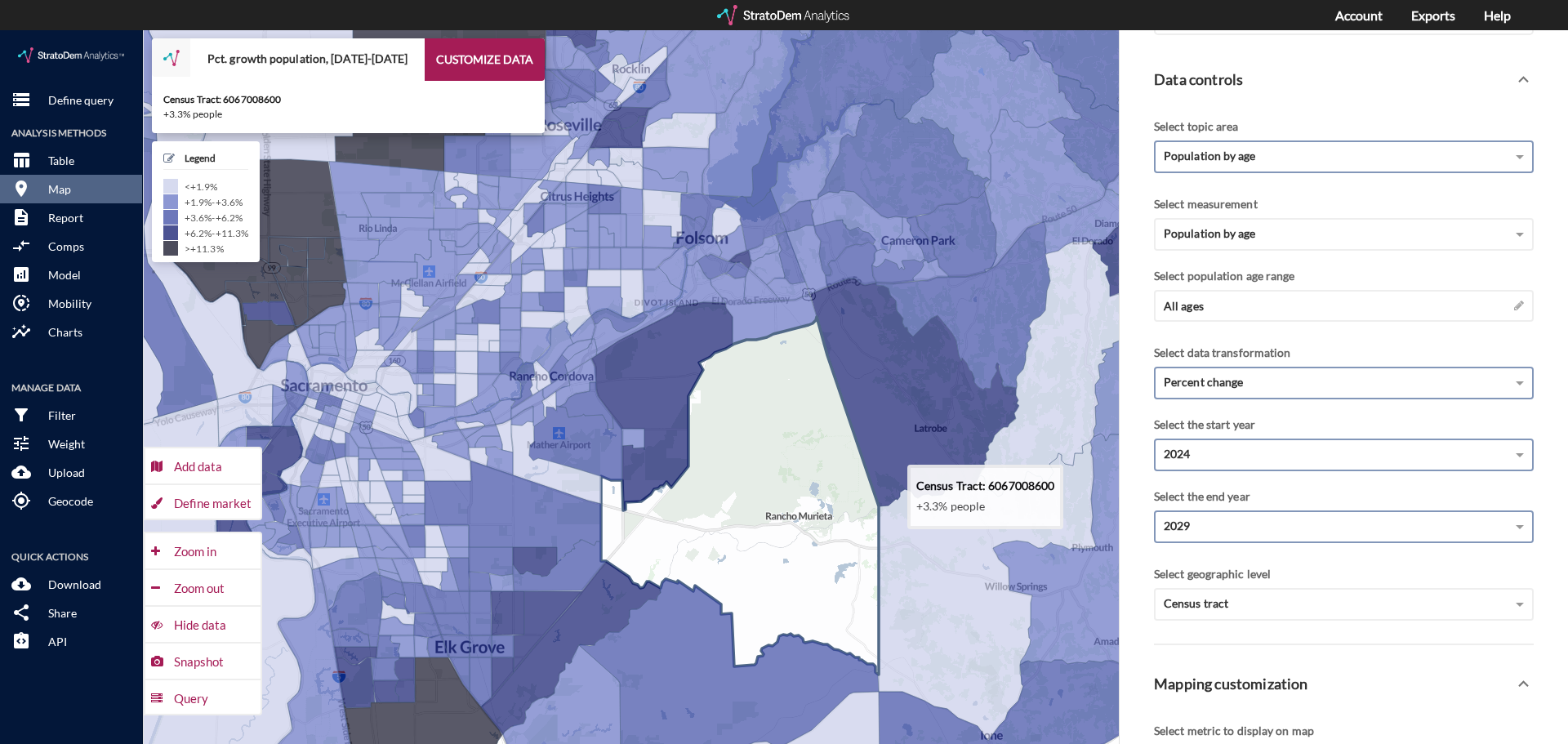
drag, startPoint x: 926, startPoint y: 471, endPoint x: 767, endPoint y: 424, distance: 165.8
click icon
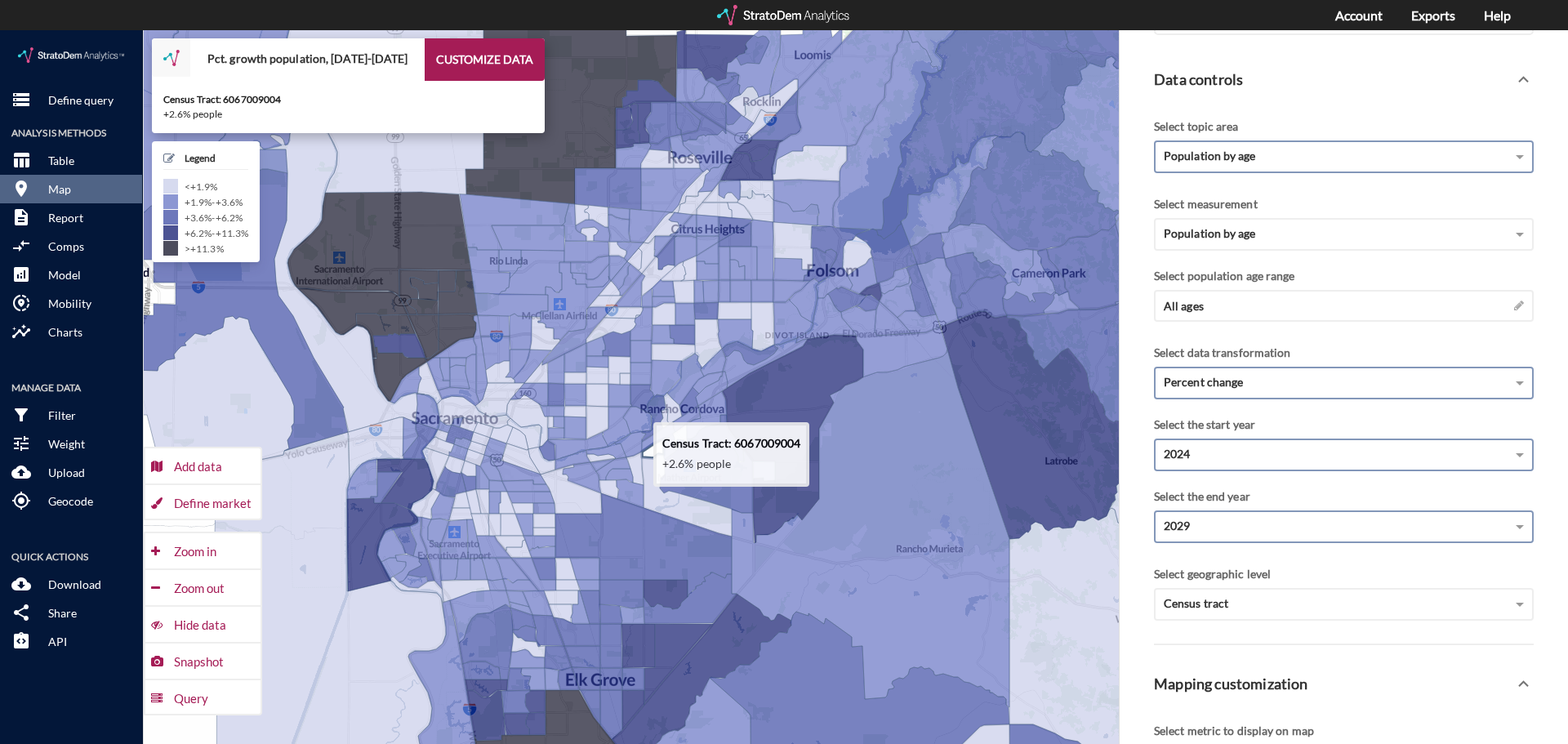
drag, startPoint x: 513, startPoint y: 388, endPoint x: 652, endPoint y: 420, distance: 142.6
click icon
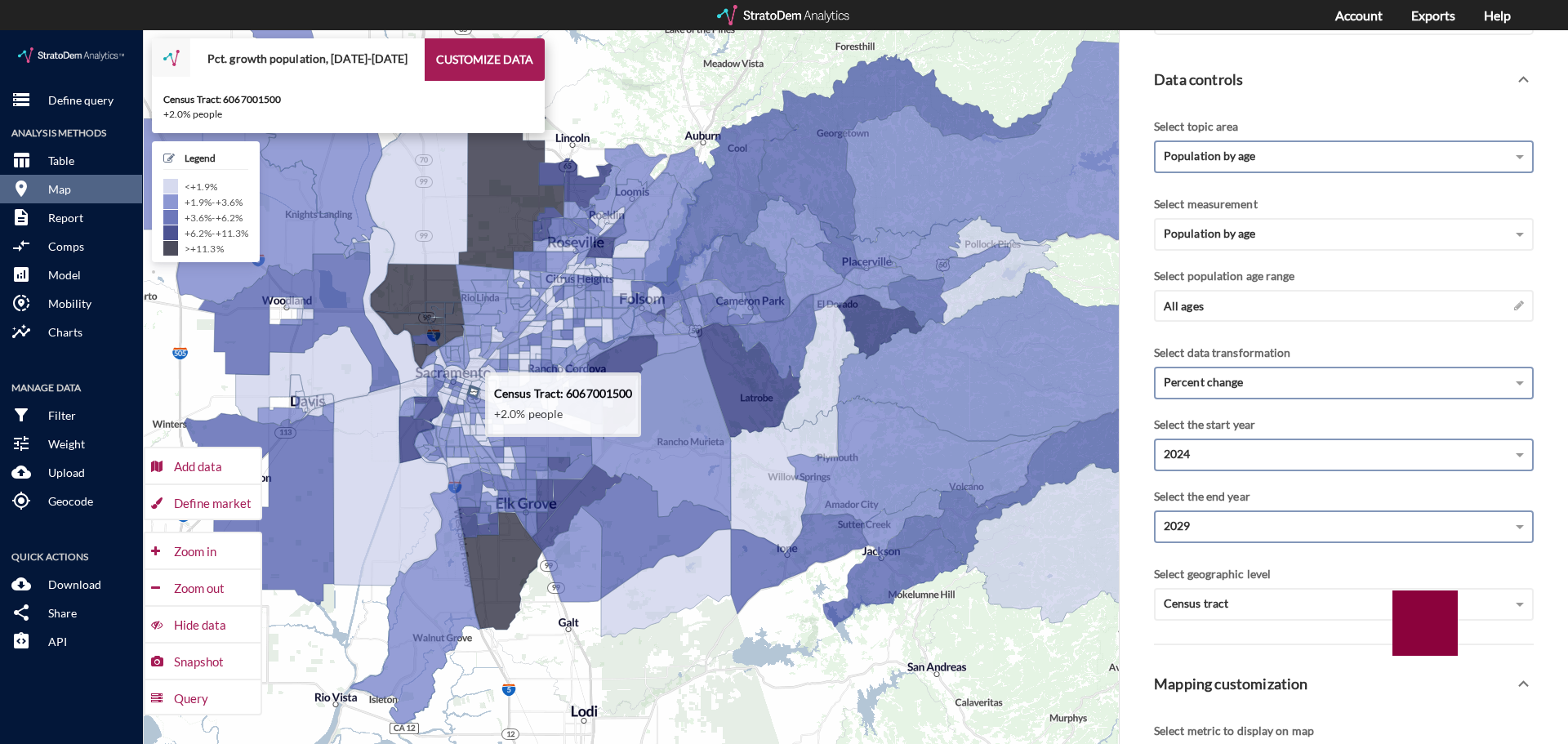
drag, startPoint x: 550, startPoint y: 365, endPoint x: 474, endPoint y: 365, distance: 76.0
click g
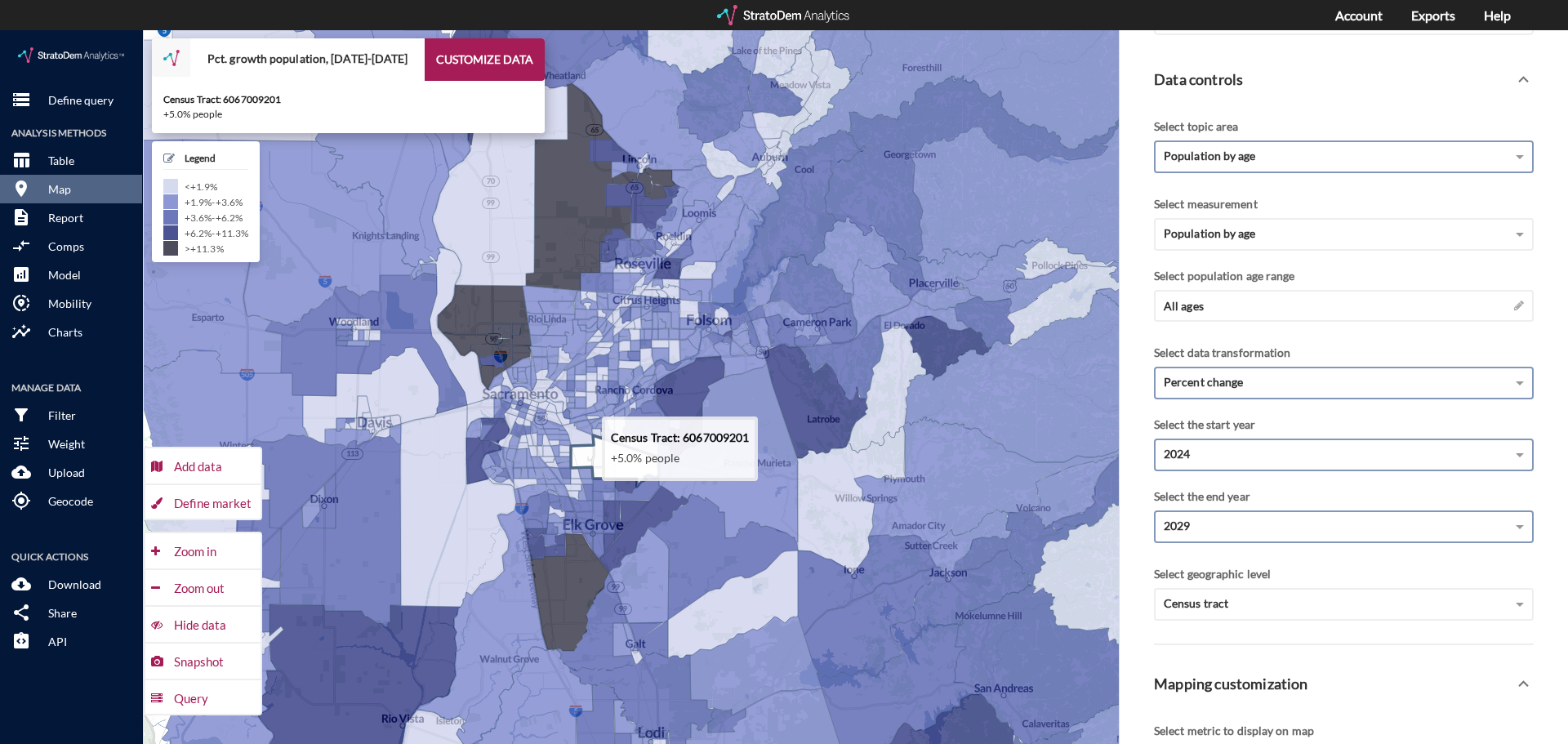
drag, startPoint x: 572, startPoint y: 416, endPoint x: 642, endPoint y: 437, distance: 73.1
click icon
